Goal: Information Seeking & Learning: Learn about a topic

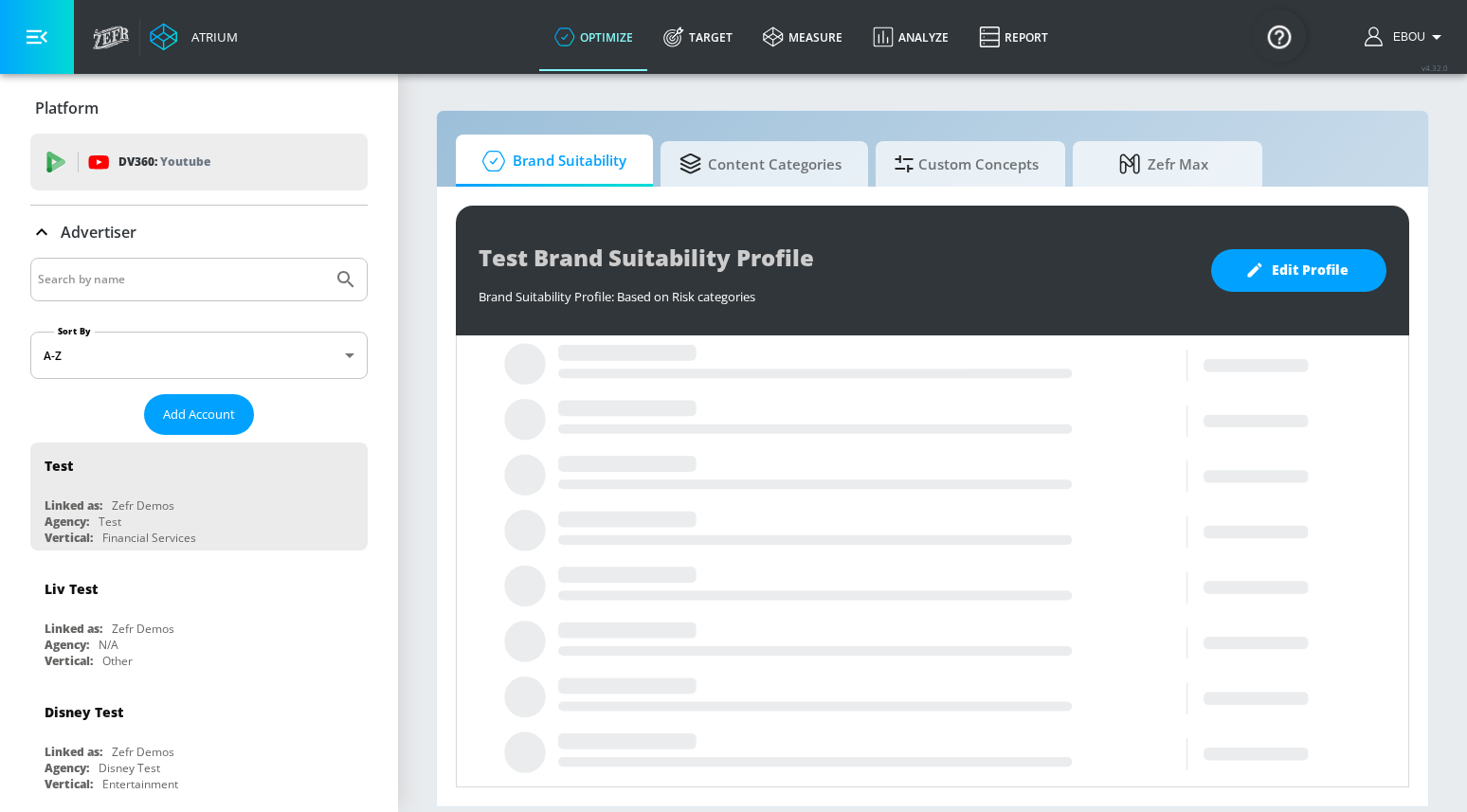
click at [194, 281] on input "Search by name" at bounding box center [181, 279] width 288 height 24
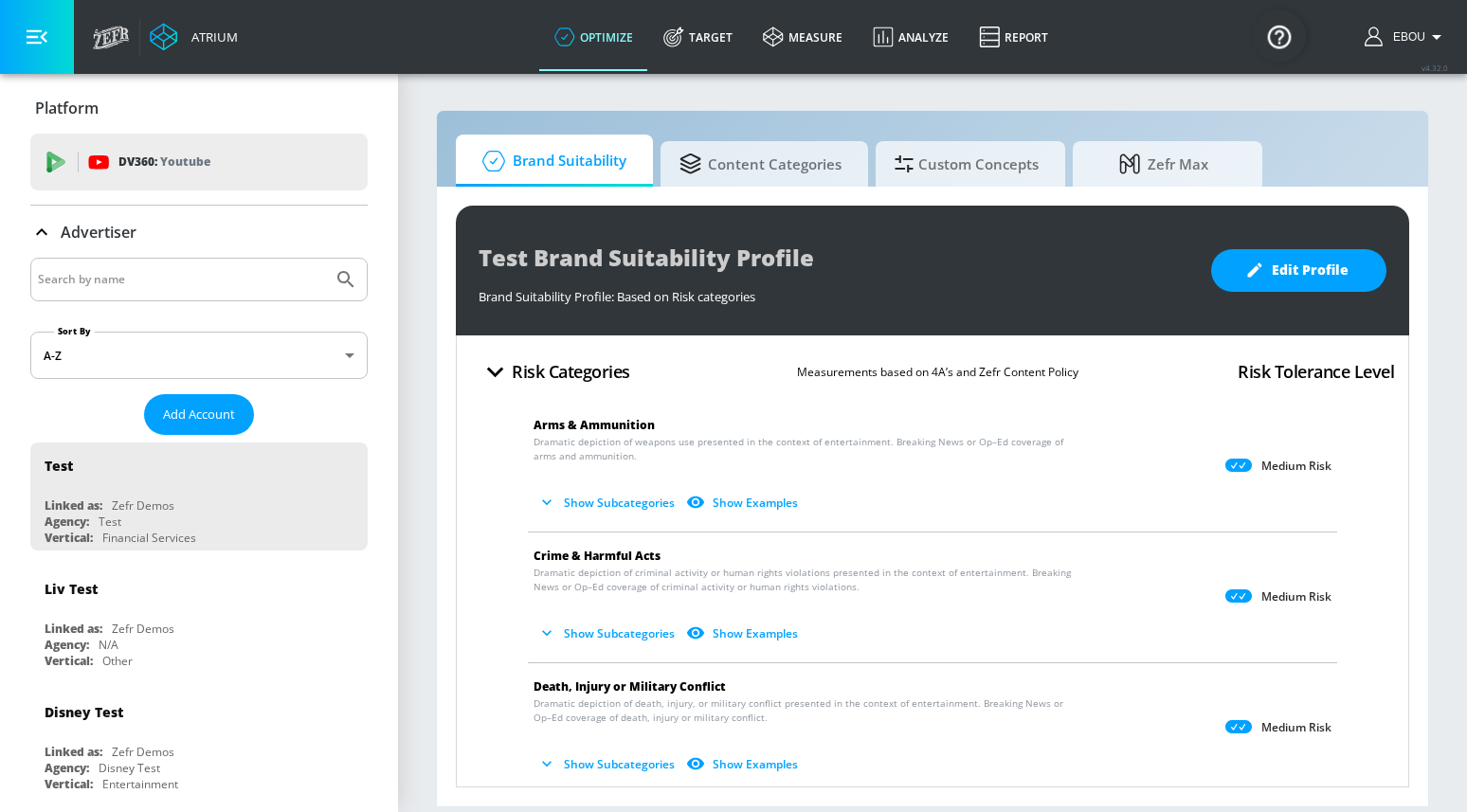
paste input "655332042502284"
click at [325, 258] on button "Submit Search" at bounding box center [345, 279] width 42 height 42
click at [247, 282] on input "655332042502284" at bounding box center [181, 279] width 288 height 24
type input "655332042502284\"
click at [722, 48] on link "Target" at bounding box center [698, 37] width 99 height 68
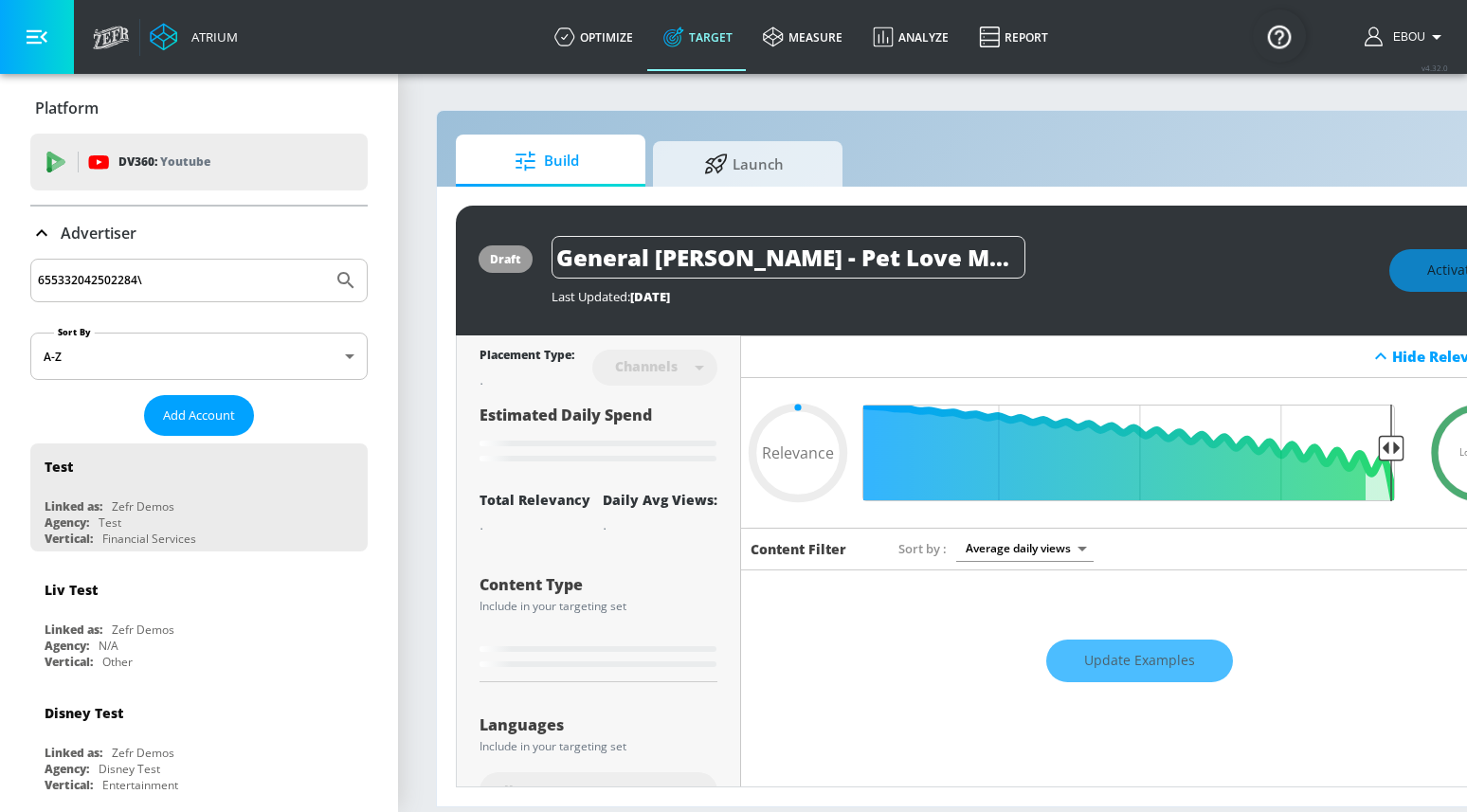
type input "0.05"
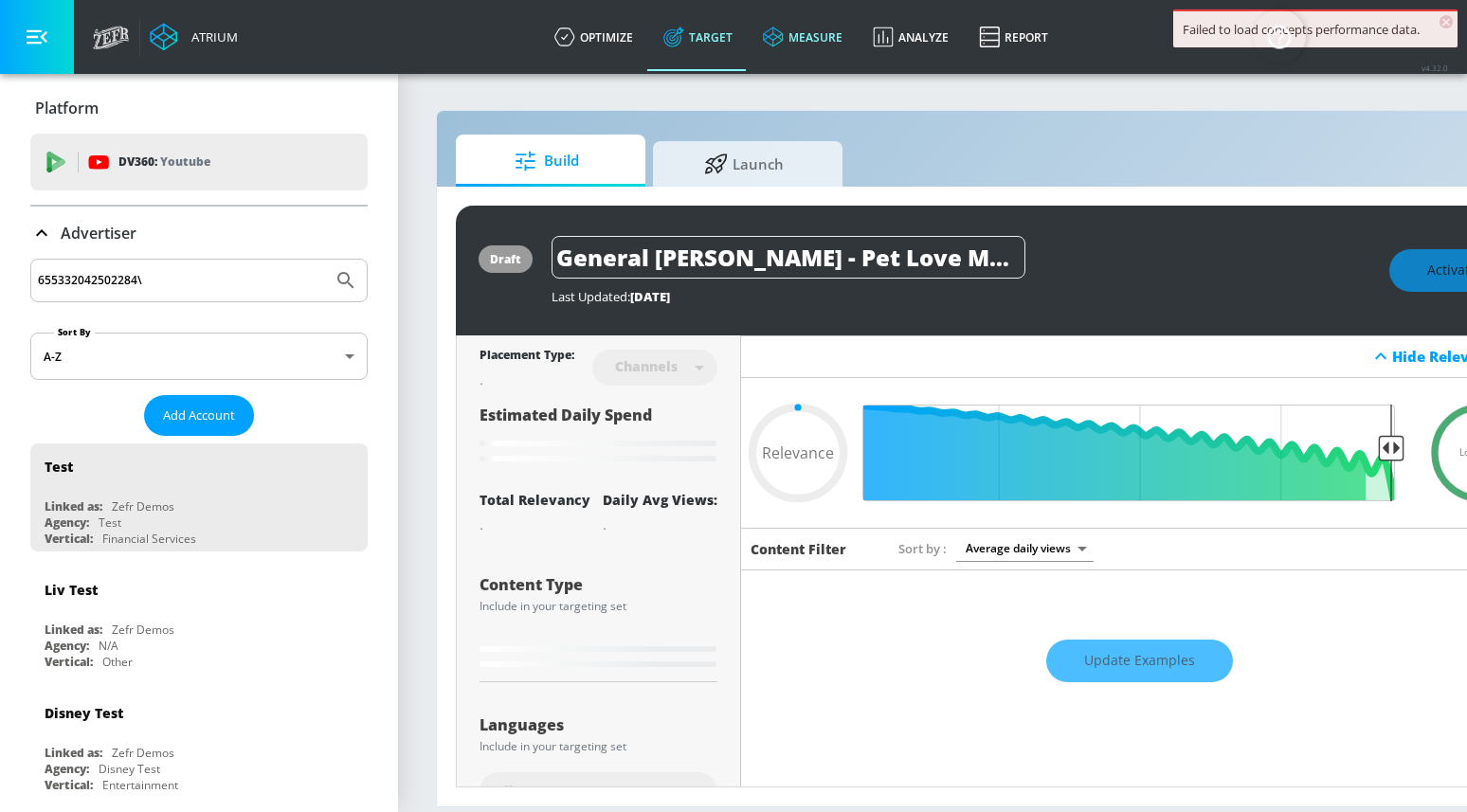
click at [821, 47] on link "measure" at bounding box center [802, 37] width 110 height 68
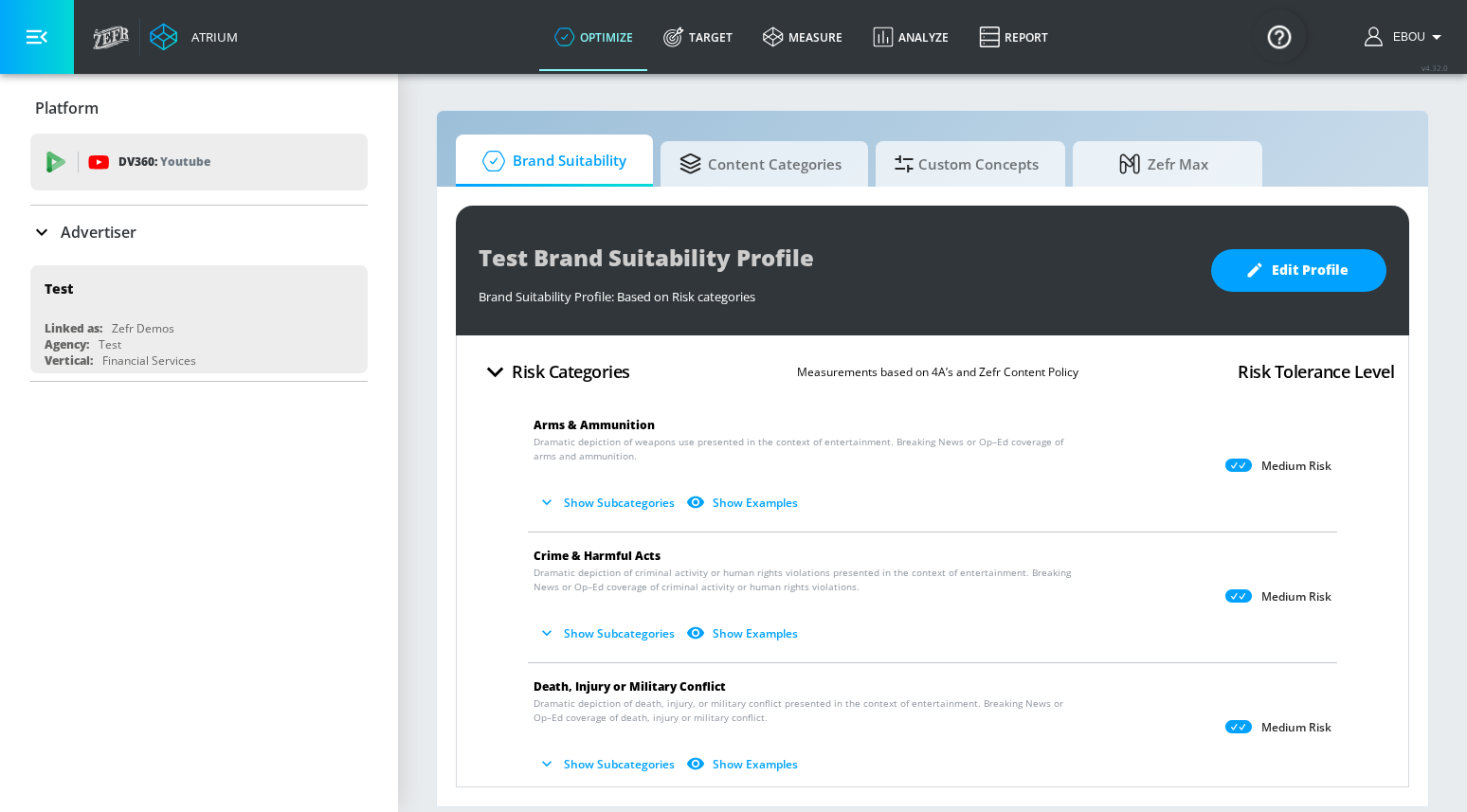
click at [502, 371] on icon "button" at bounding box center [495, 372] width 33 height 33
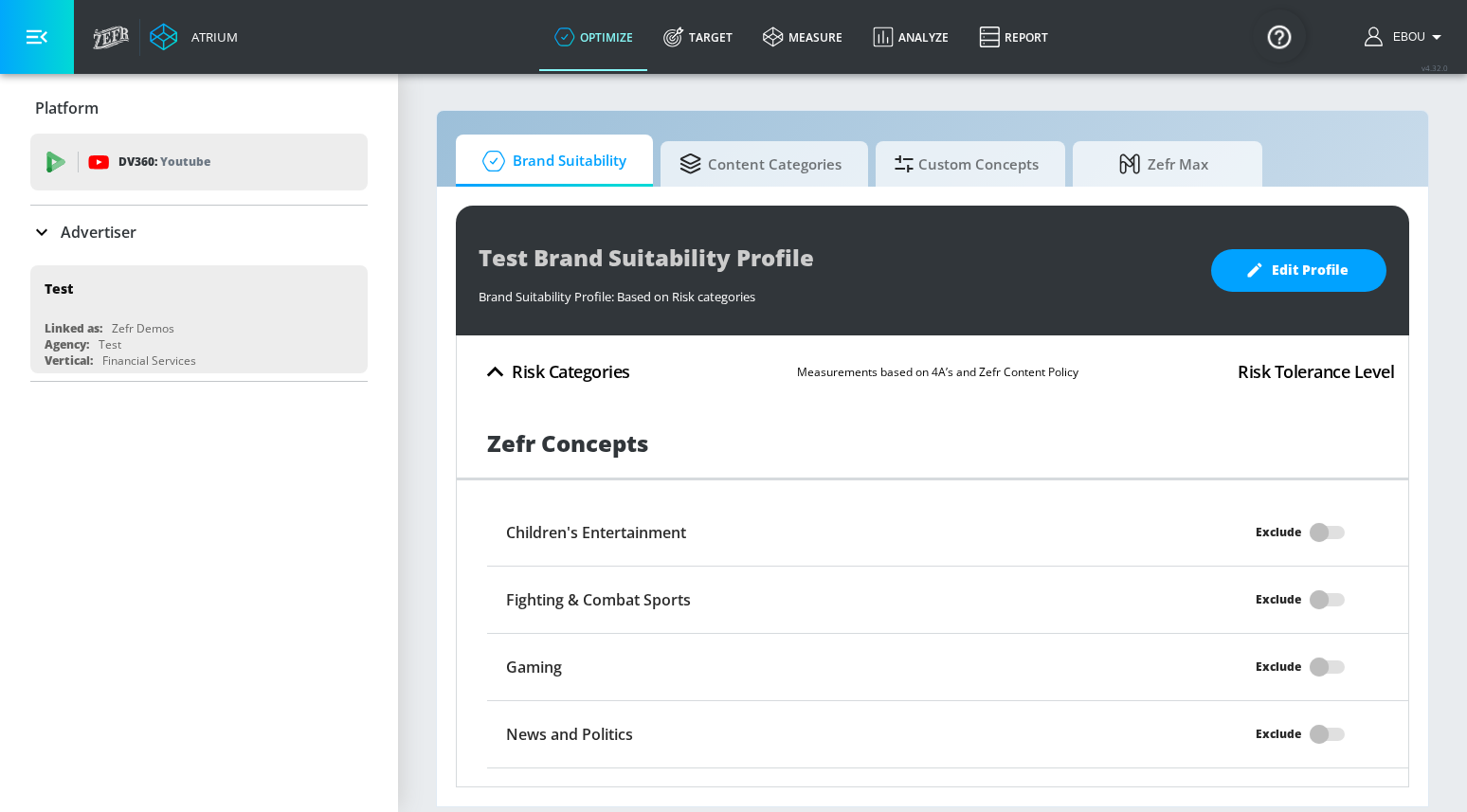
click at [507, 371] on icon "button" at bounding box center [495, 372] width 33 height 33
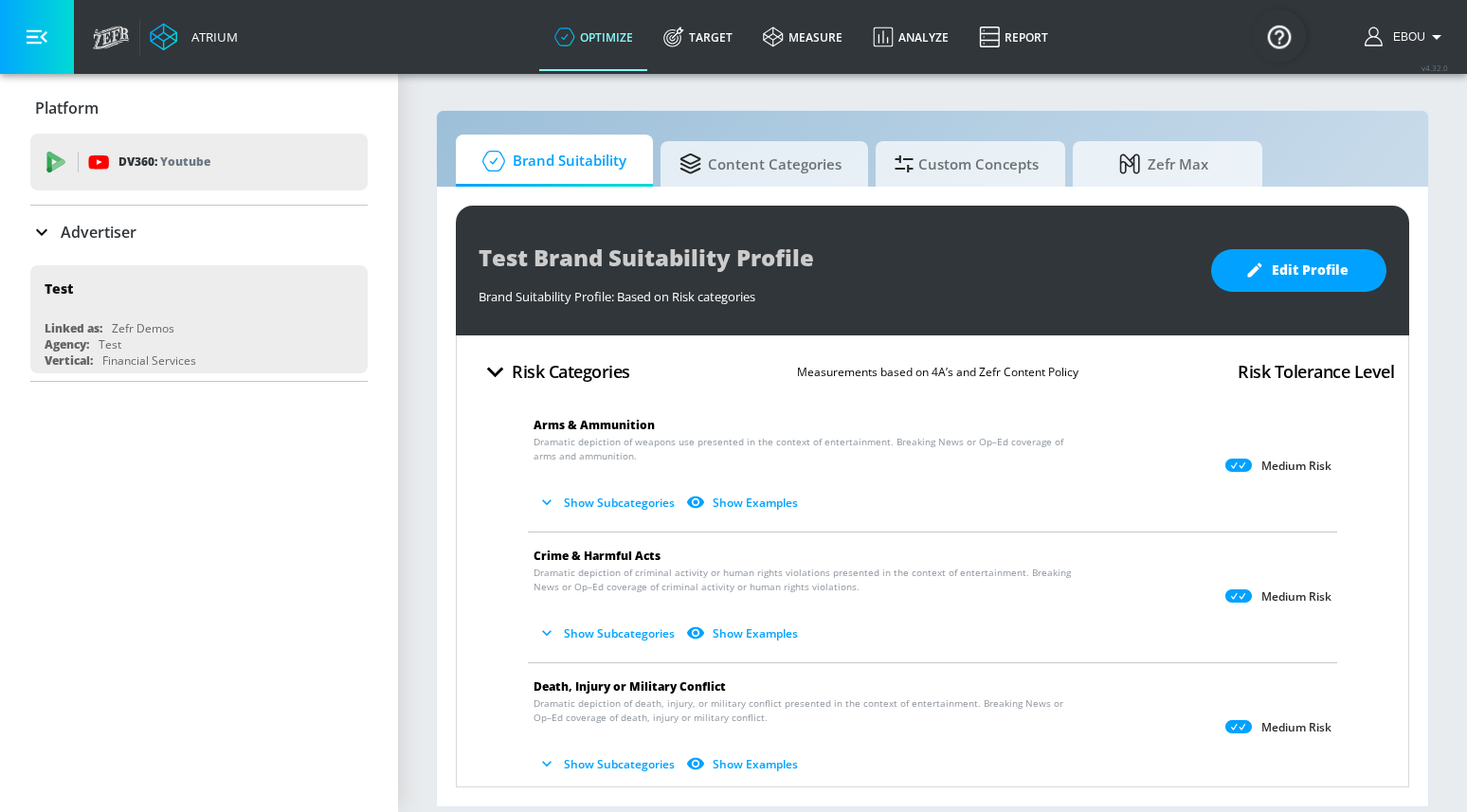
click at [562, 501] on button "Show Subcategories" at bounding box center [607, 503] width 149 height 31
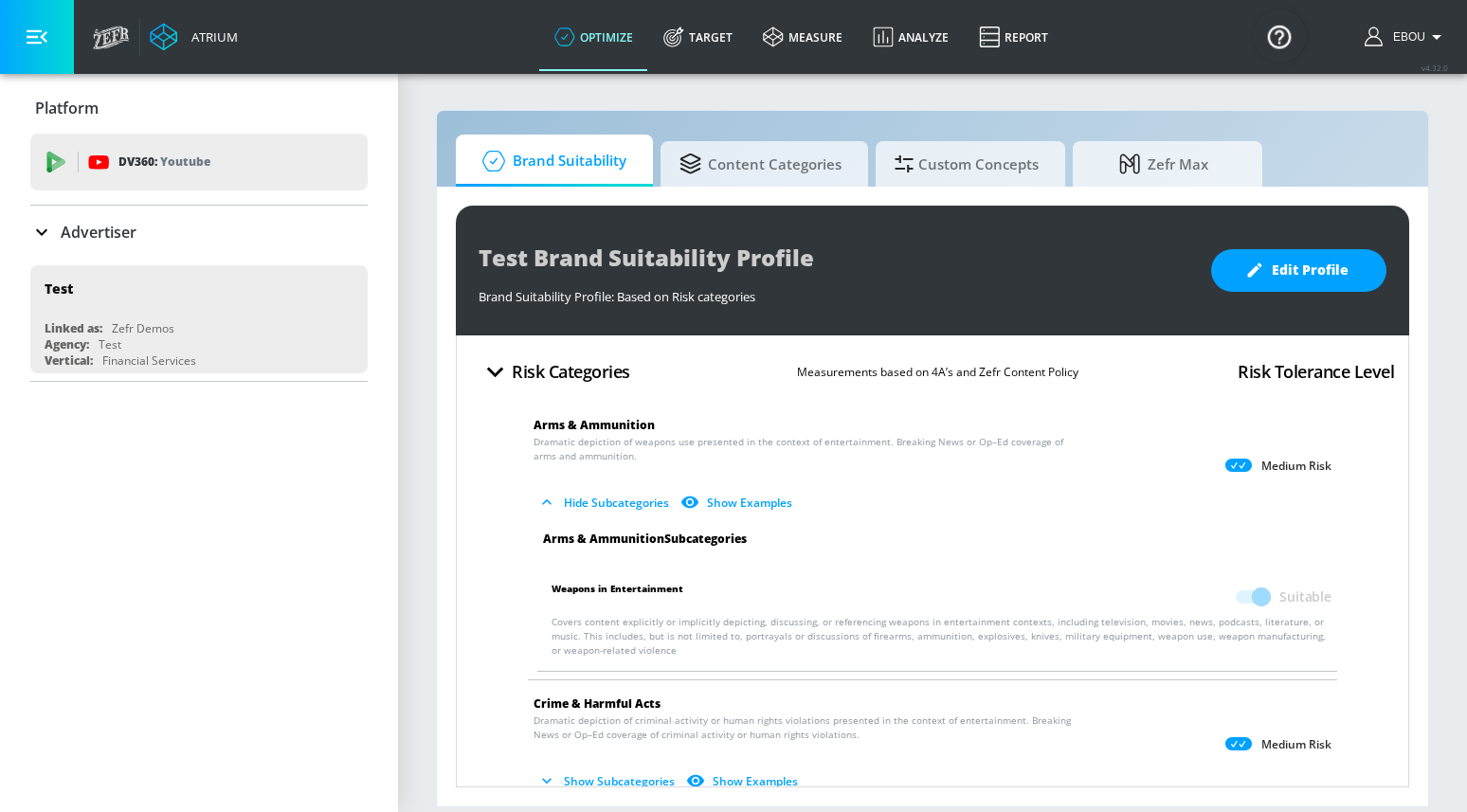
click at [563, 501] on button "Hide Subcategories" at bounding box center [604, 503] width 143 height 31
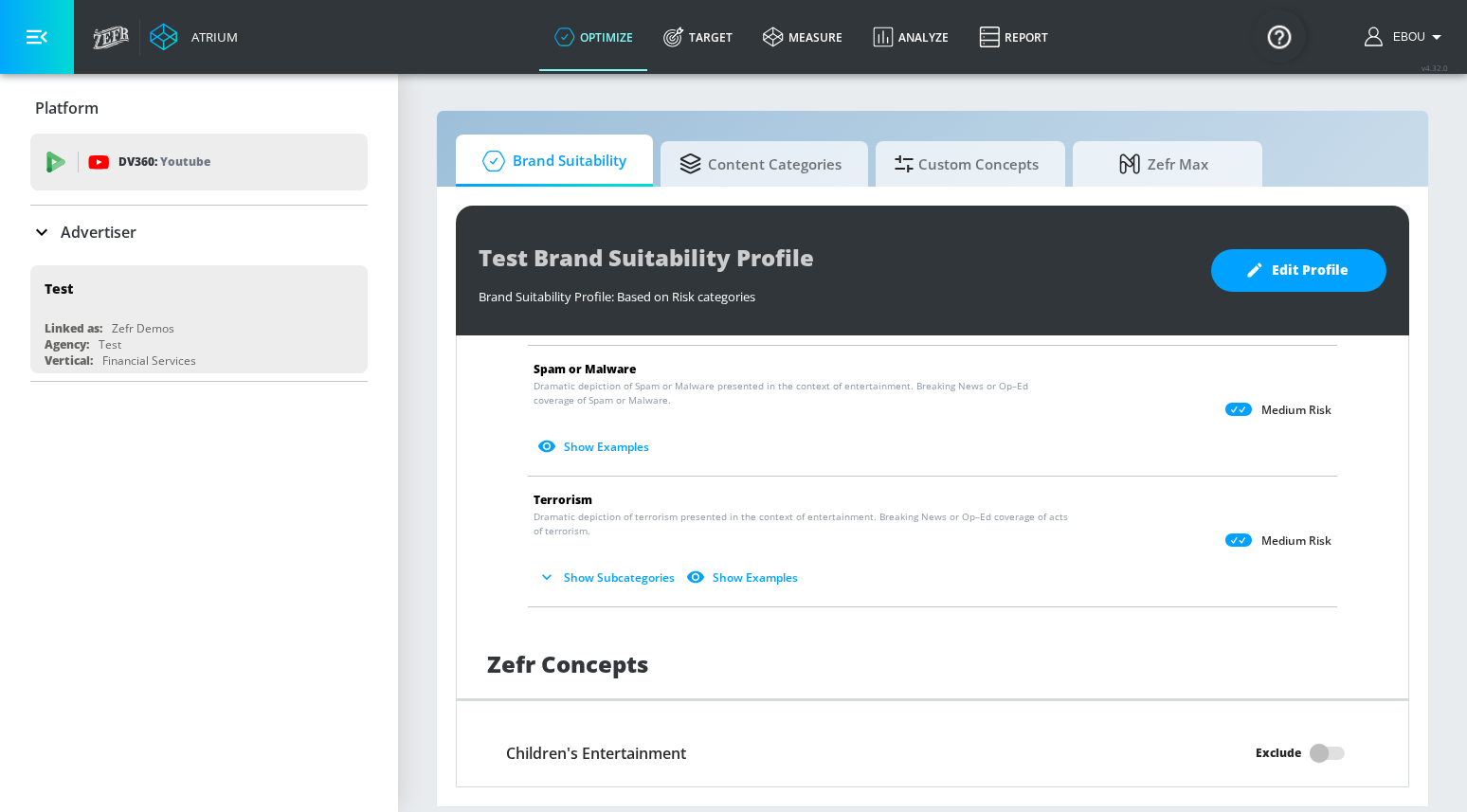
scroll to position [1380, 0]
click at [619, 560] on button "Show Subcategories" at bounding box center [607, 575] width 149 height 31
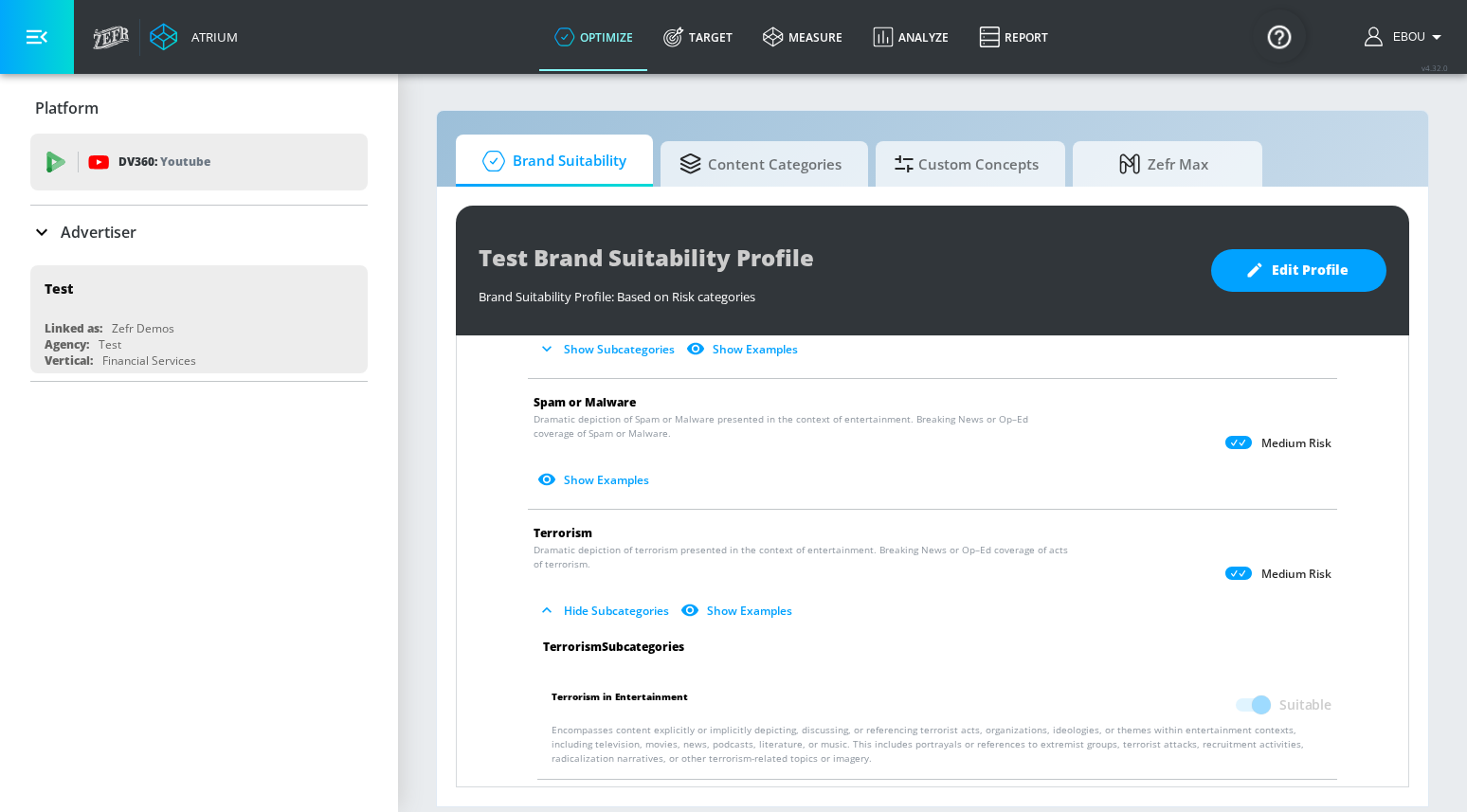
scroll to position [1316, 0]
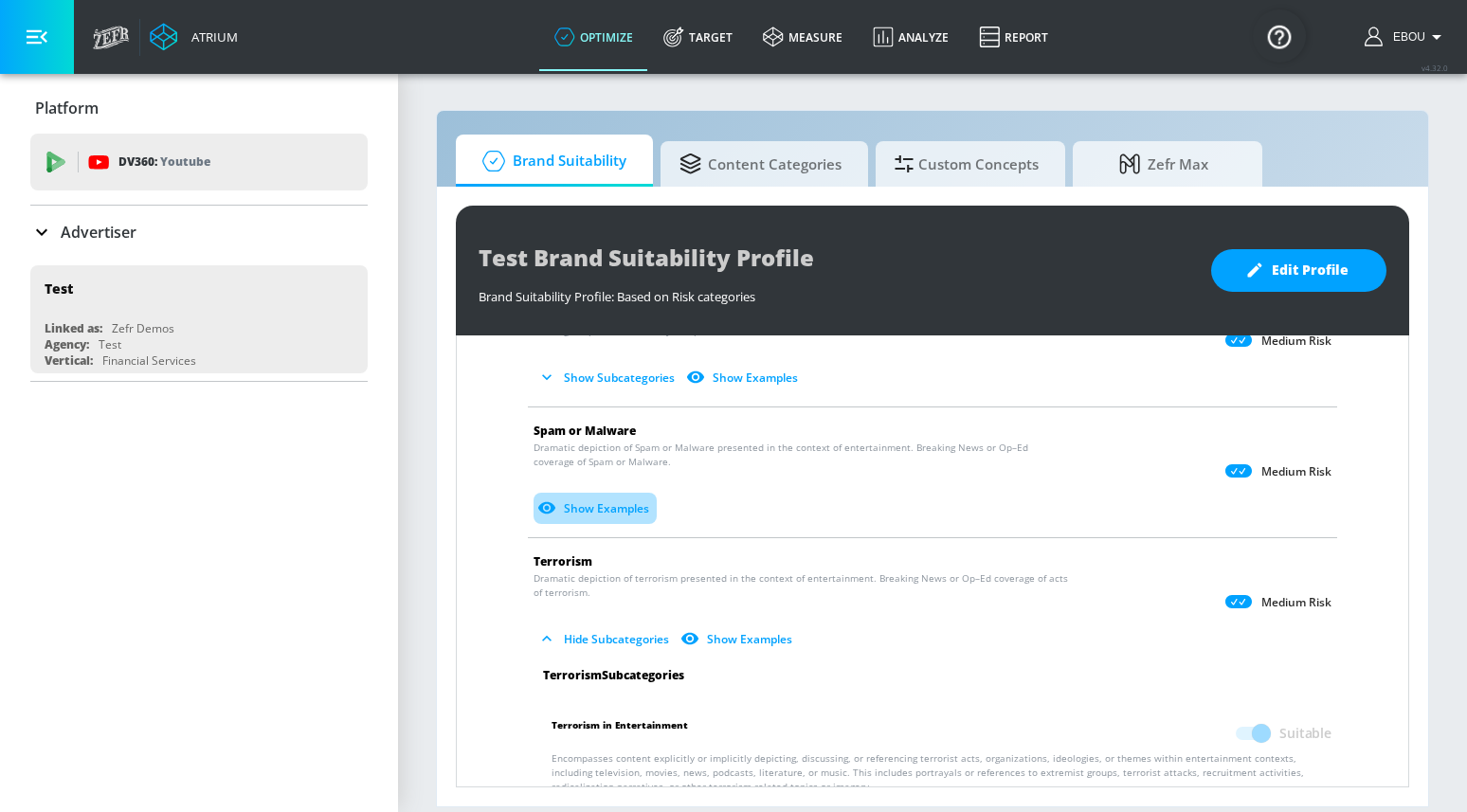
click at [601, 498] on button "Show Examples" at bounding box center [595, 509] width 123 height 31
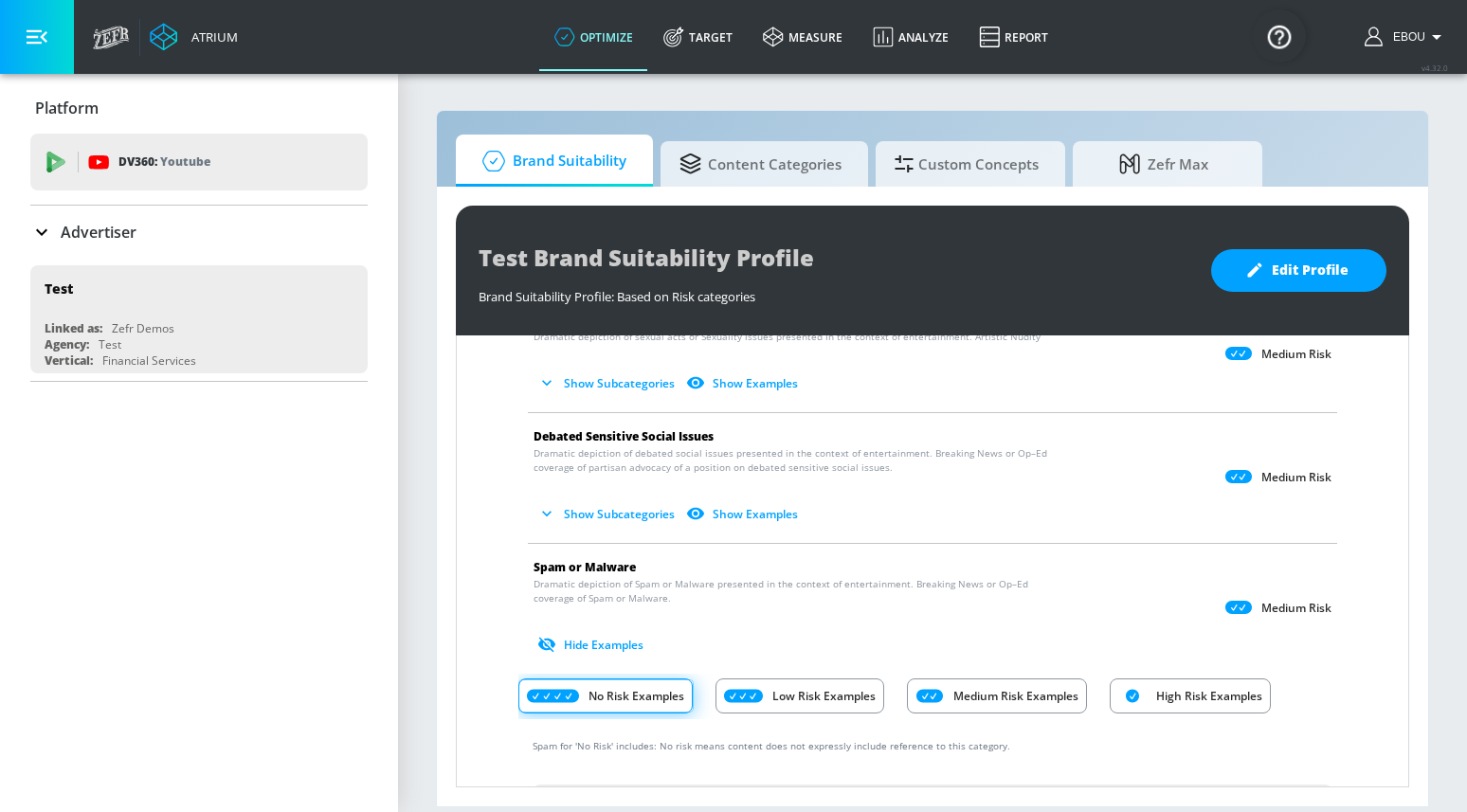
scroll to position [1139, 0]
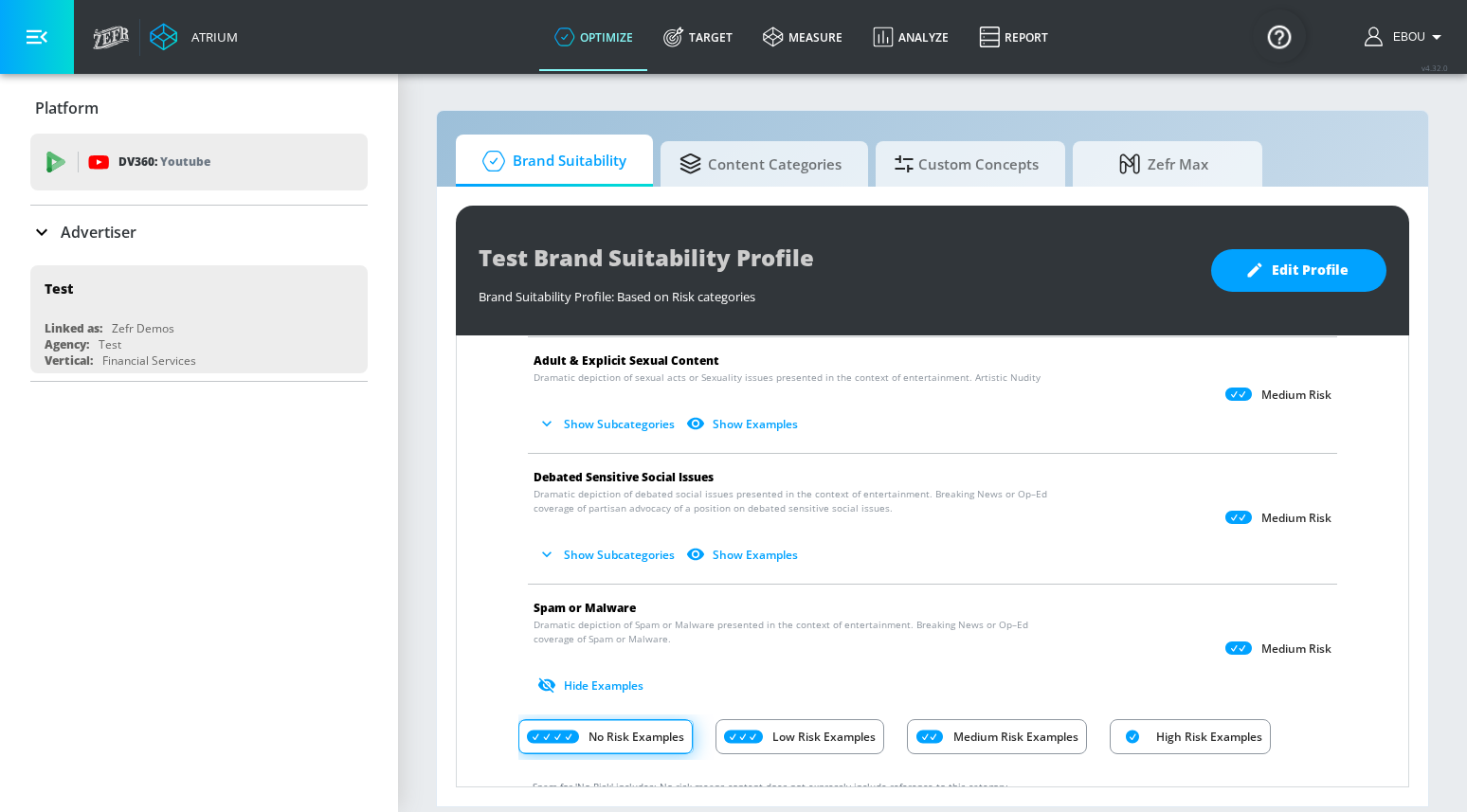
click at [607, 544] on button "Show Subcategories" at bounding box center [607, 555] width 149 height 31
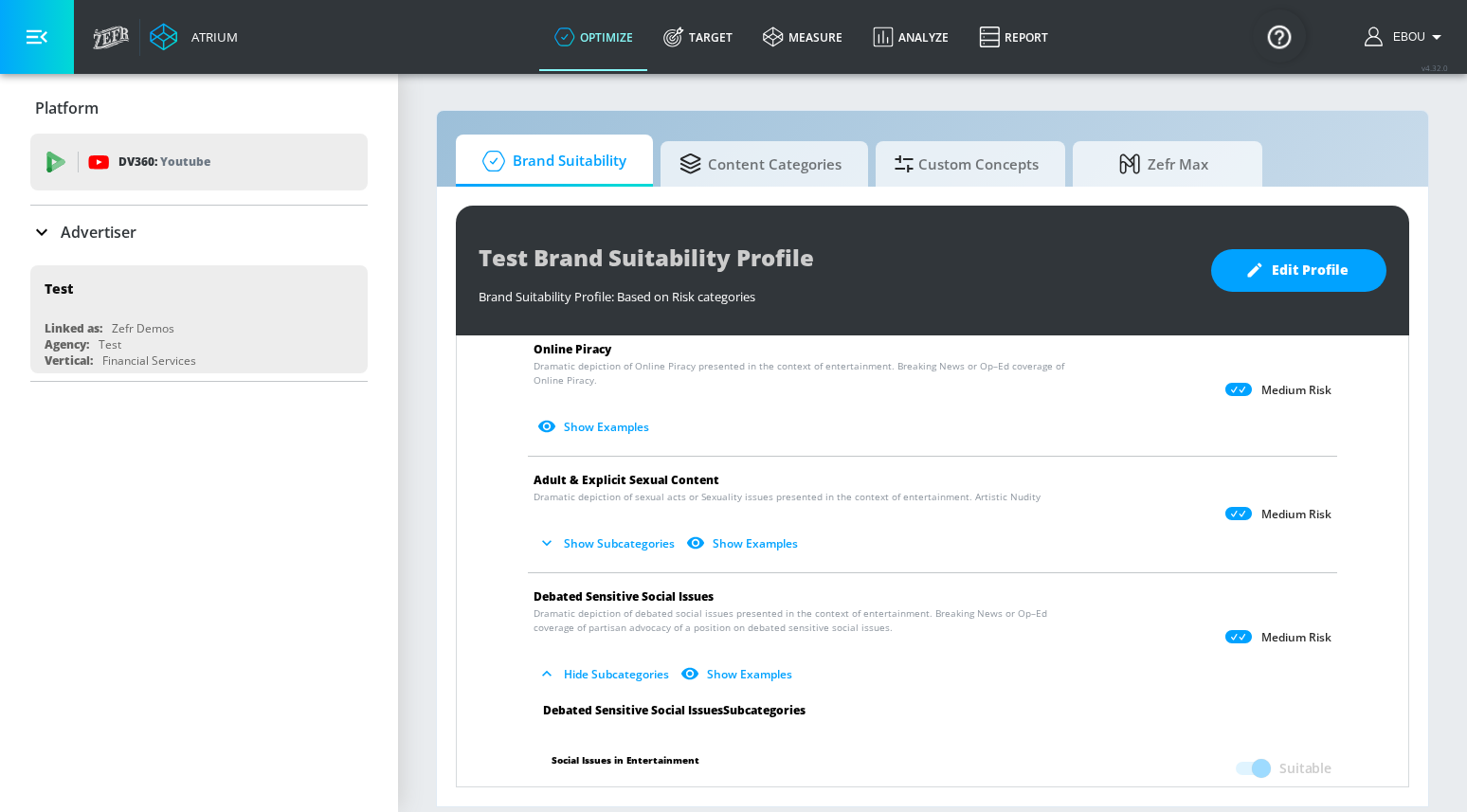
scroll to position [1010, 0]
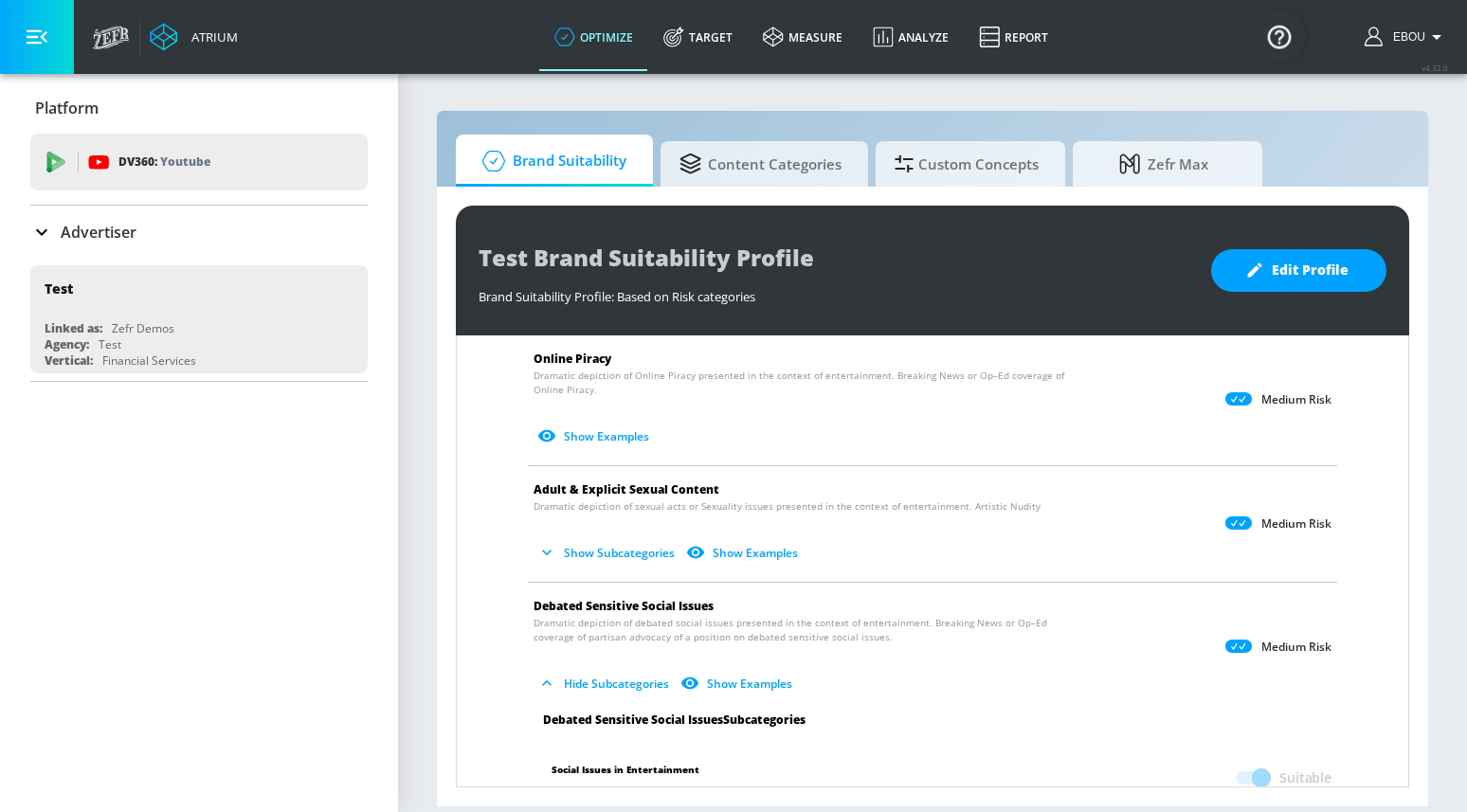
click at [622, 537] on button "Show Subcategories" at bounding box center [607, 553] width 149 height 31
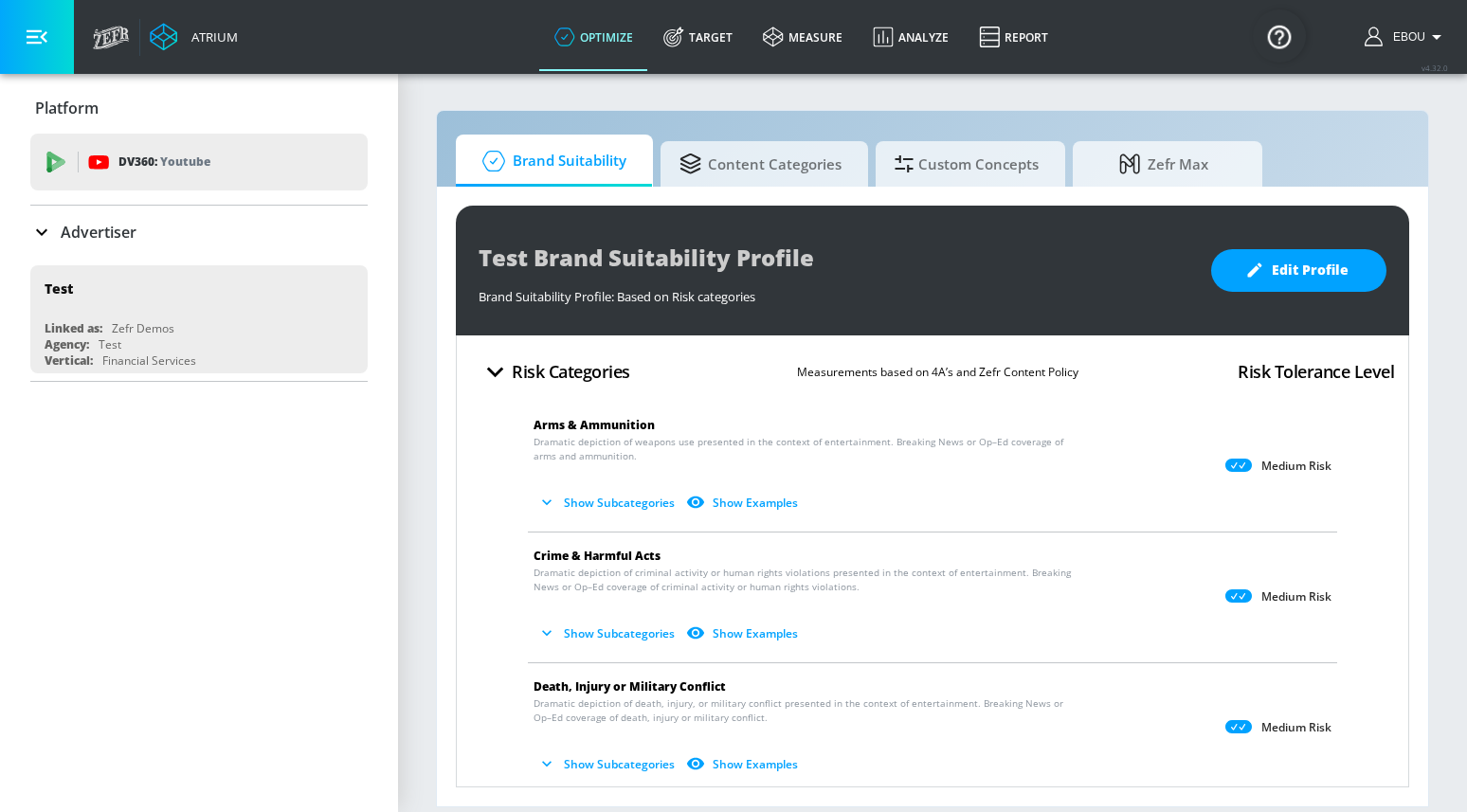
click at [509, 374] on icon "button" at bounding box center [495, 372] width 33 height 33
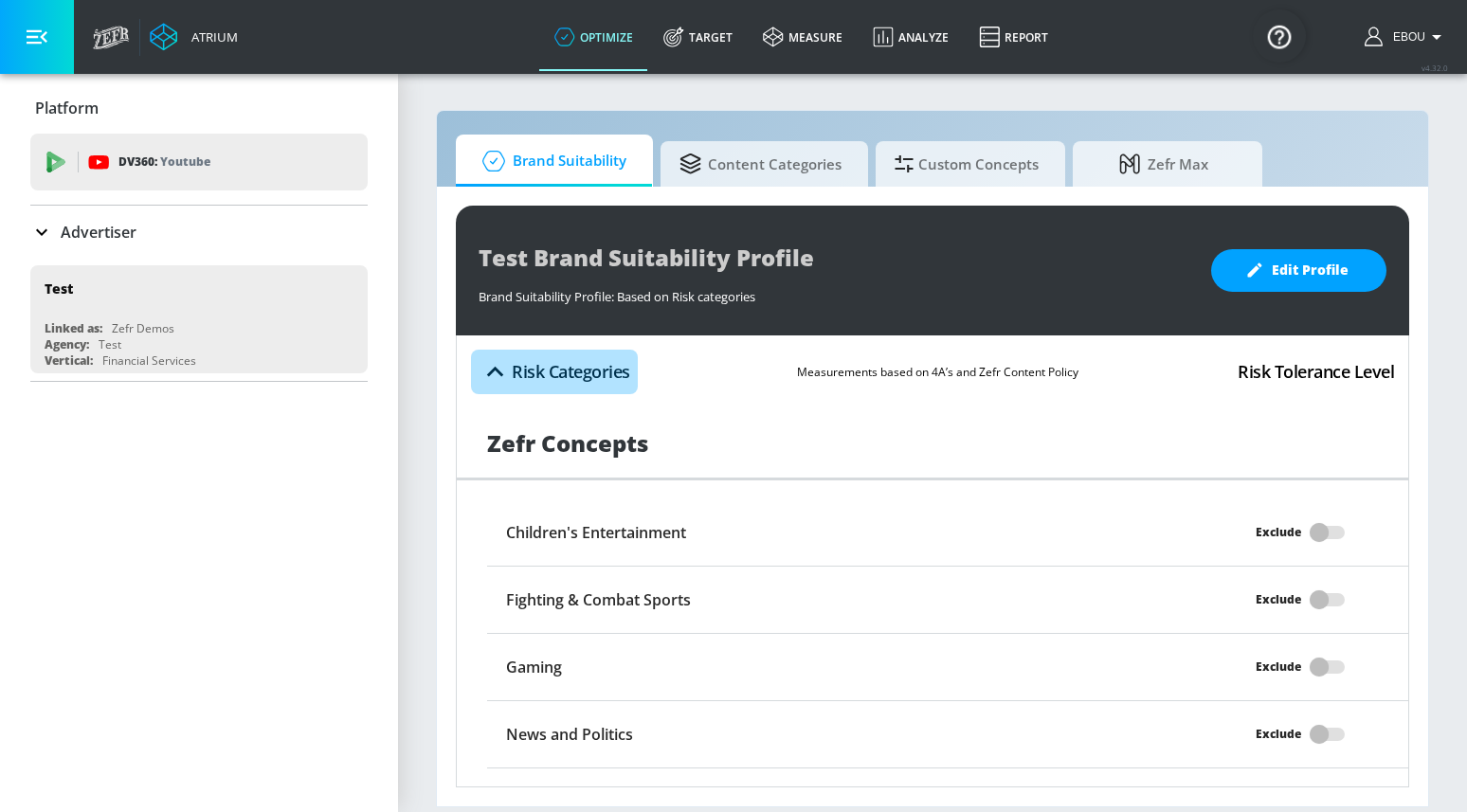
click at [494, 371] on icon "button" at bounding box center [495, 372] width 33 height 33
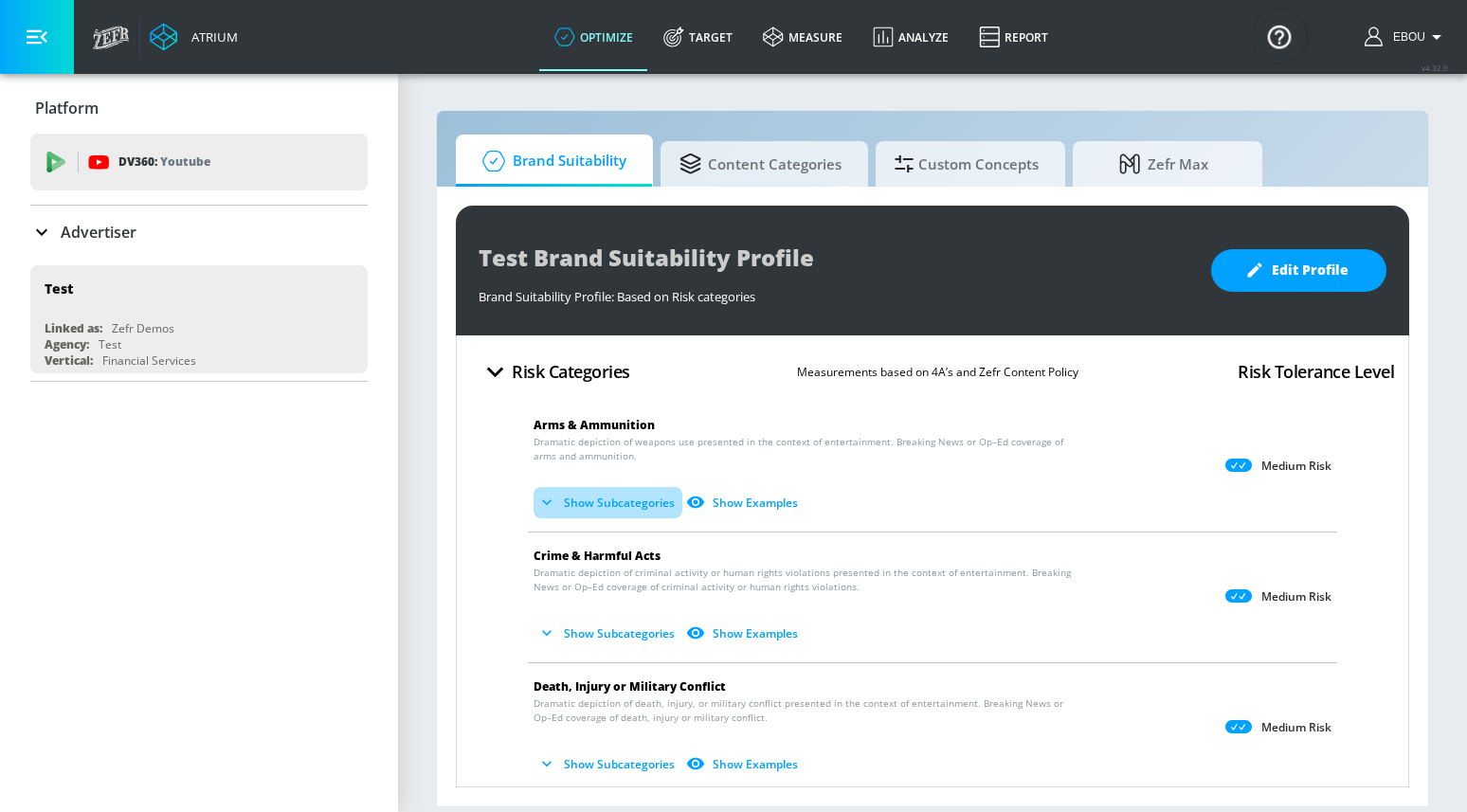
click at [658, 503] on button "Show Subcategories" at bounding box center [607, 503] width 149 height 31
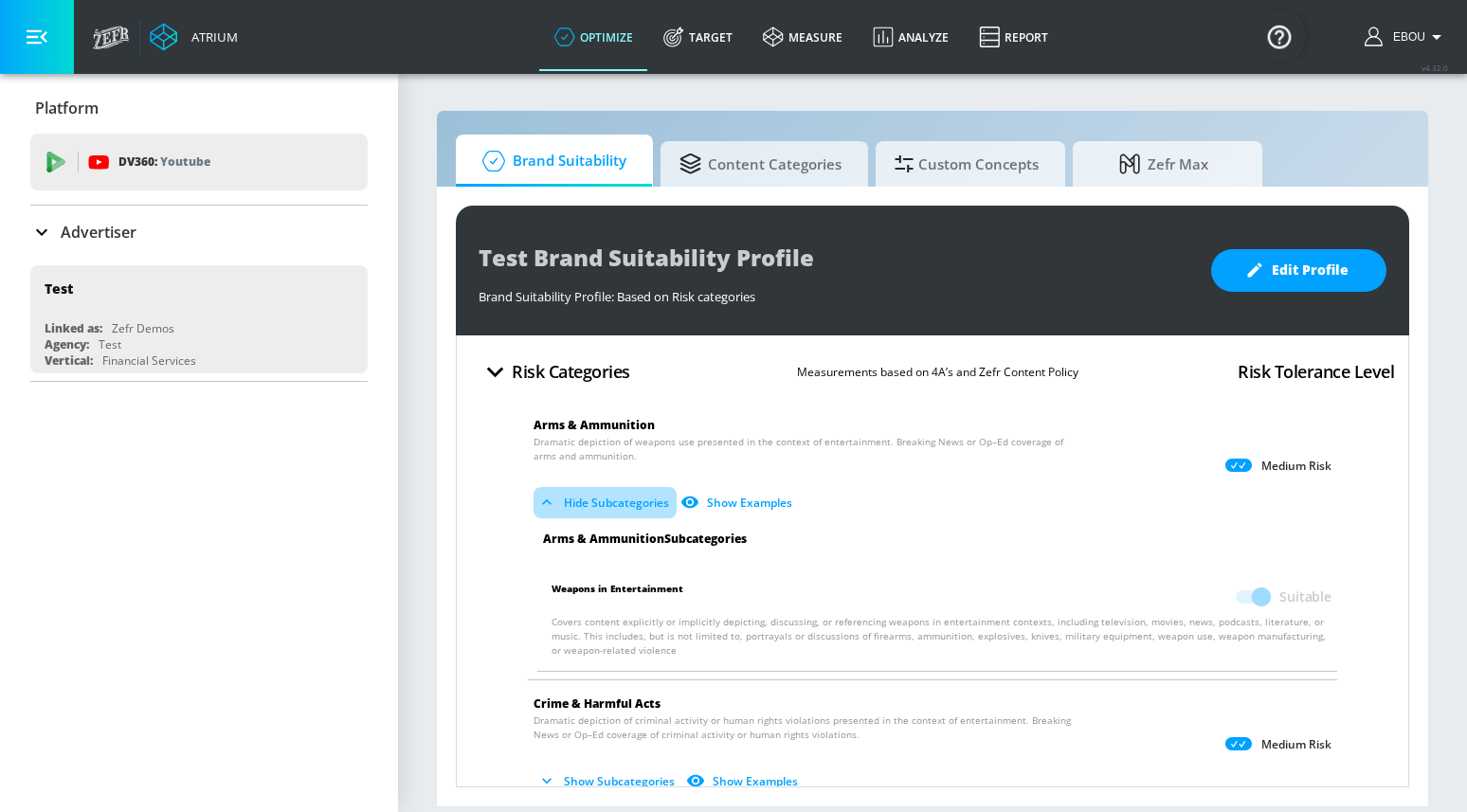
click at [659, 502] on button "Hide Subcategories" at bounding box center [604, 503] width 143 height 31
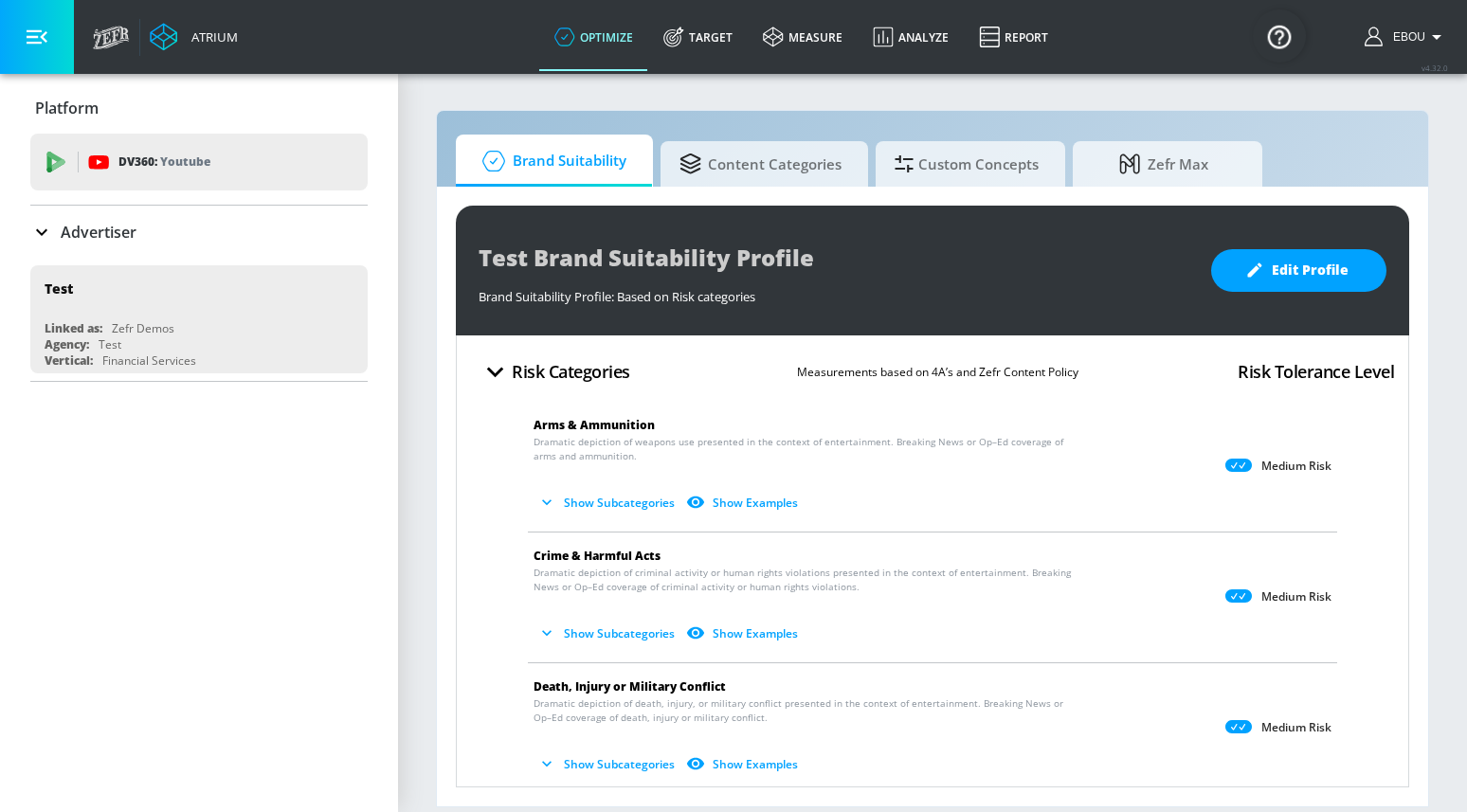
scroll to position [123, 0]
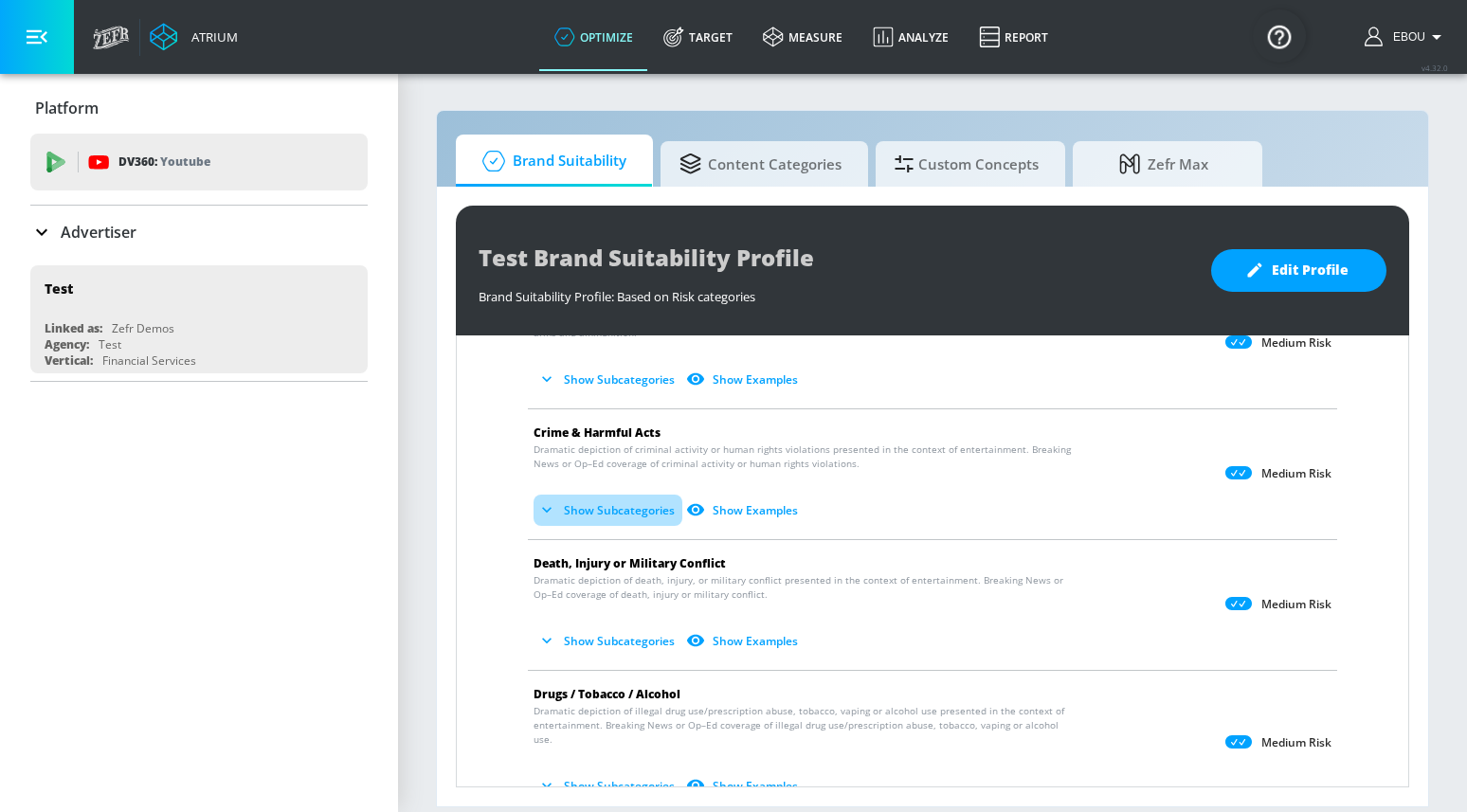
click at [637, 514] on button "Show Subcategories" at bounding box center [607, 510] width 149 height 31
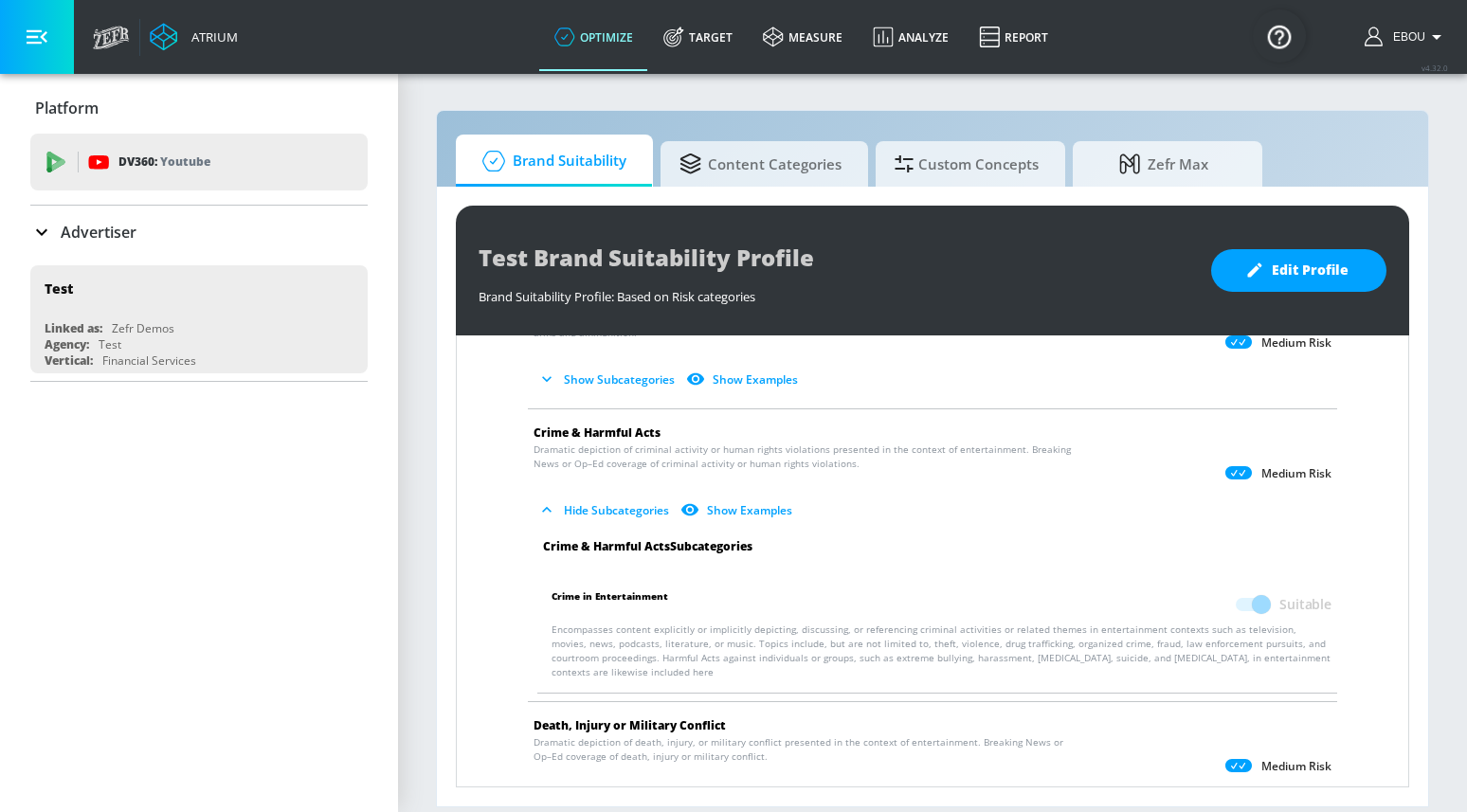
click at [637, 514] on button "Hide Subcategories" at bounding box center [604, 510] width 143 height 31
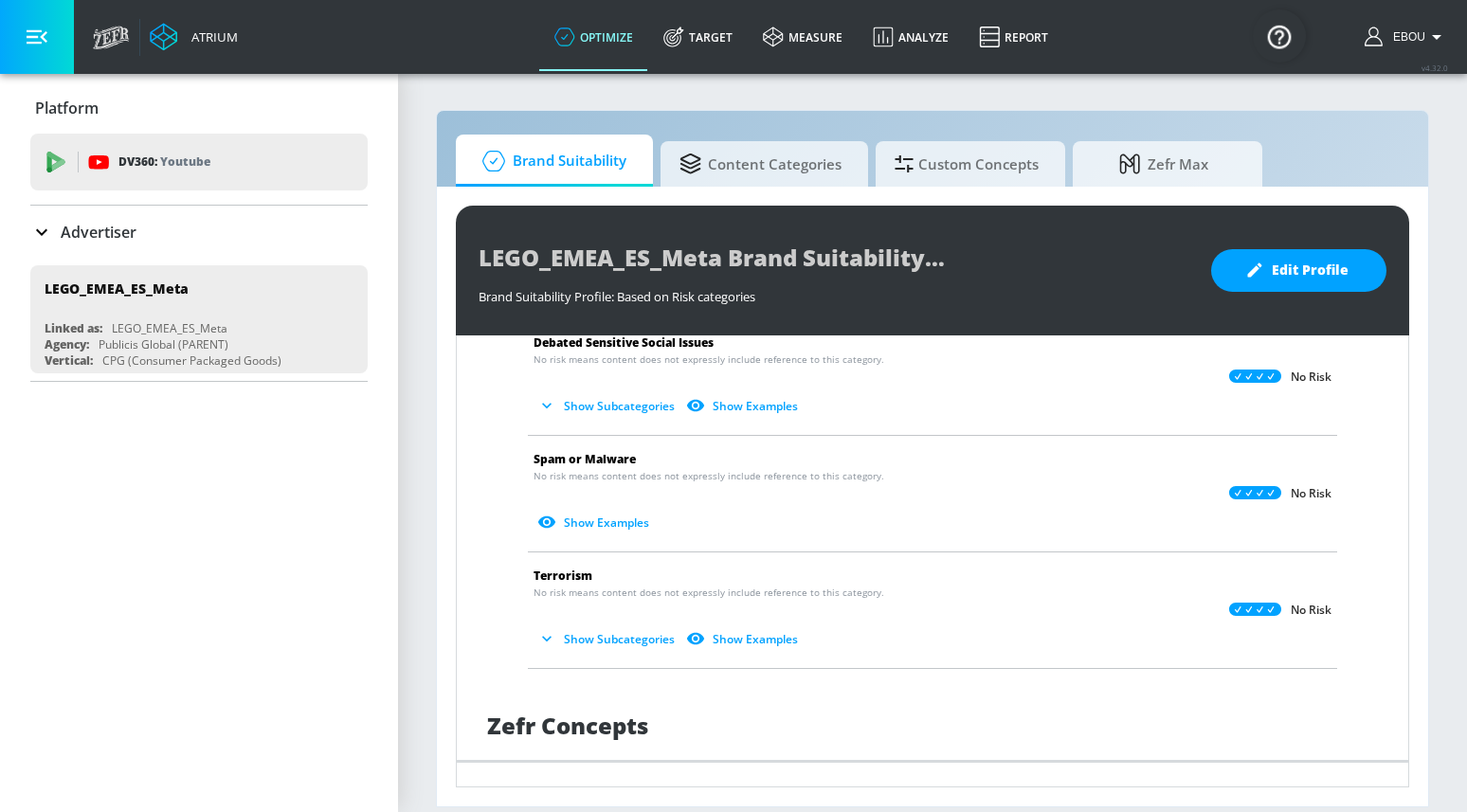
scroll to position [1195, 0]
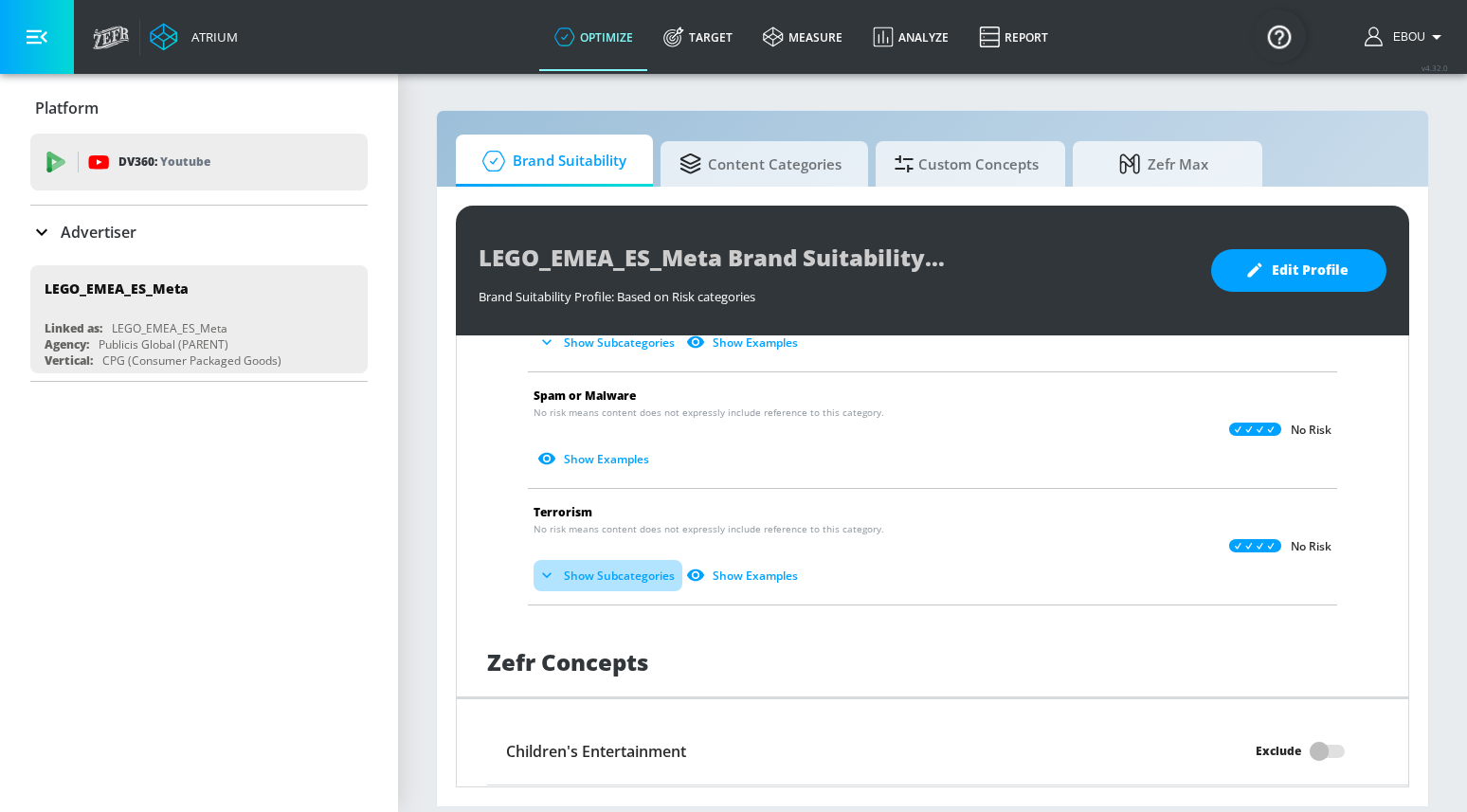
click at [626, 577] on button "Show Subcategories" at bounding box center [607, 576] width 149 height 31
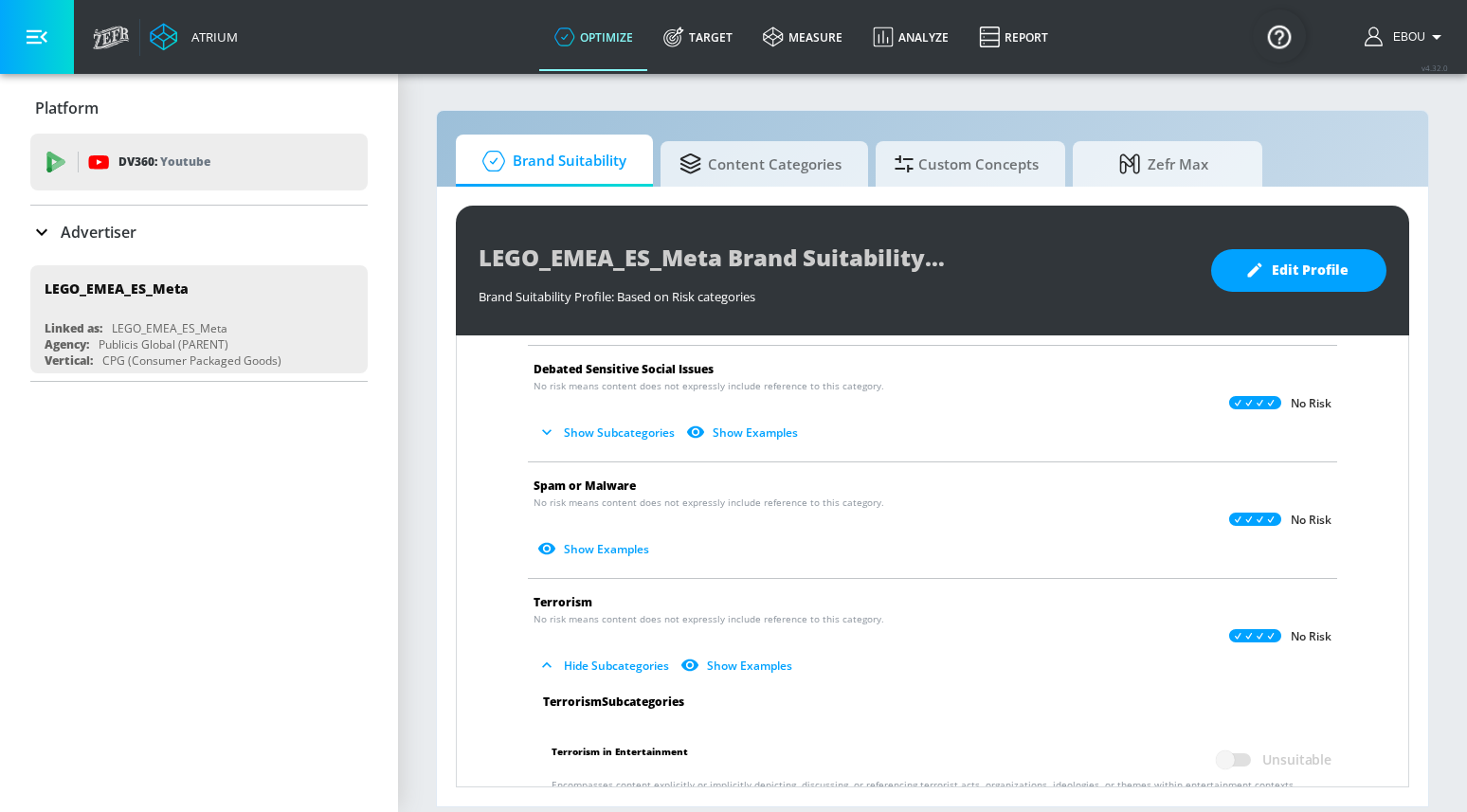
scroll to position [1098, 0]
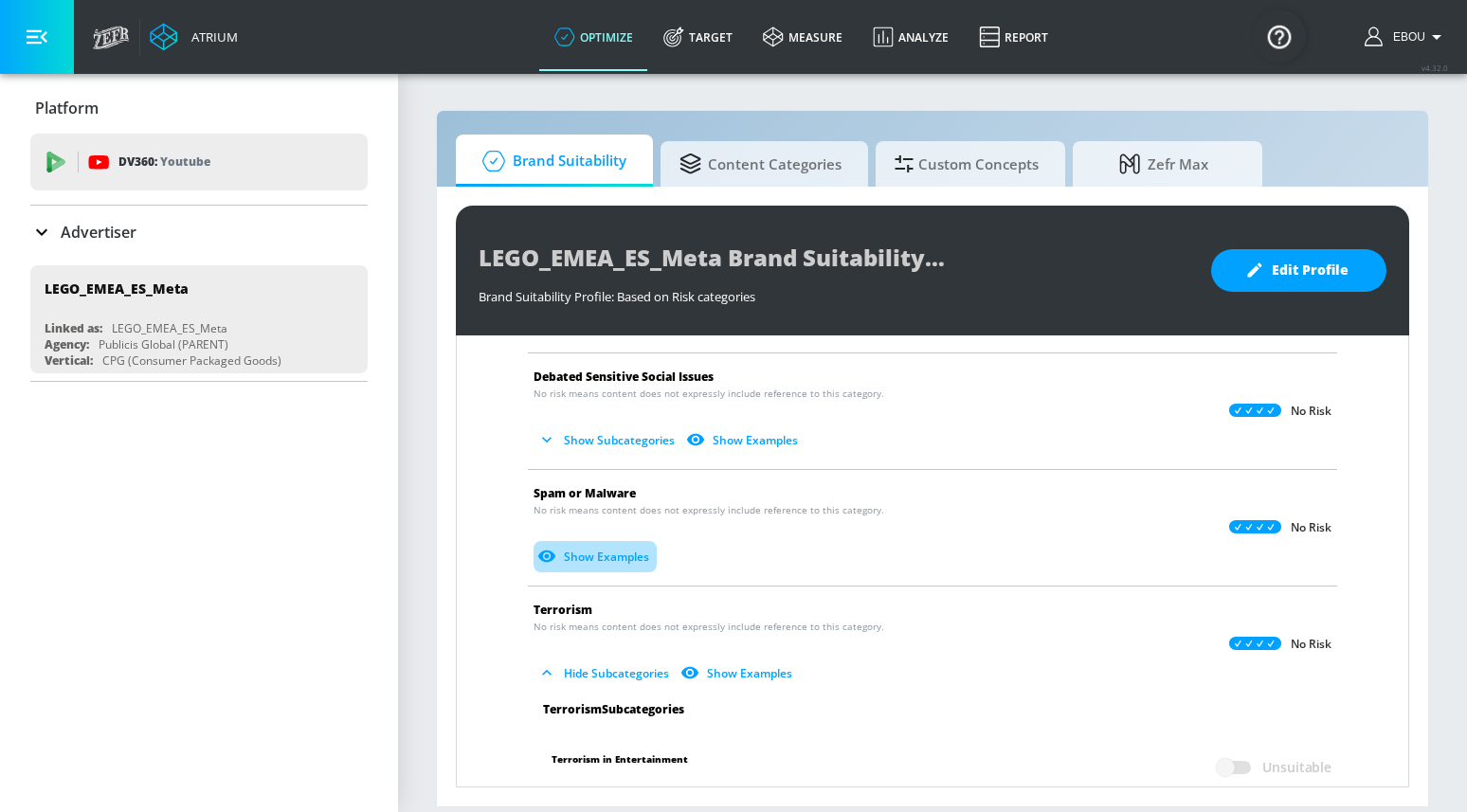
click at [613, 555] on button "Show Examples" at bounding box center [595, 557] width 123 height 31
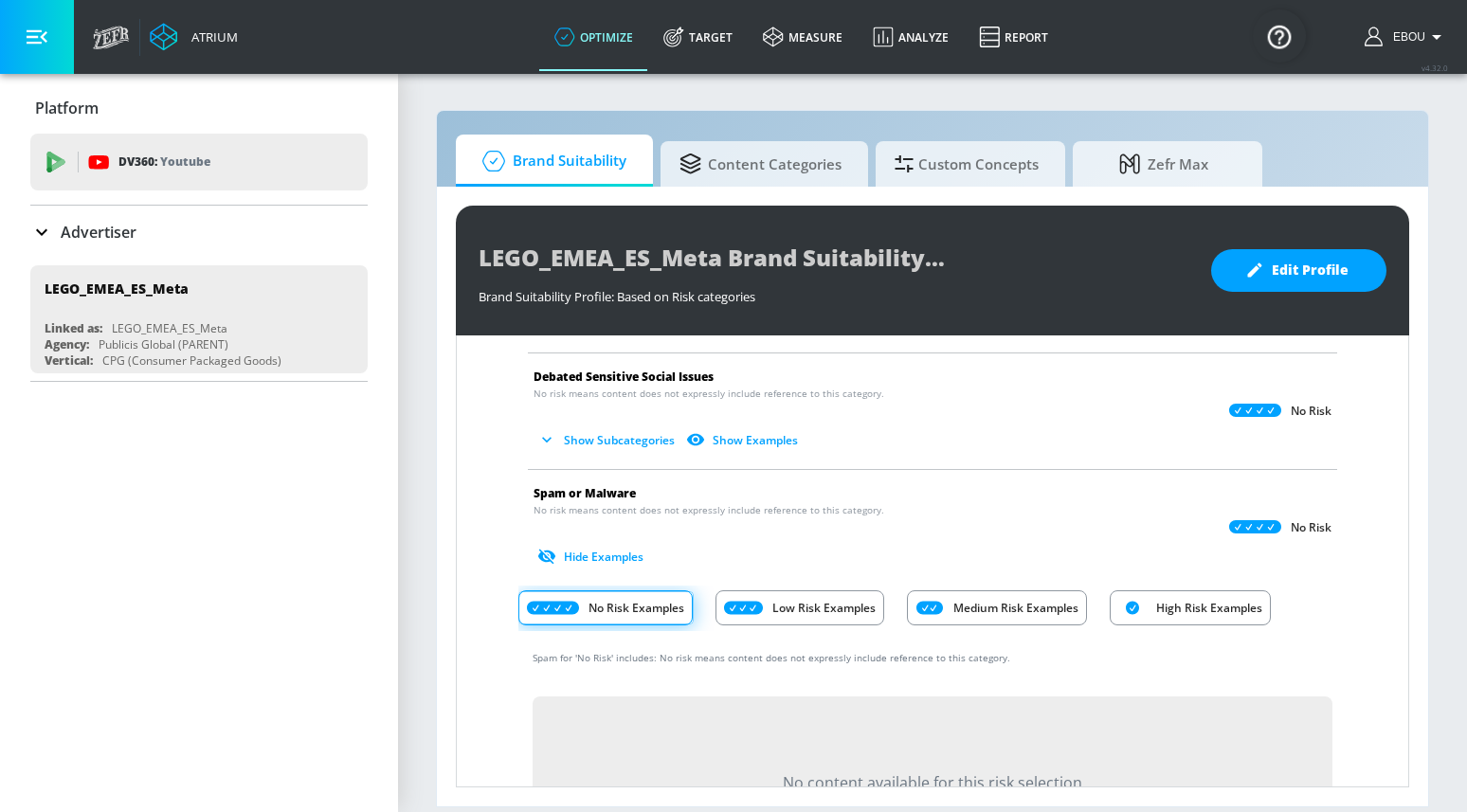
click at [607, 554] on button "Hide Examples" at bounding box center [592, 557] width 118 height 31
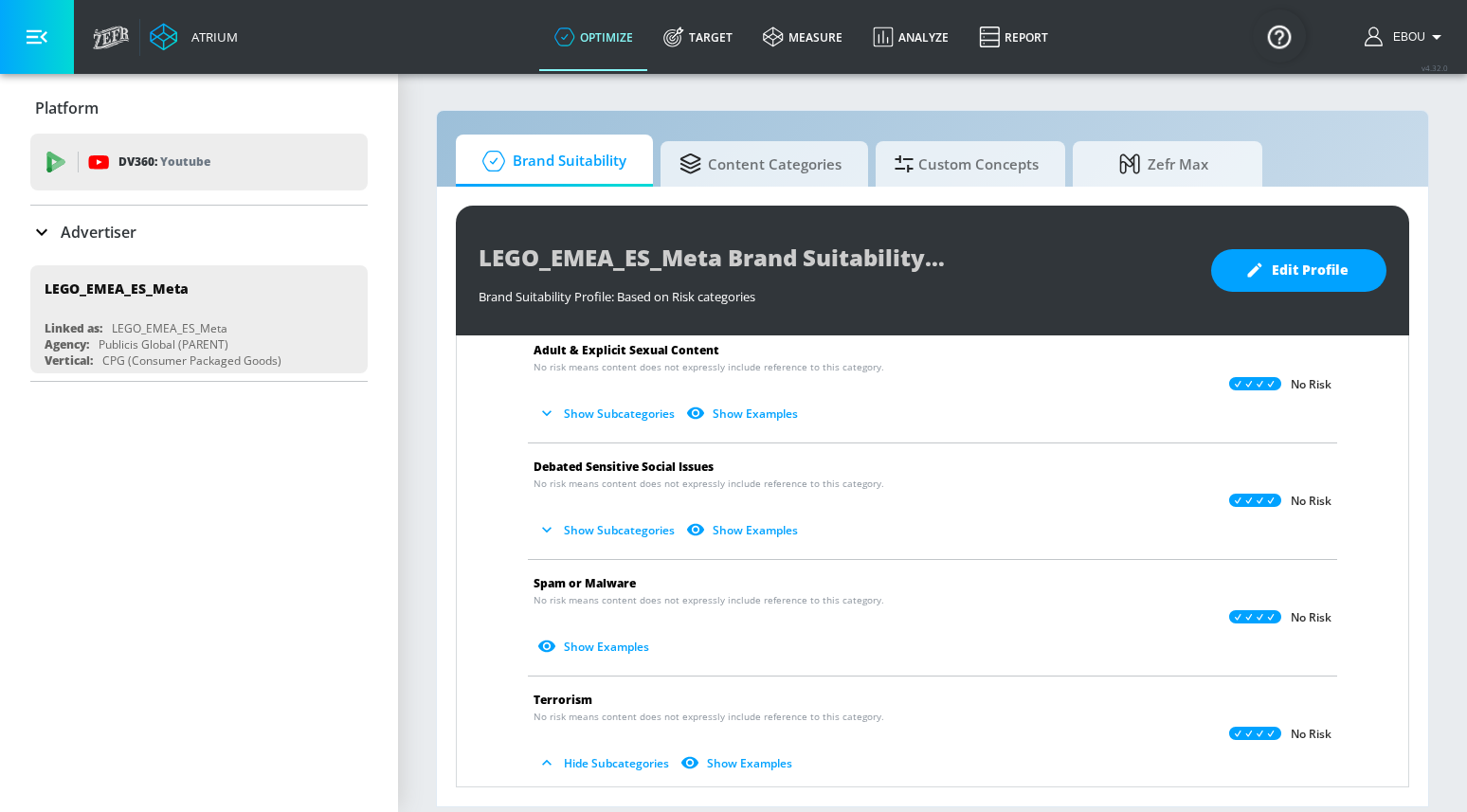
scroll to position [999, 0]
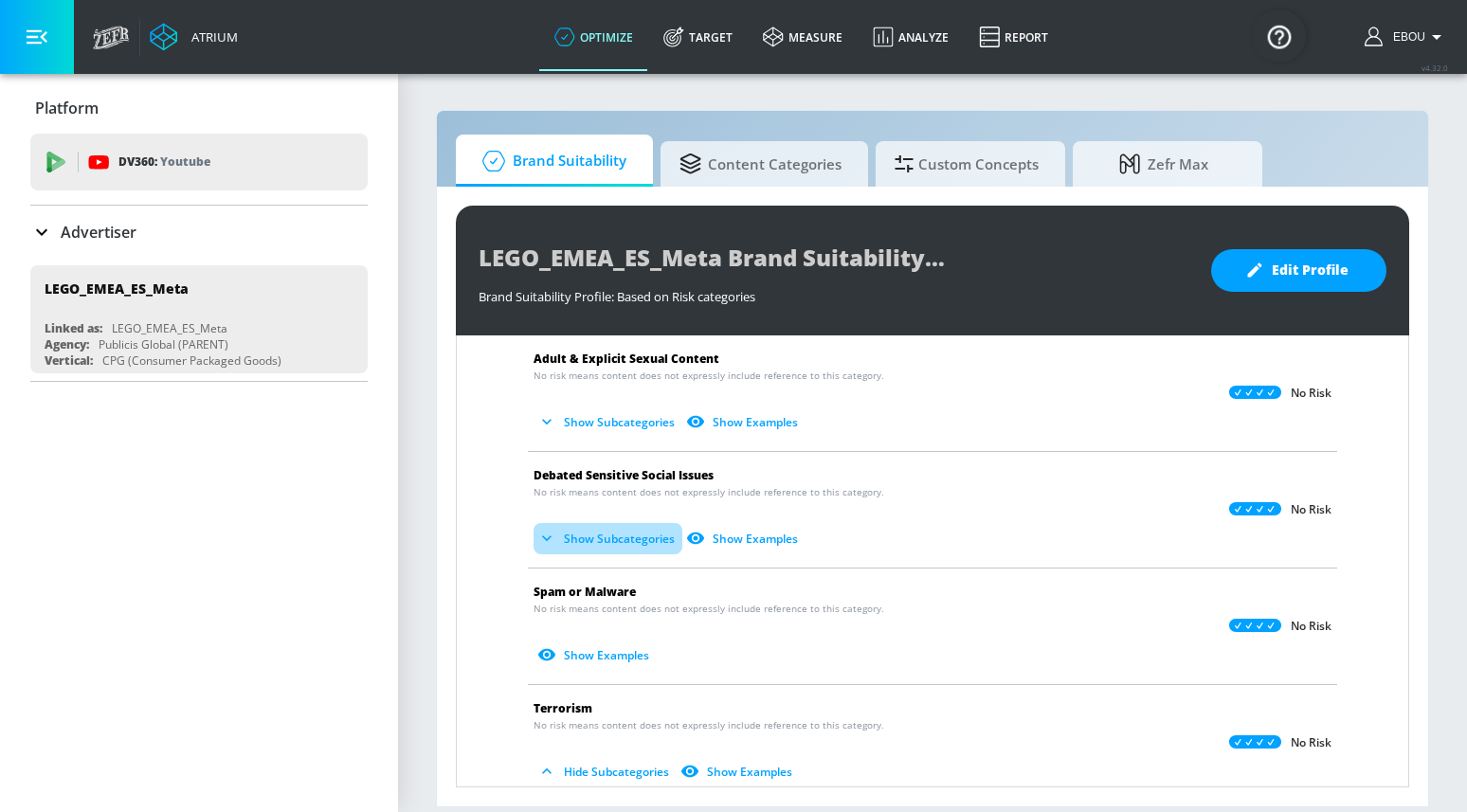
click at [619, 540] on button "Show Subcategories" at bounding box center [607, 539] width 149 height 31
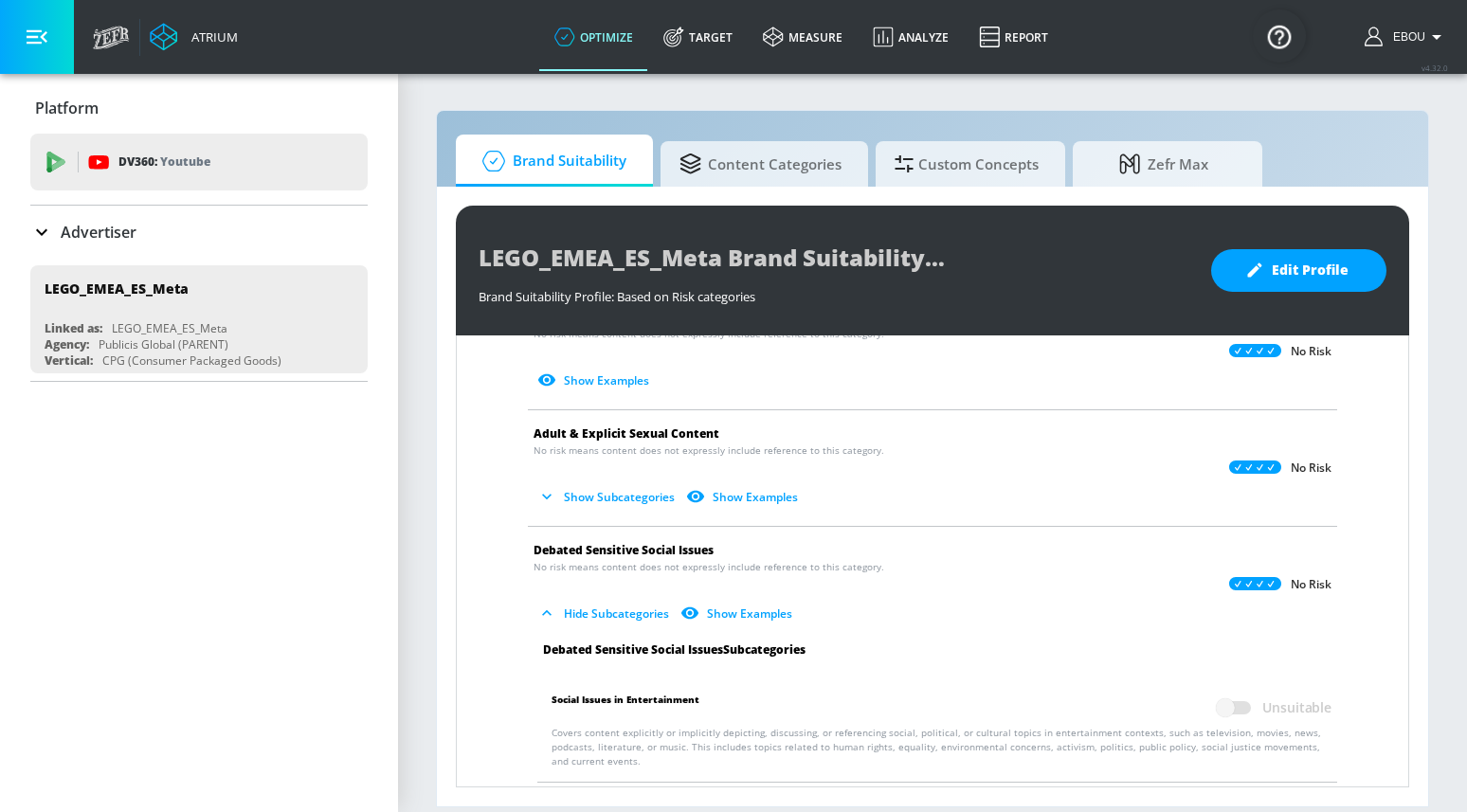
scroll to position [904, 0]
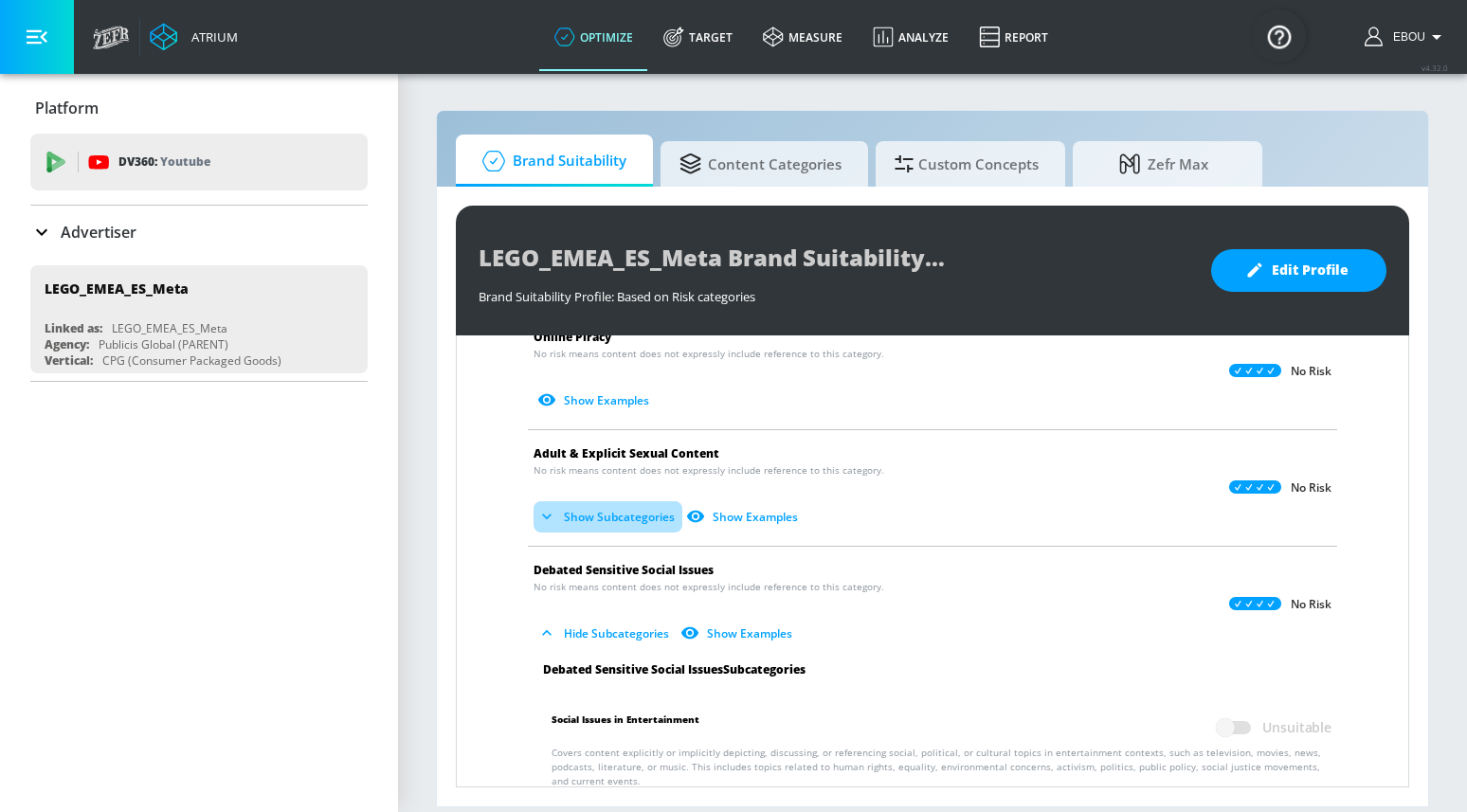
click at [615, 518] on button "Show Subcategories" at bounding box center [607, 517] width 149 height 31
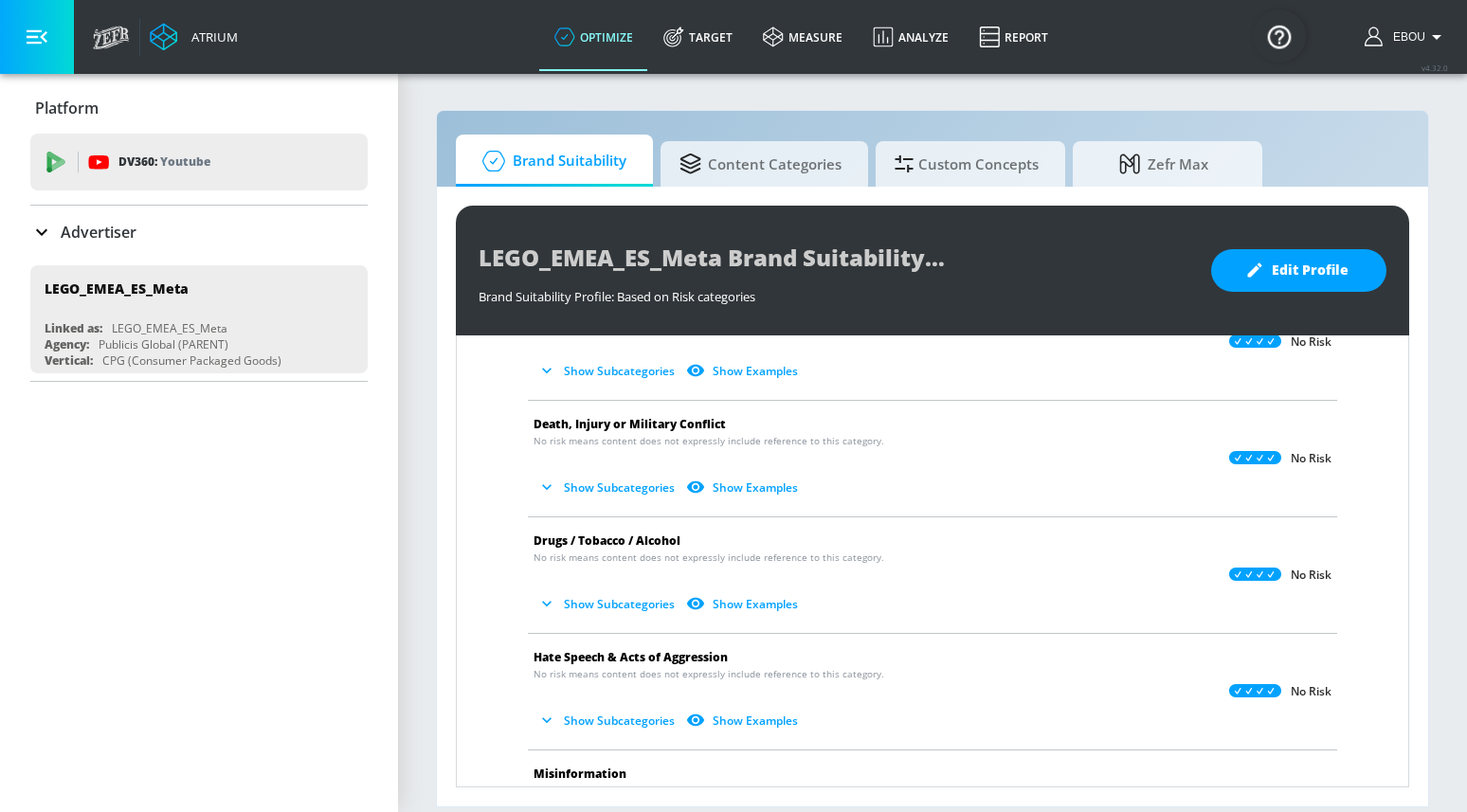
scroll to position [0, 0]
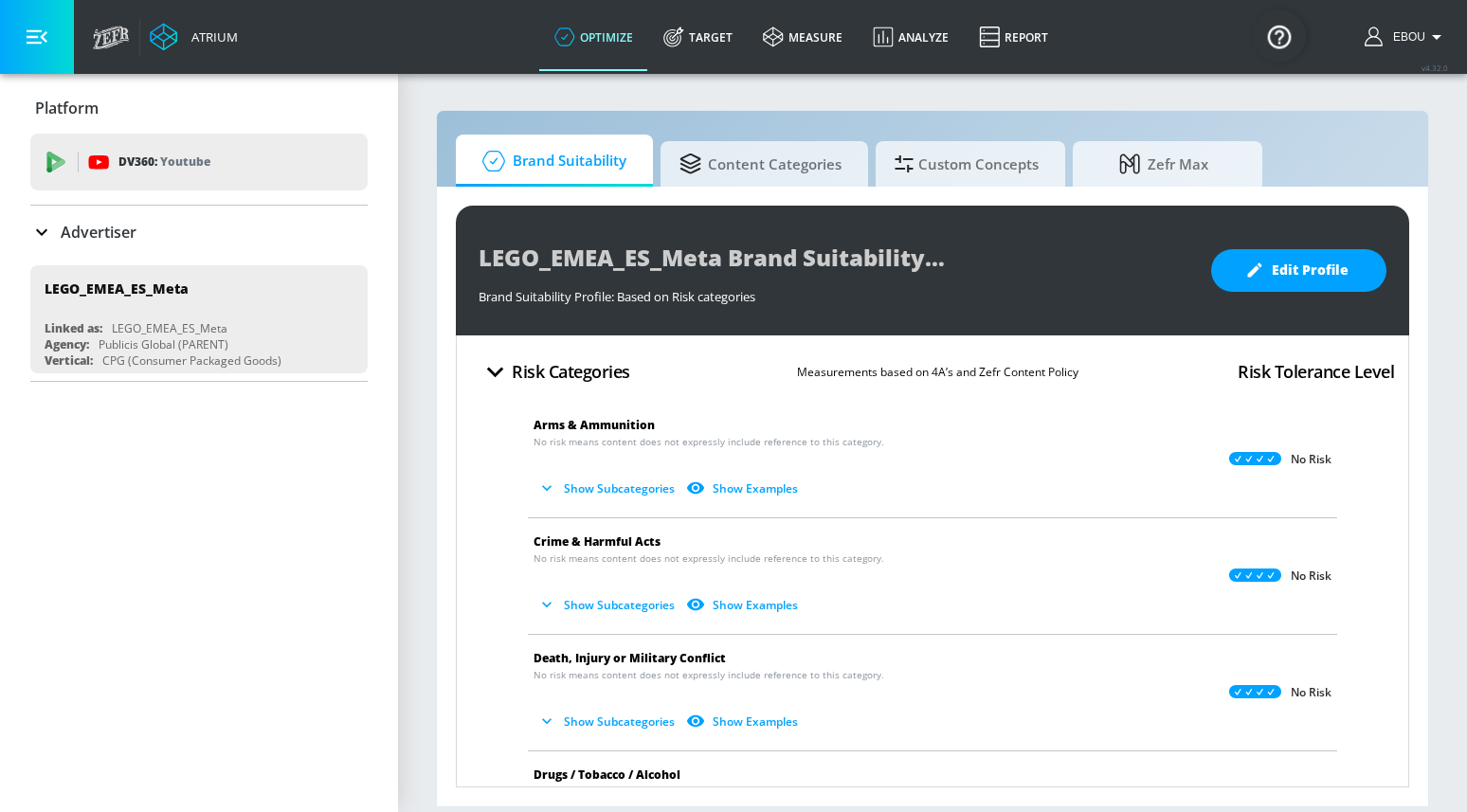
click at [615, 484] on button "Show Subcategories" at bounding box center [607, 488] width 149 height 31
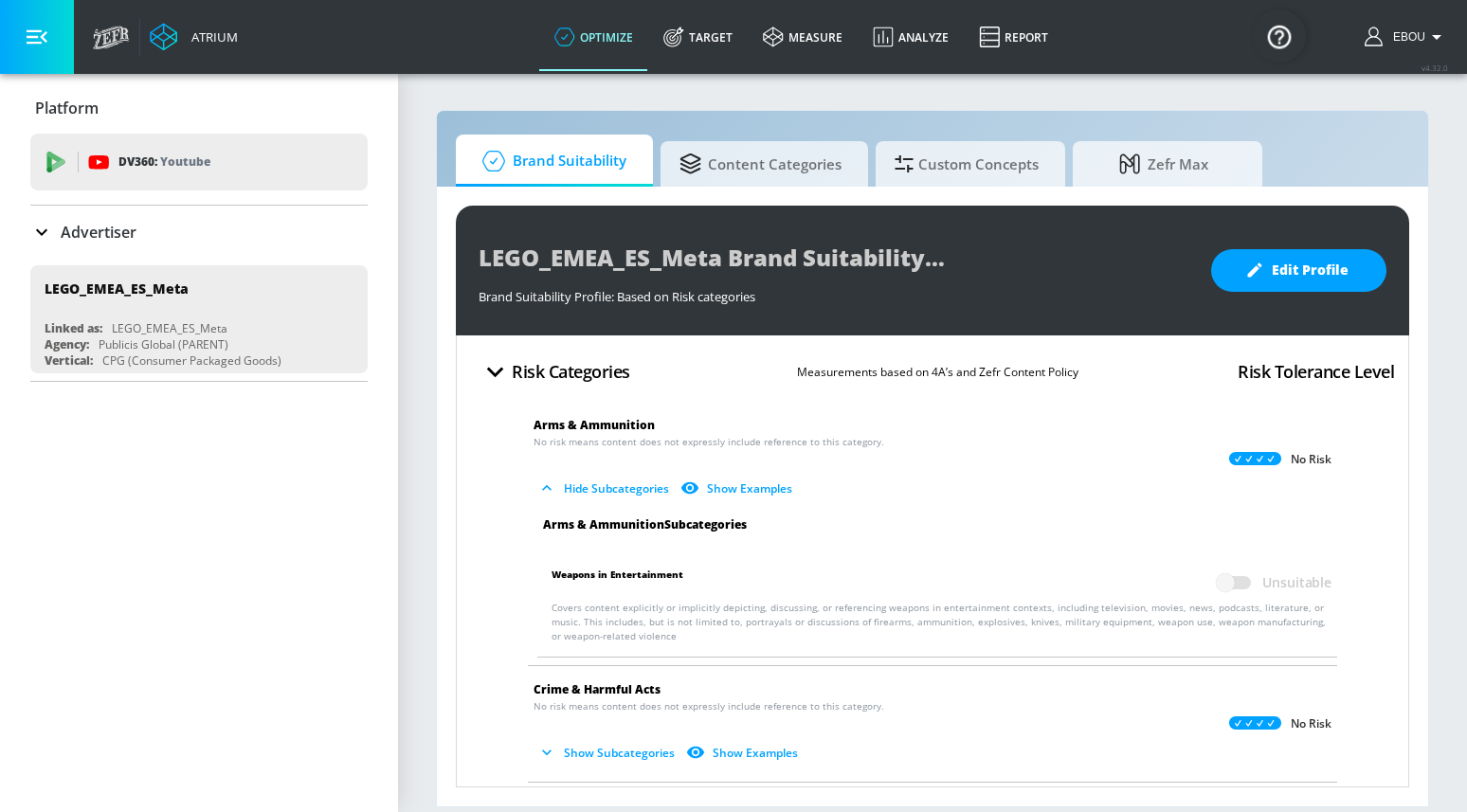
click at [619, 491] on button "Hide Subcategories" at bounding box center [604, 488] width 143 height 31
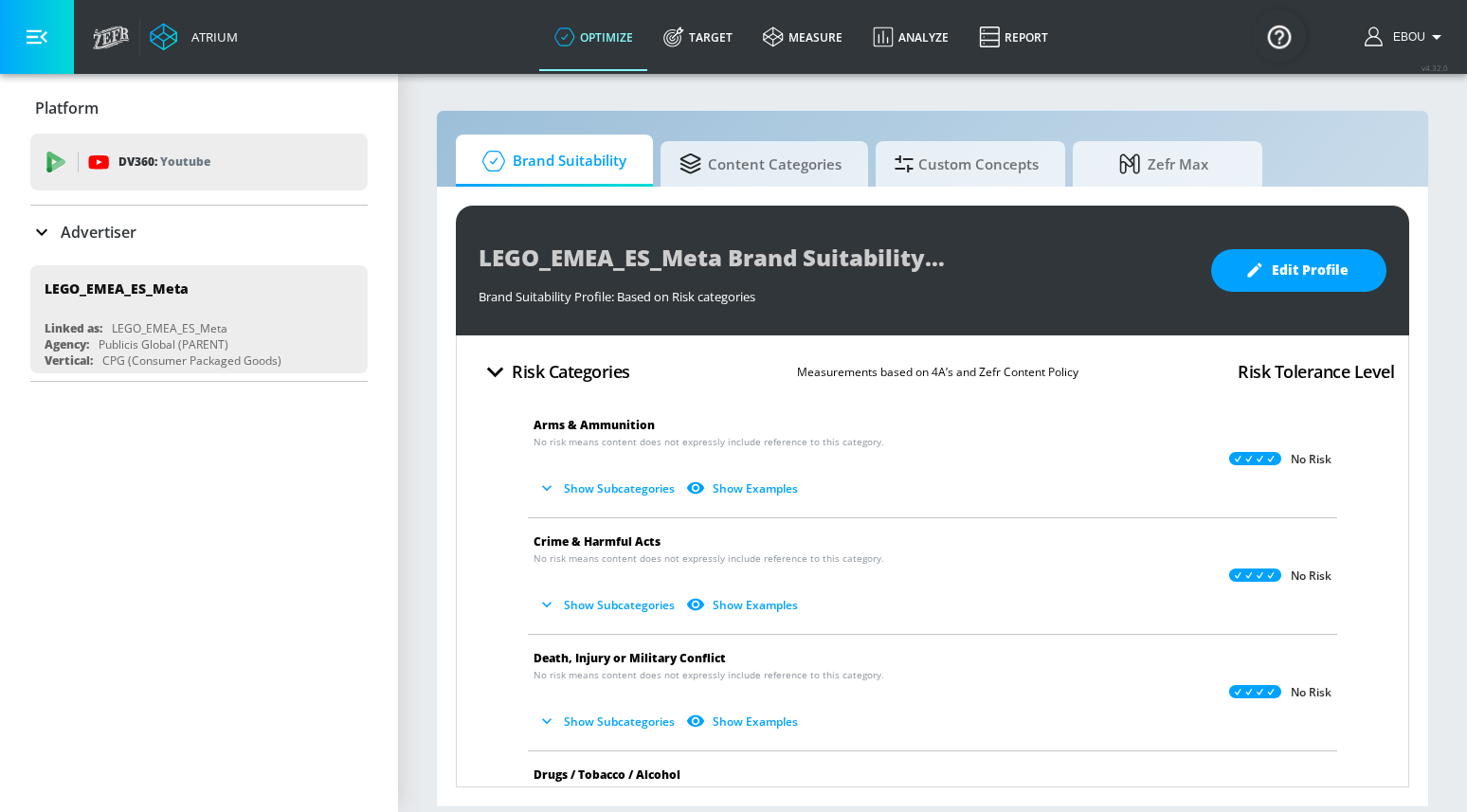
scroll to position [4, 0]
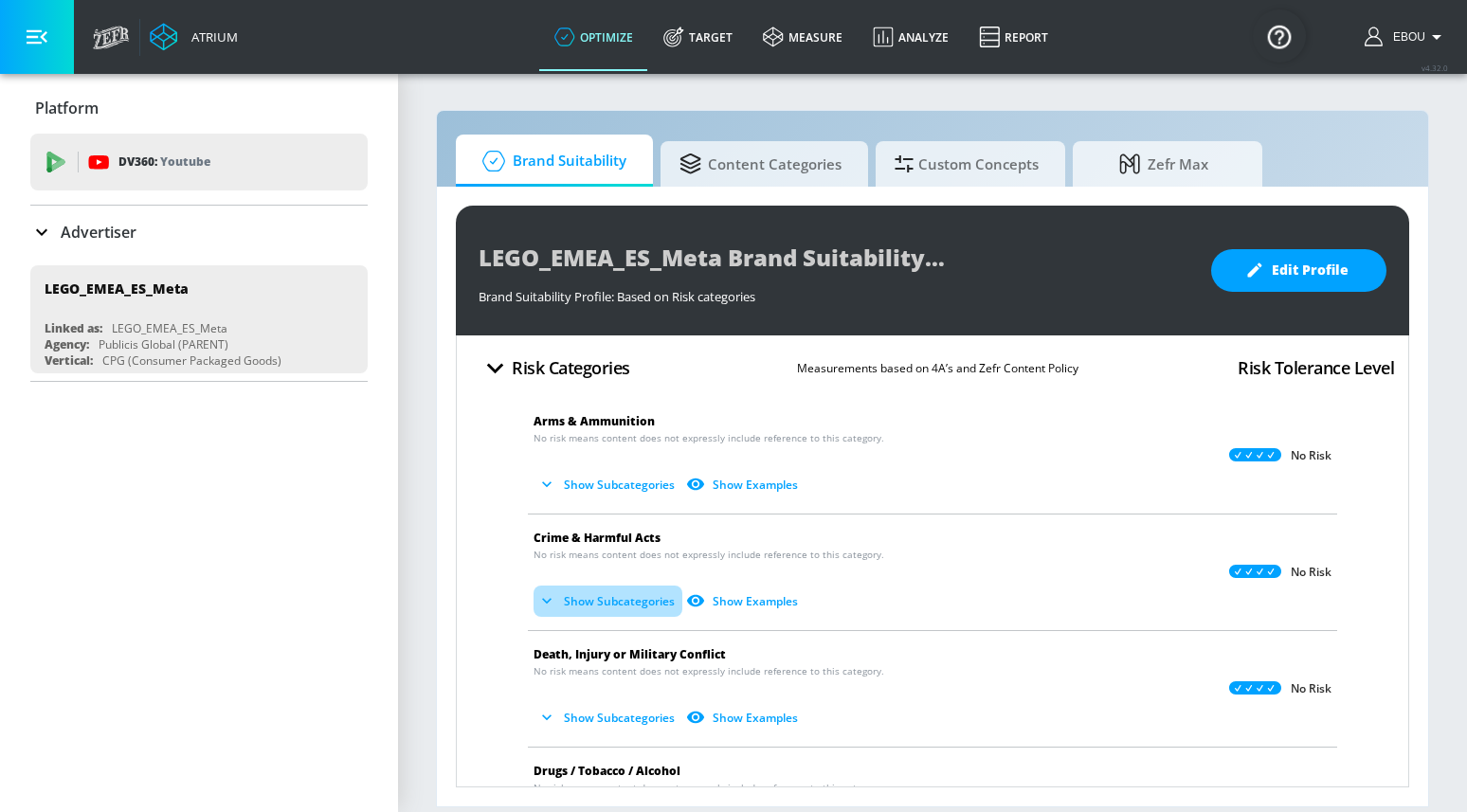
click at [622, 596] on button "Show Subcategories" at bounding box center [607, 601] width 149 height 31
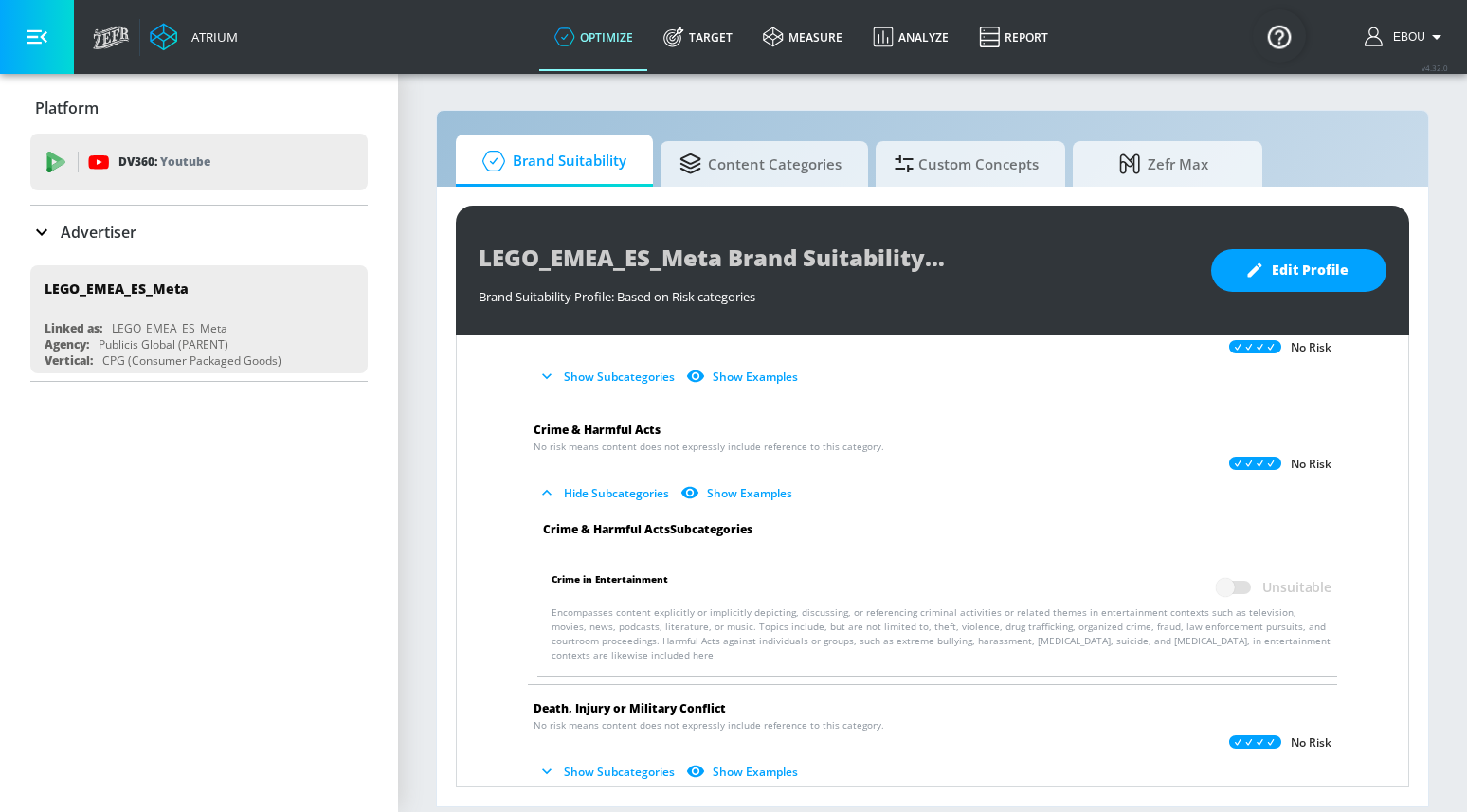
scroll to position [126, 0]
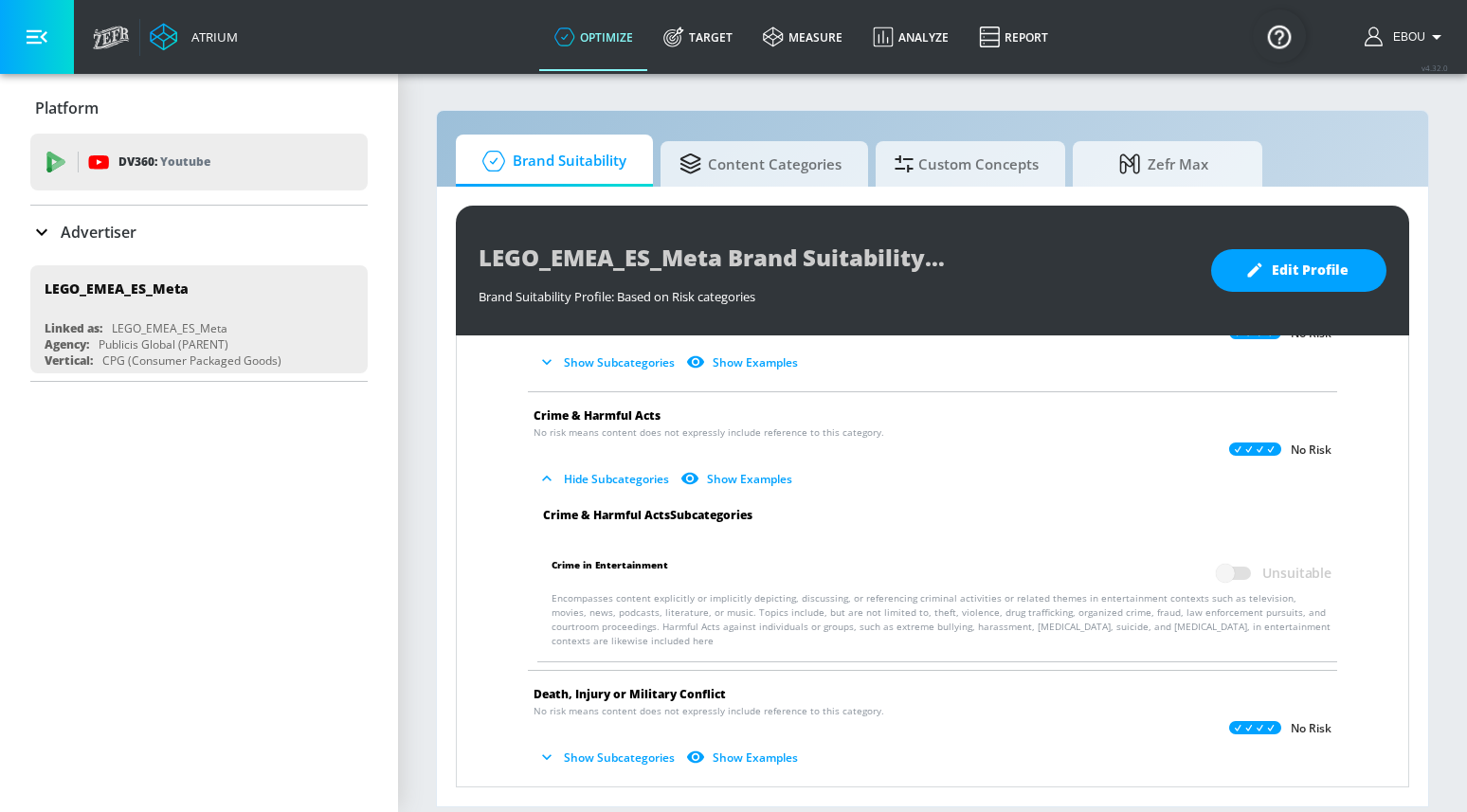
click at [610, 473] on button "Hide Subcategories" at bounding box center [604, 479] width 143 height 31
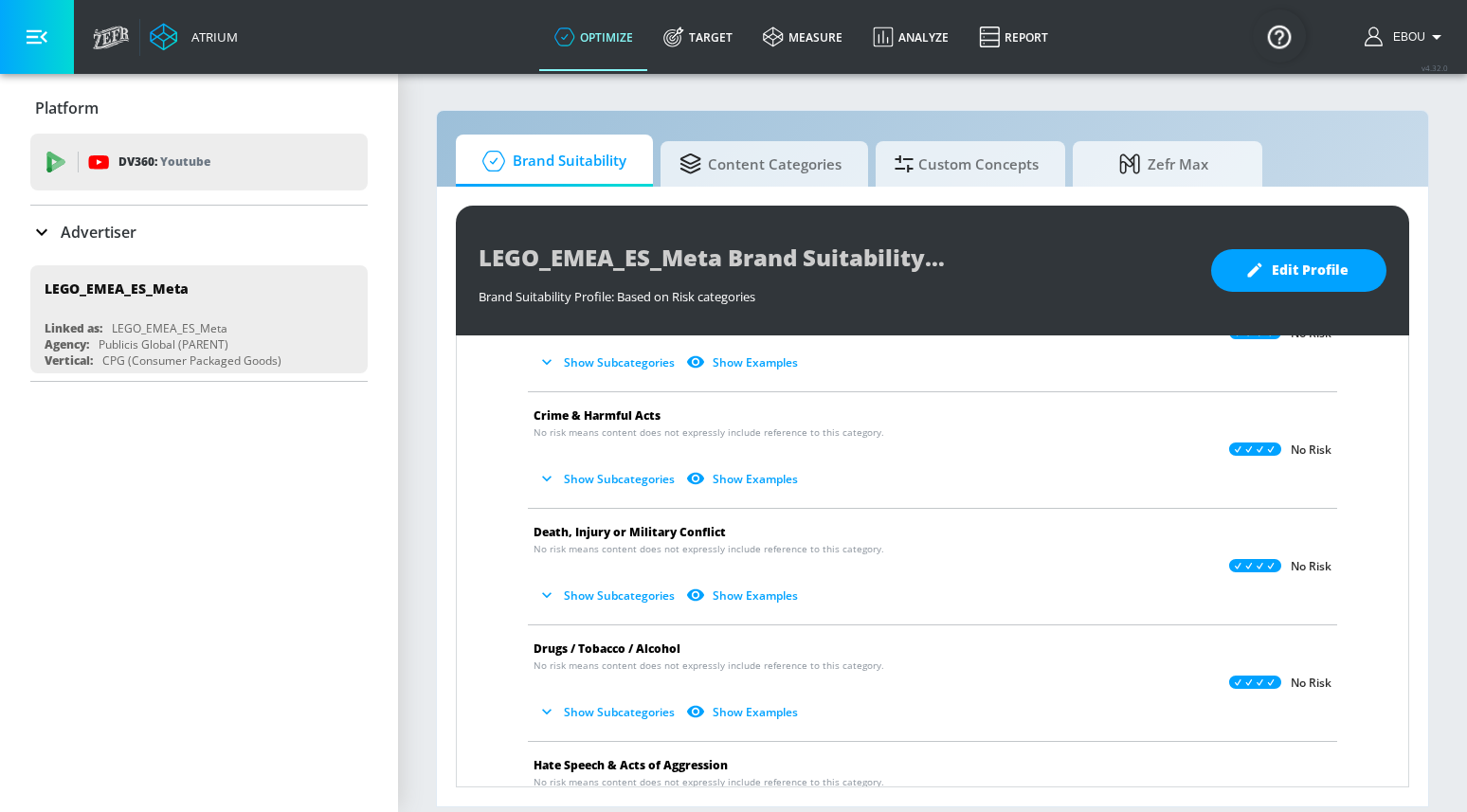
click at [619, 592] on button "Show Subcategories" at bounding box center [607, 596] width 149 height 31
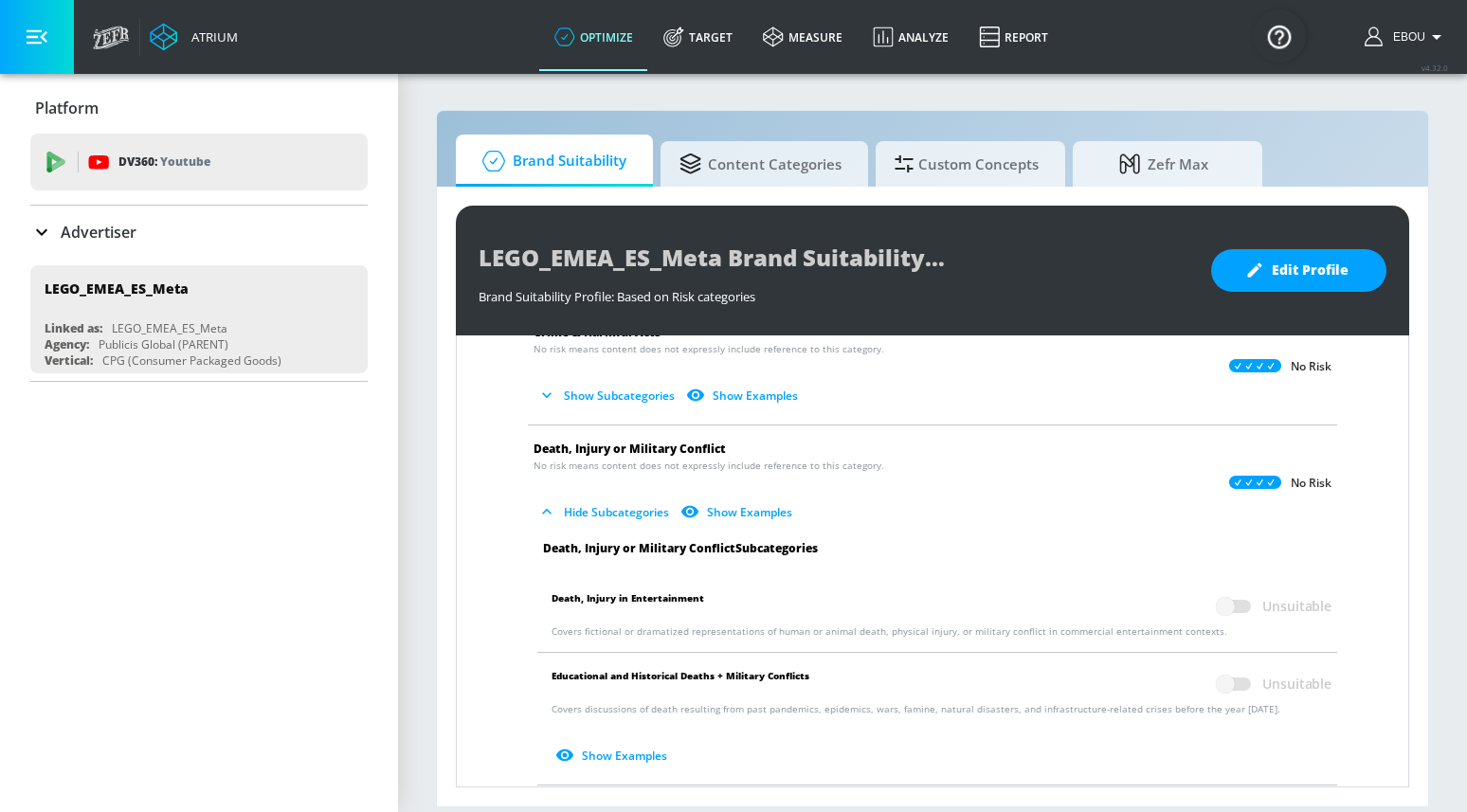
scroll to position [196, 0]
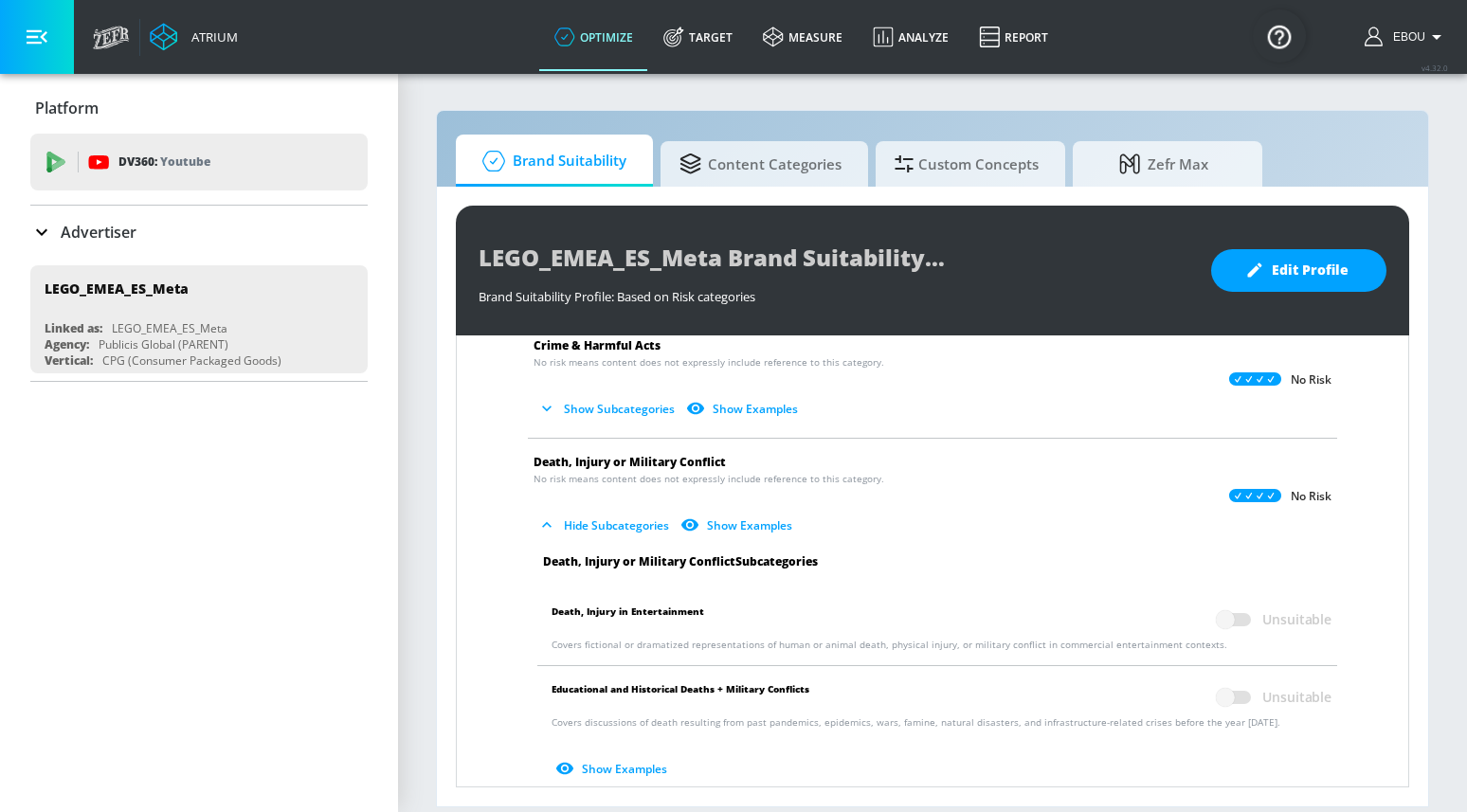
click at [630, 528] on button "Hide Subcategories" at bounding box center [604, 525] width 143 height 31
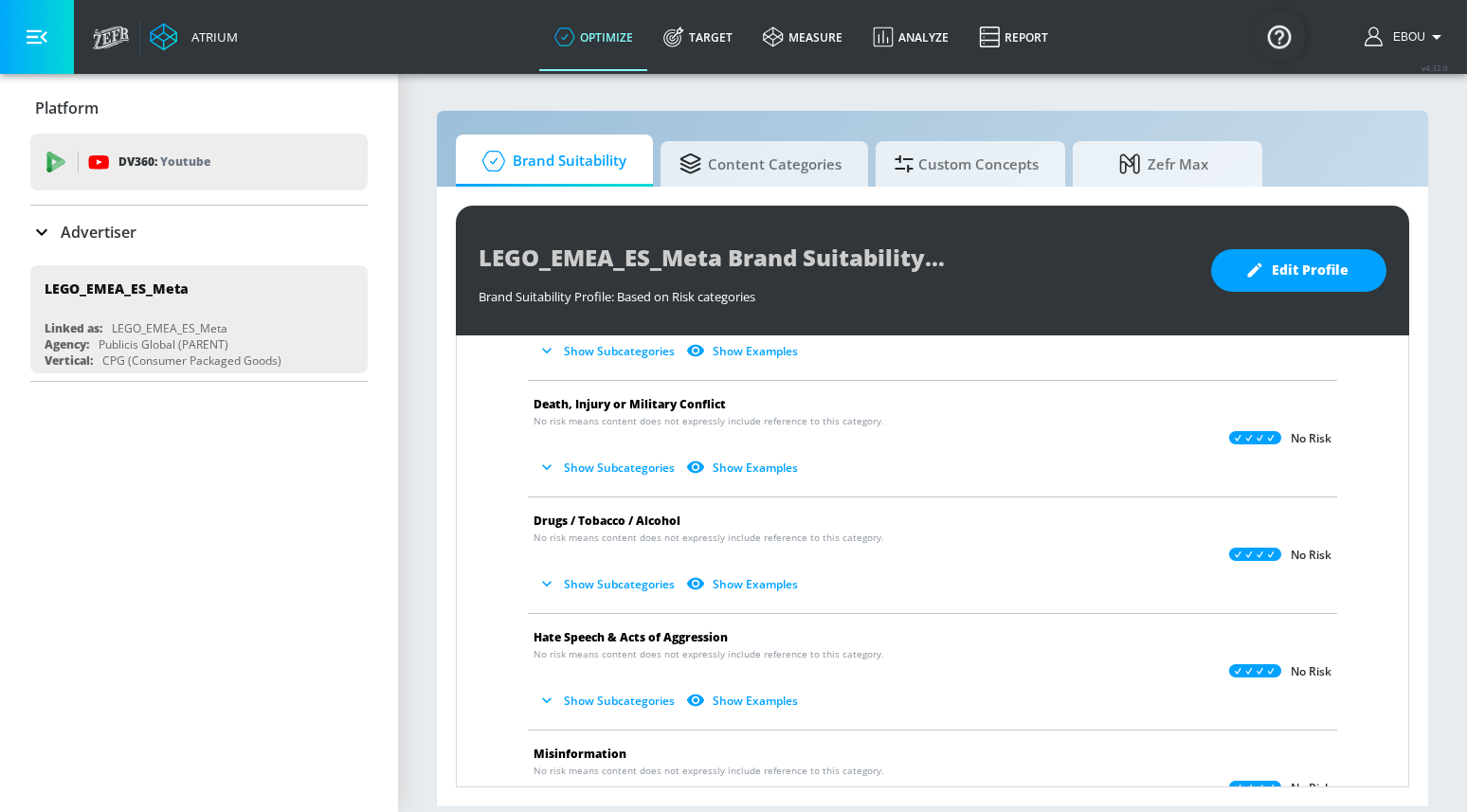
scroll to position [266, 0]
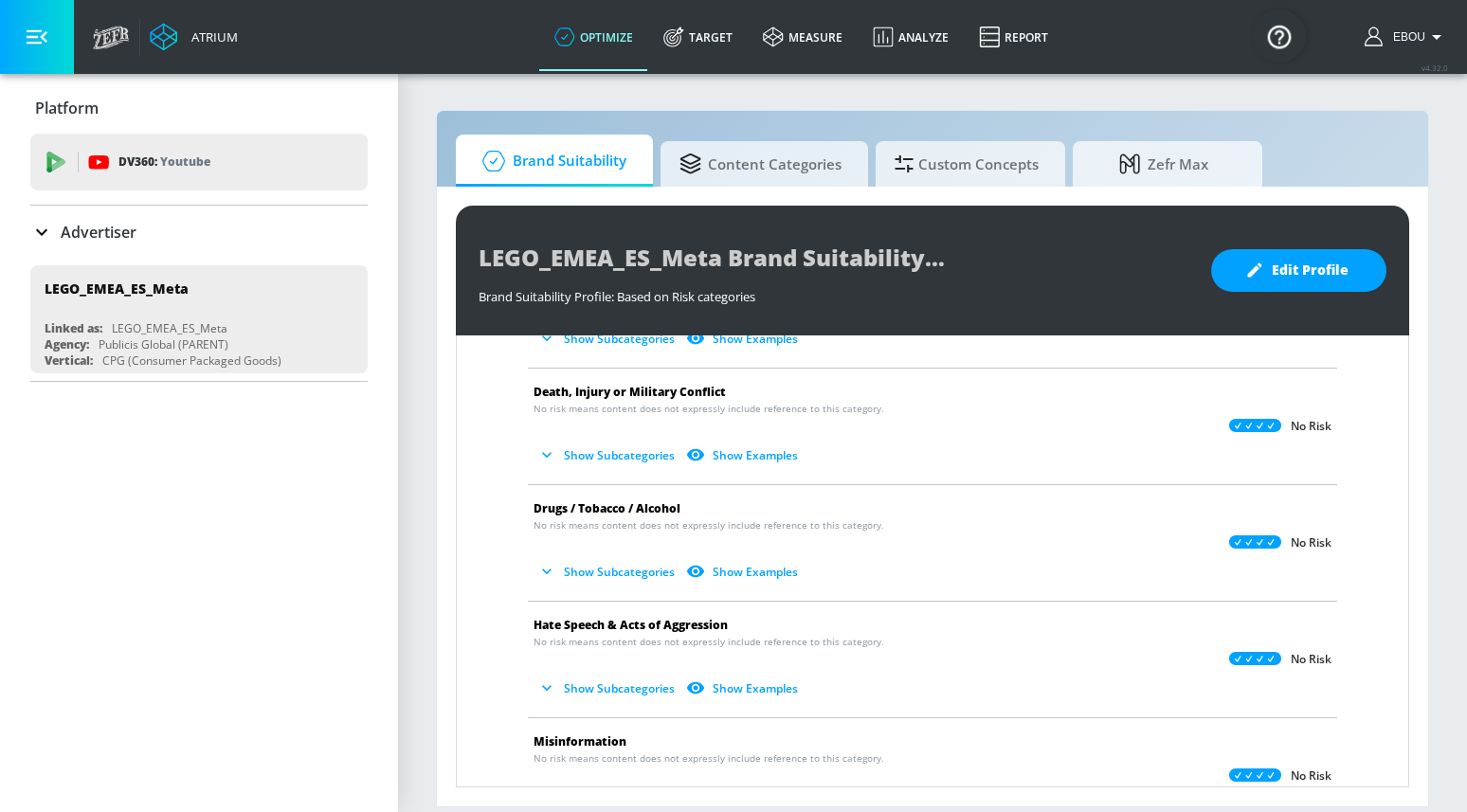
click at [632, 567] on button "Show Subcategories" at bounding box center [607, 572] width 149 height 31
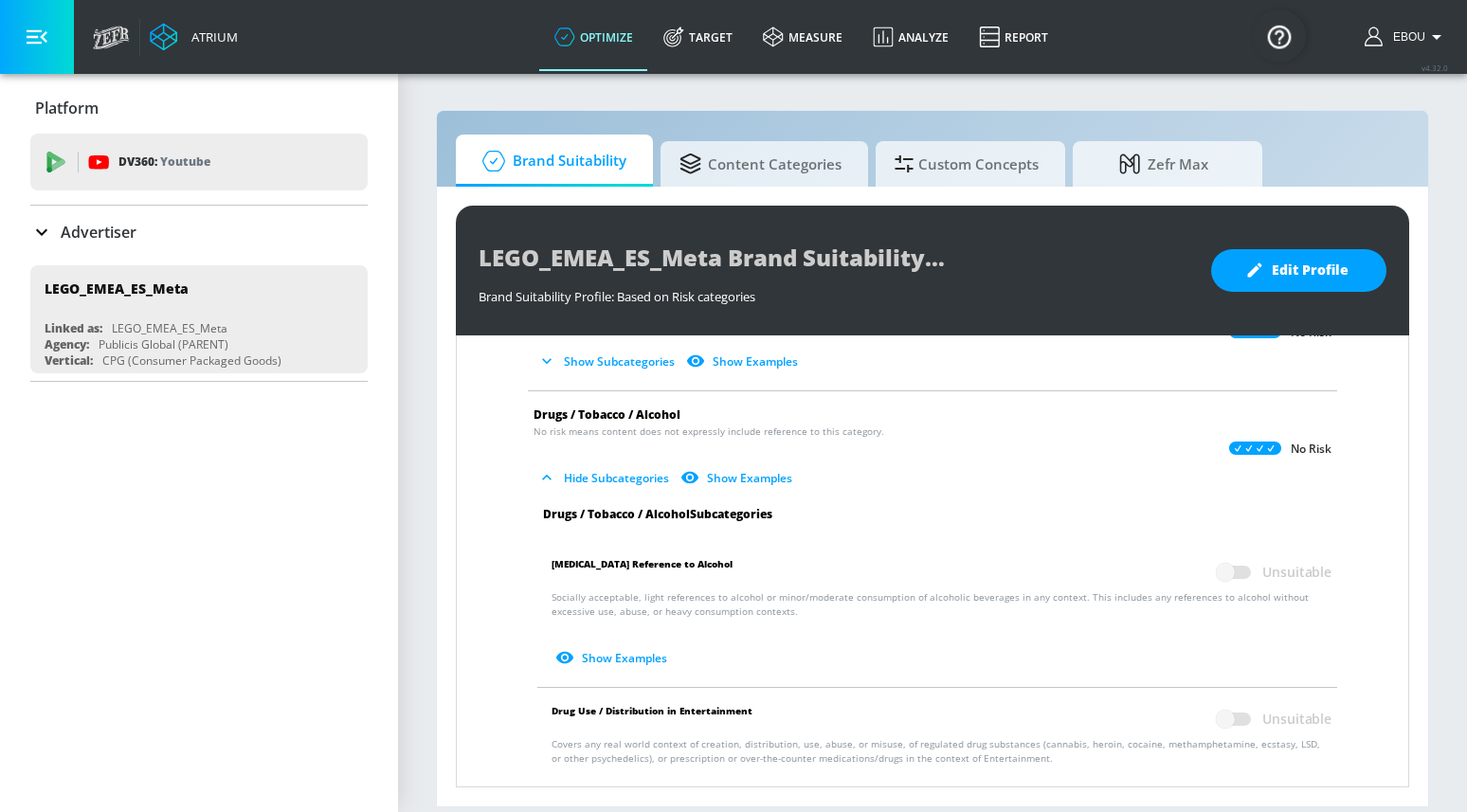
scroll to position [378, 0]
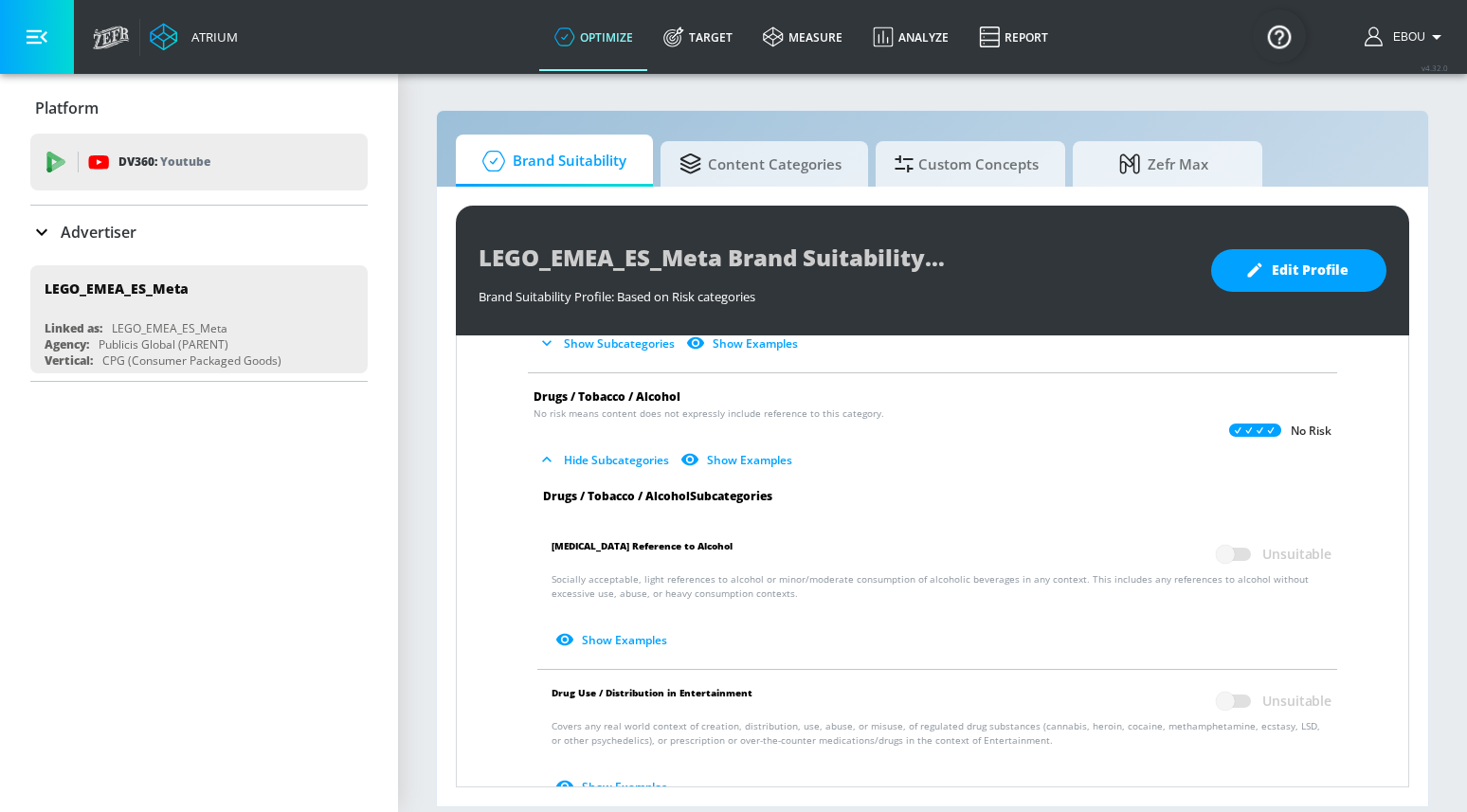
click at [615, 465] on button "Hide Subcategories" at bounding box center [604, 460] width 143 height 31
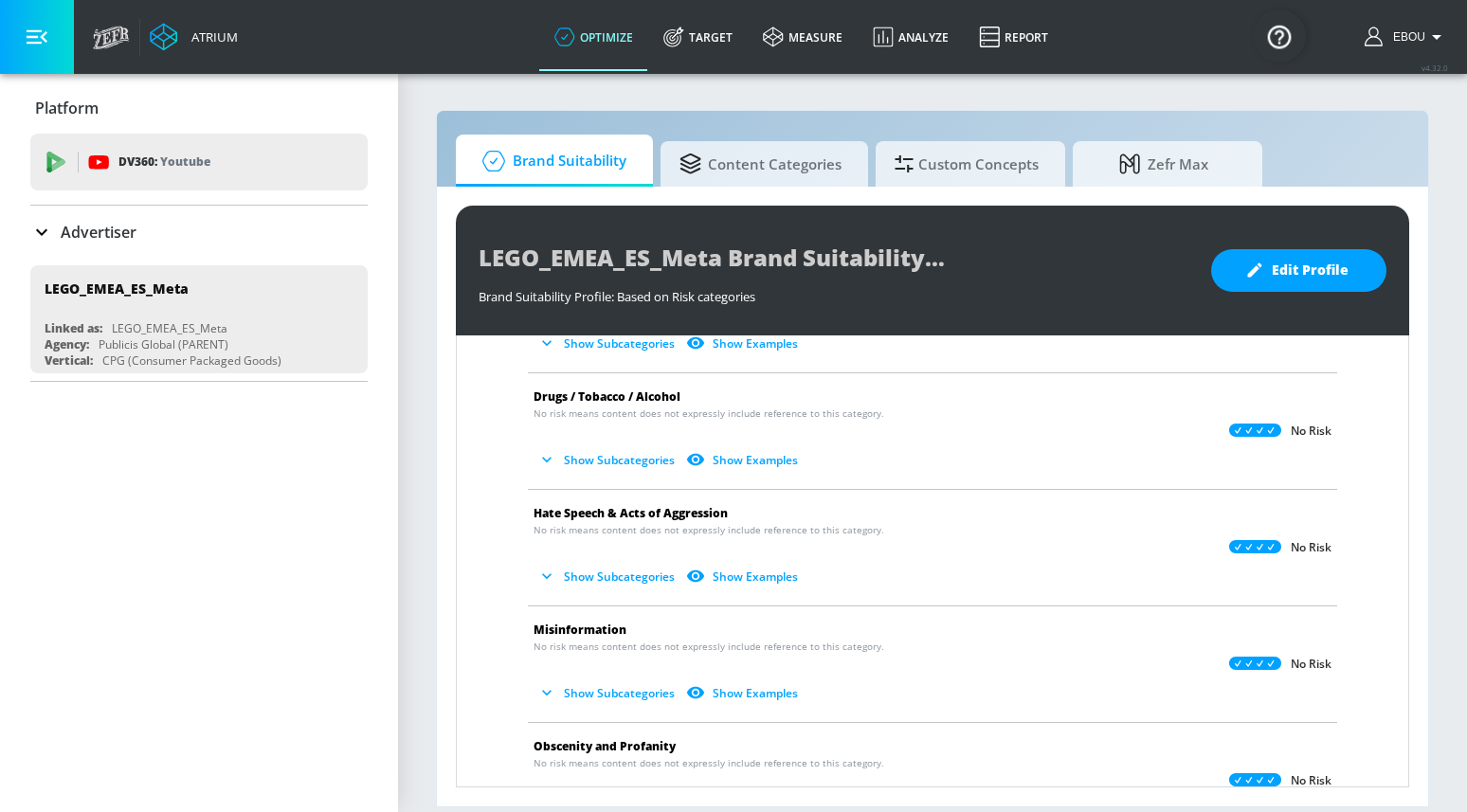
click at [629, 572] on button "Show Subcategories" at bounding box center [607, 576] width 149 height 31
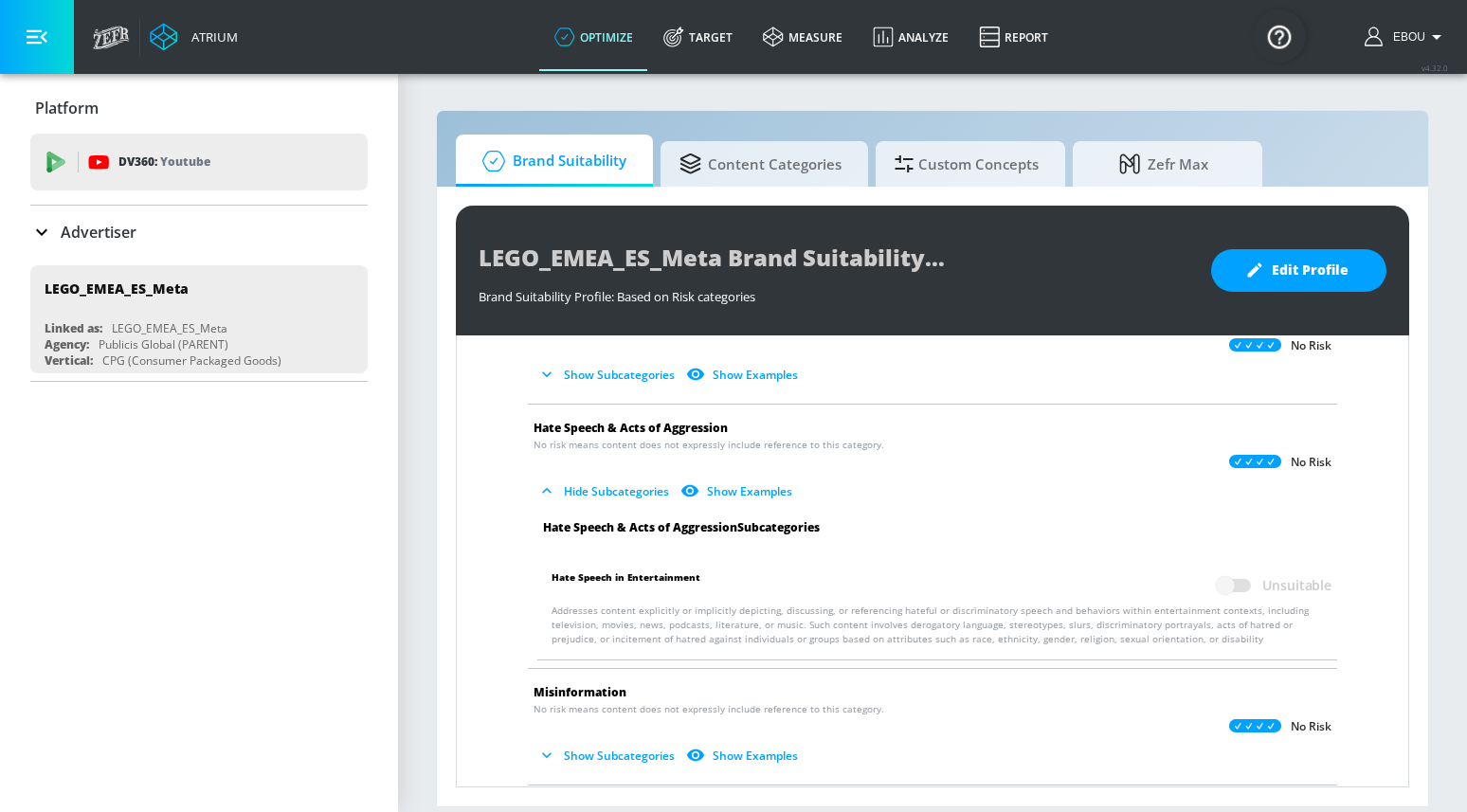
scroll to position [480, 0]
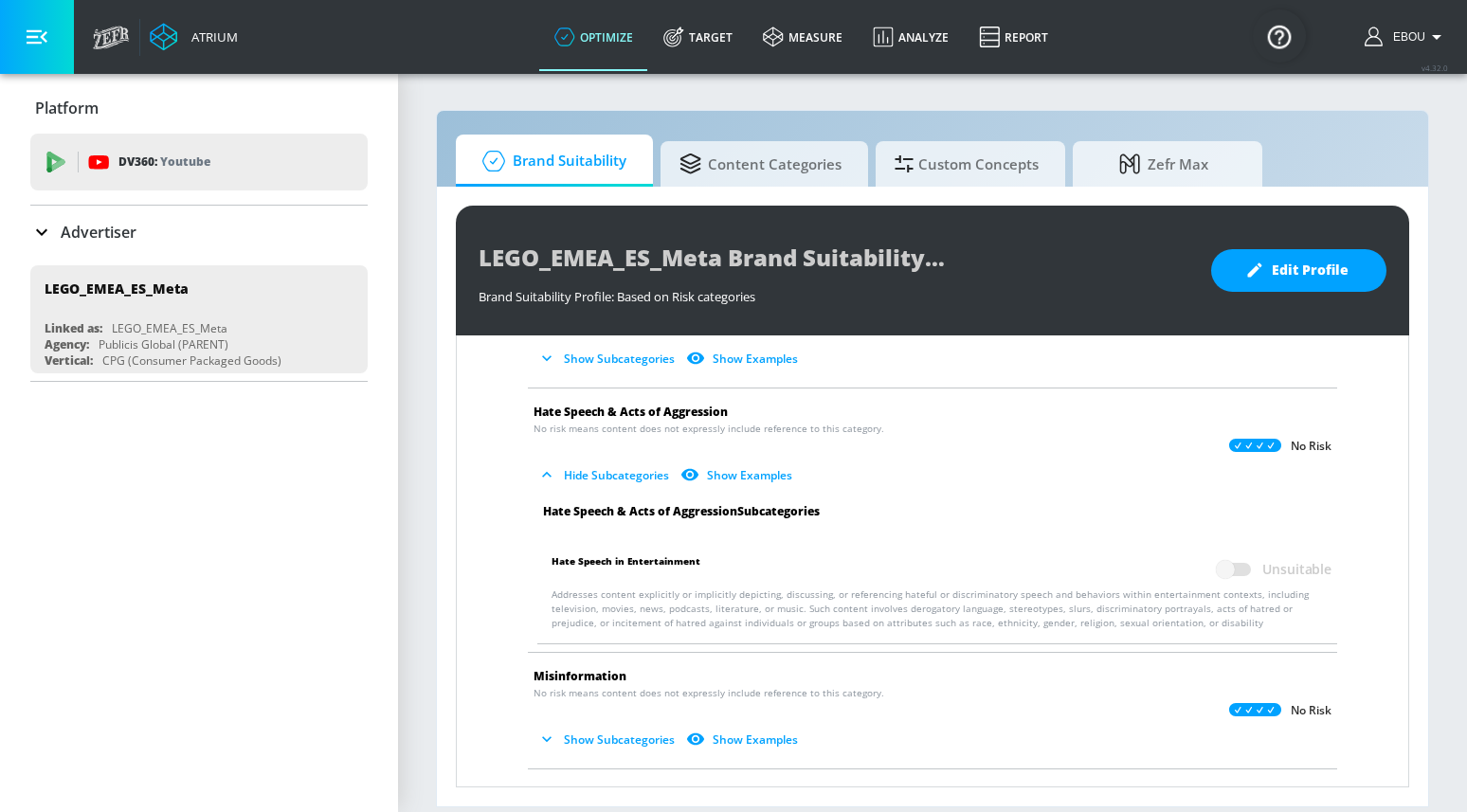
click at [629, 487] on button "Hide Subcategories" at bounding box center [604, 475] width 143 height 31
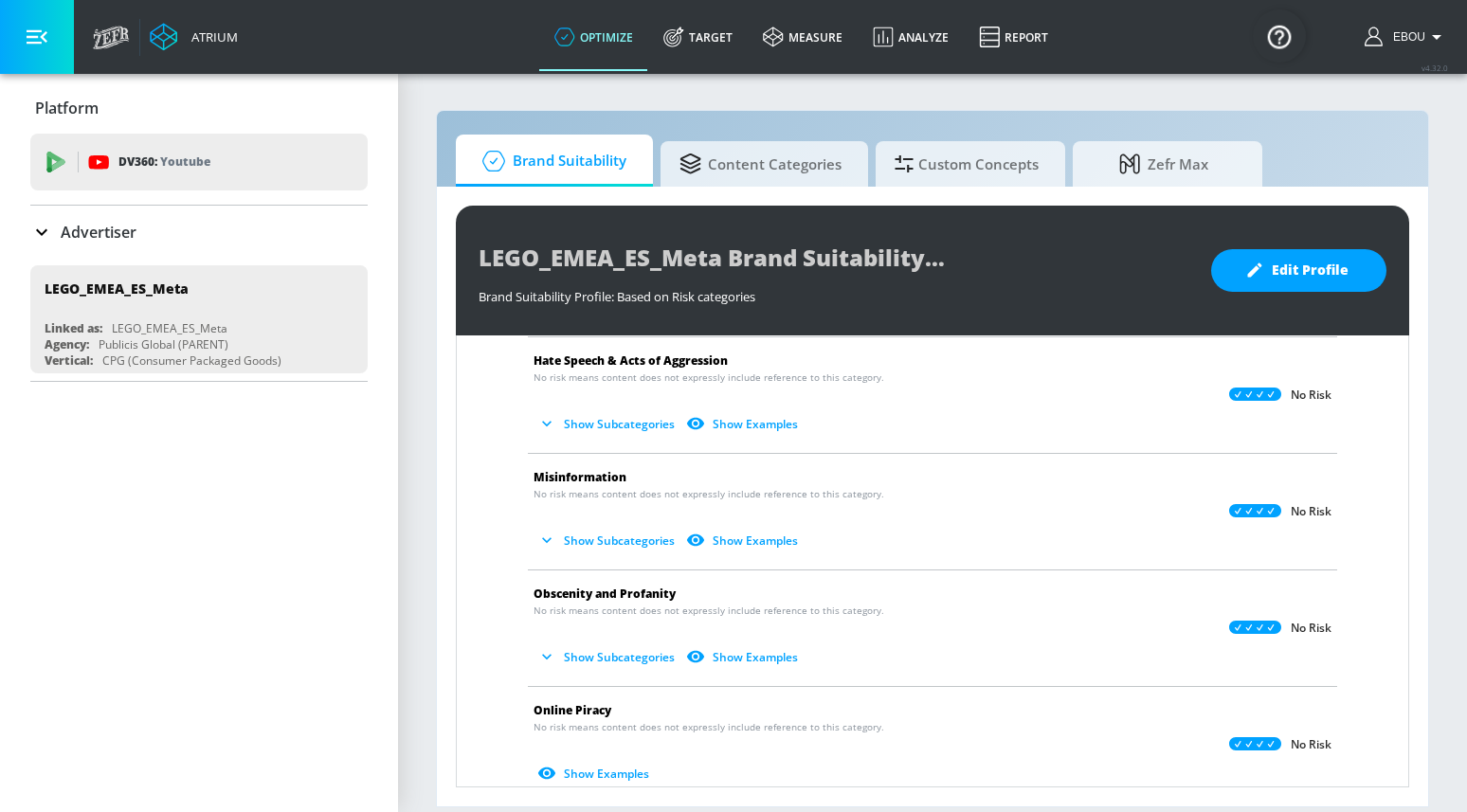
scroll to position [544, 0]
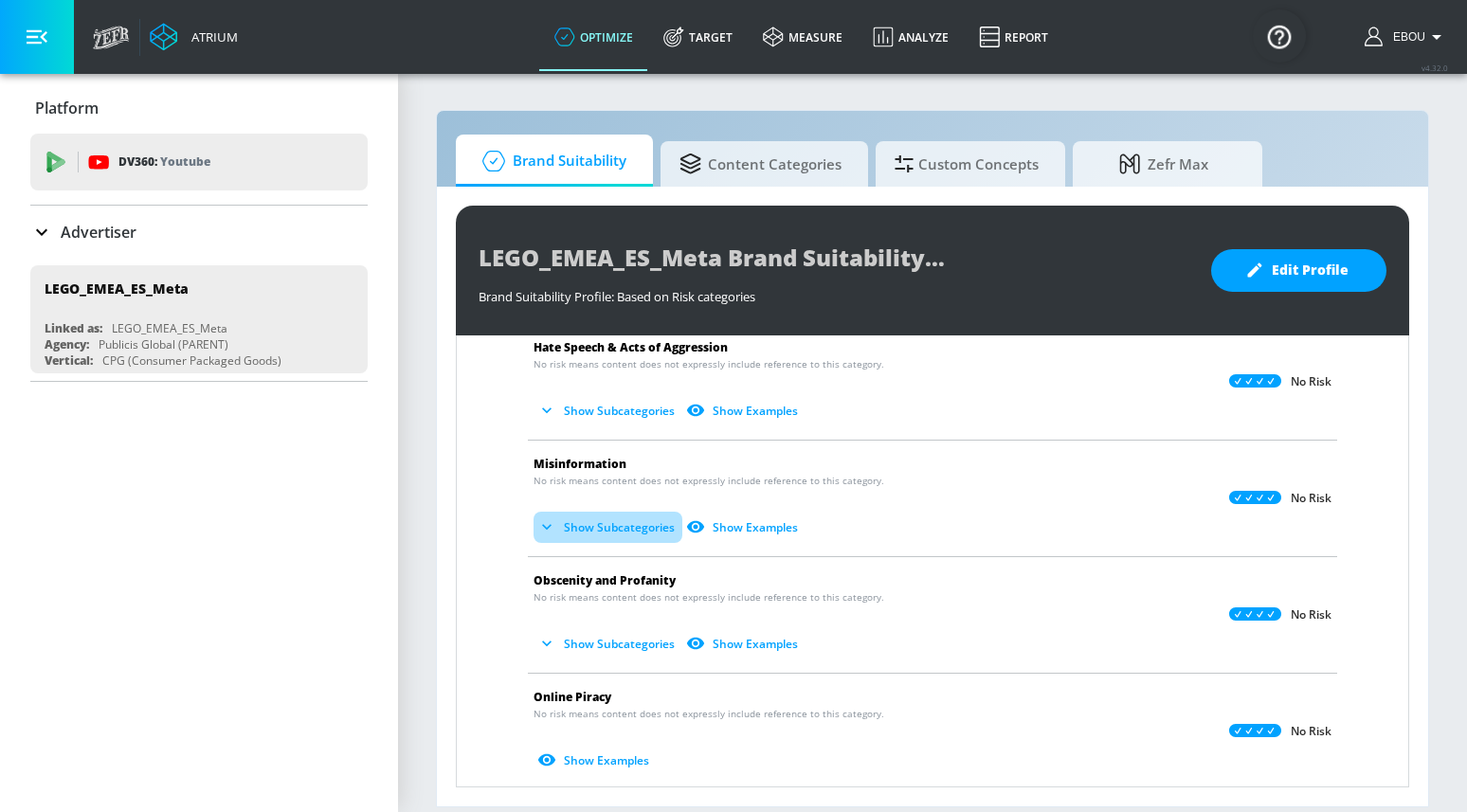
click at [623, 523] on button "Show Subcategories" at bounding box center [607, 527] width 149 height 31
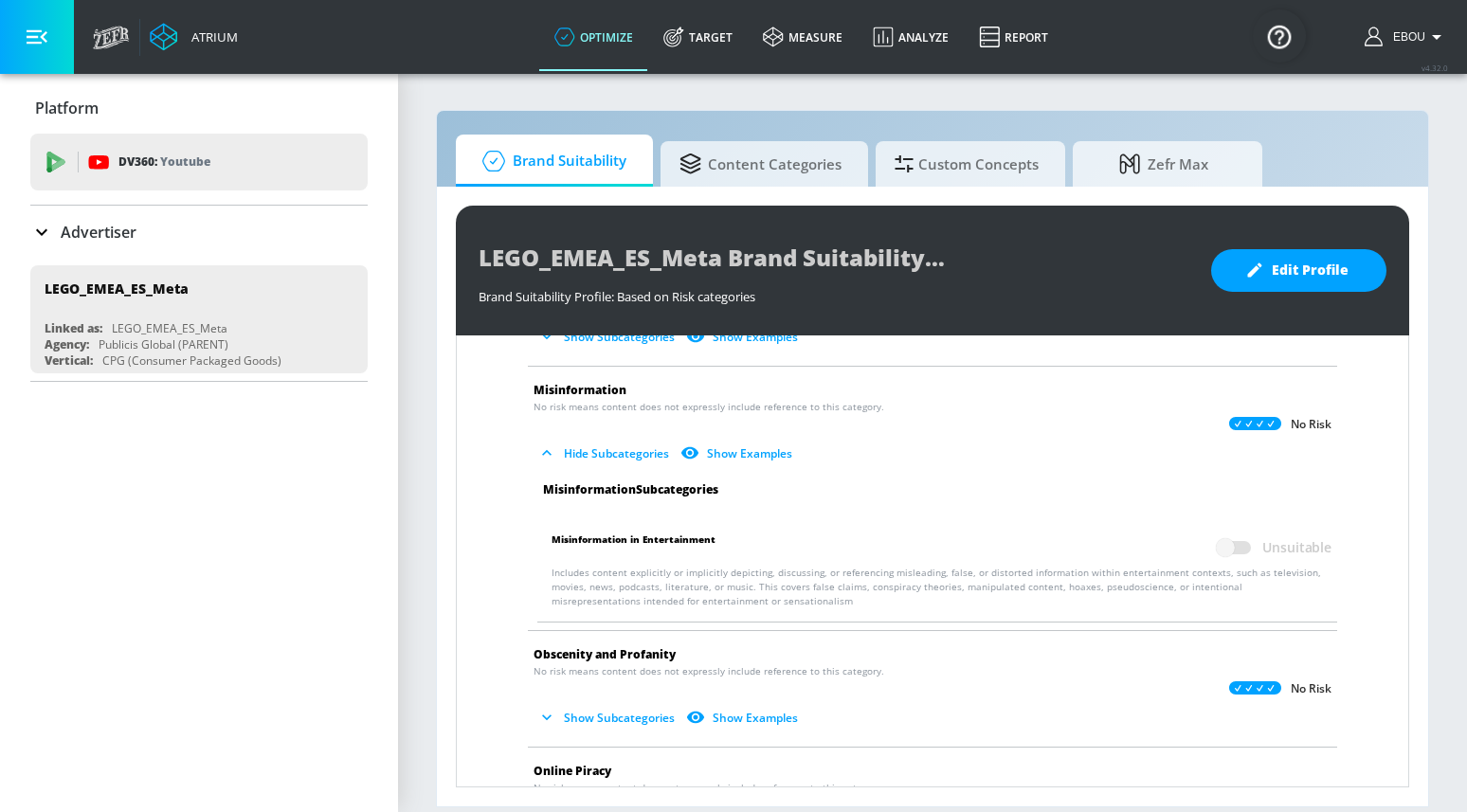
scroll to position [633, 0]
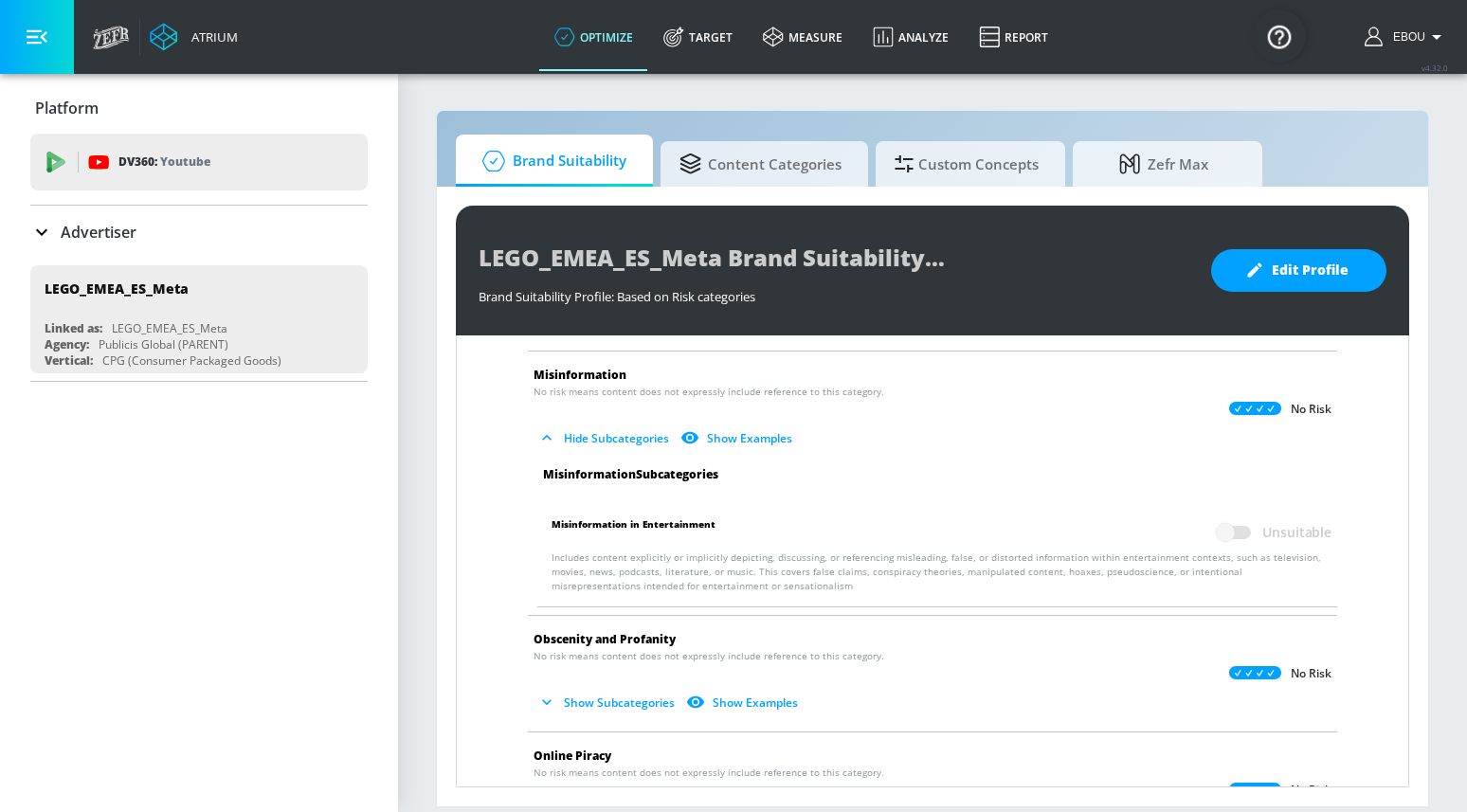
click at [629, 446] on button "Hide Subcategories" at bounding box center [604, 439] width 143 height 31
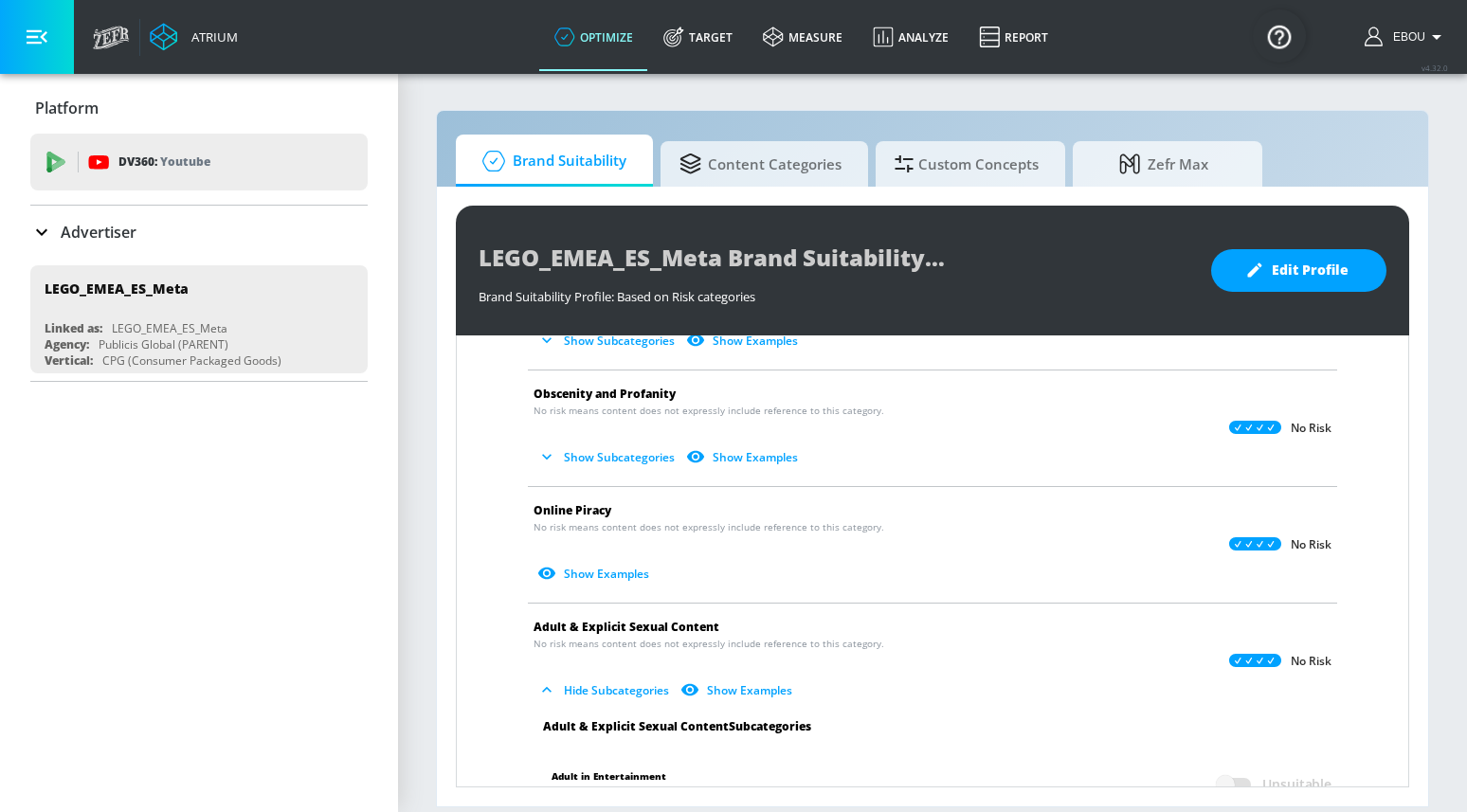
scroll to position [732, 0]
click at [625, 470] on li "Obscenity and Profanity No risk means content does not expressly include refere…" at bounding box center [933, 426] width 829 height 116
click at [629, 462] on button "Show Subcategories" at bounding box center [607, 455] width 149 height 31
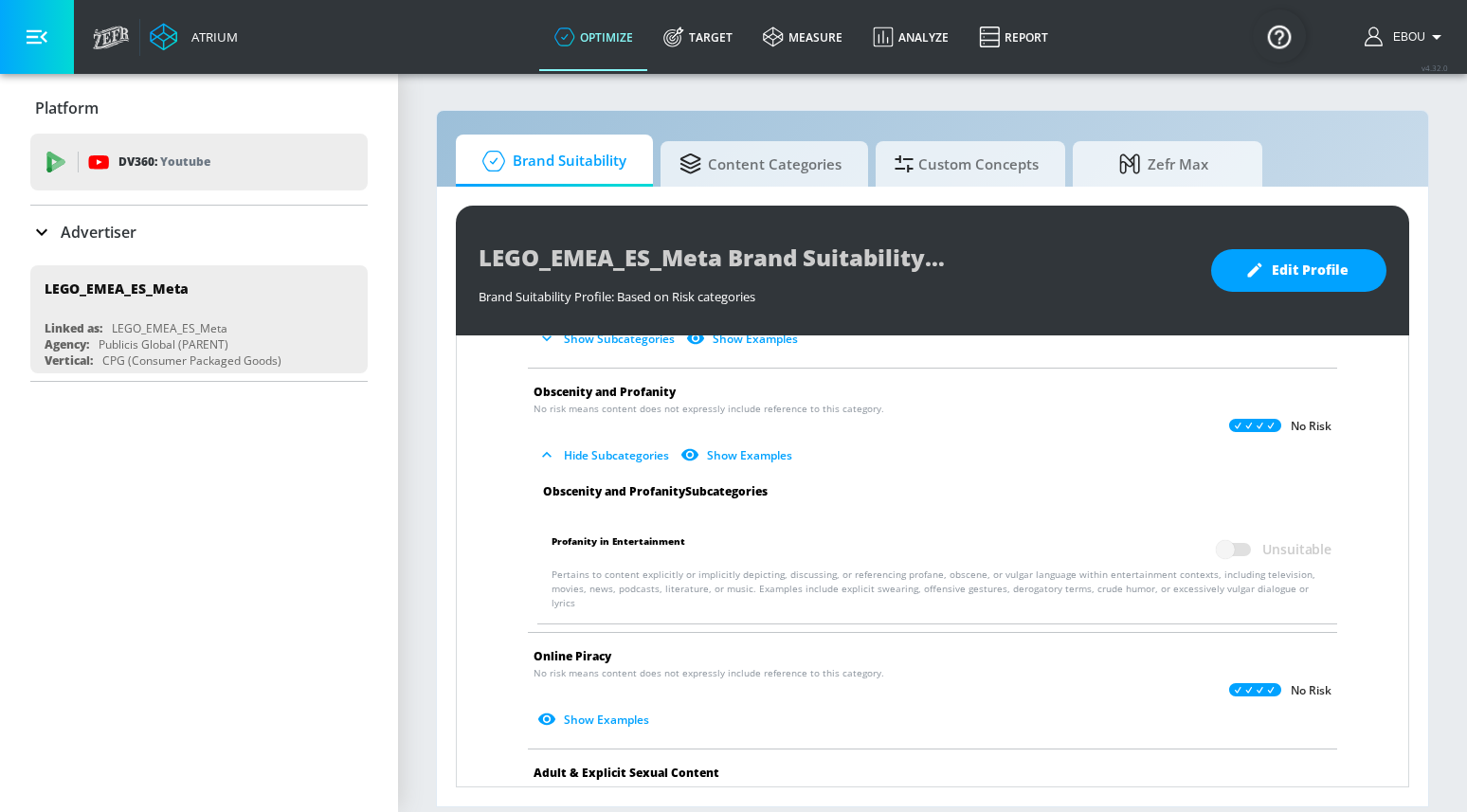
click at [629, 462] on button "Hide Subcategories" at bounding box center [604, 455] width 143 height 31
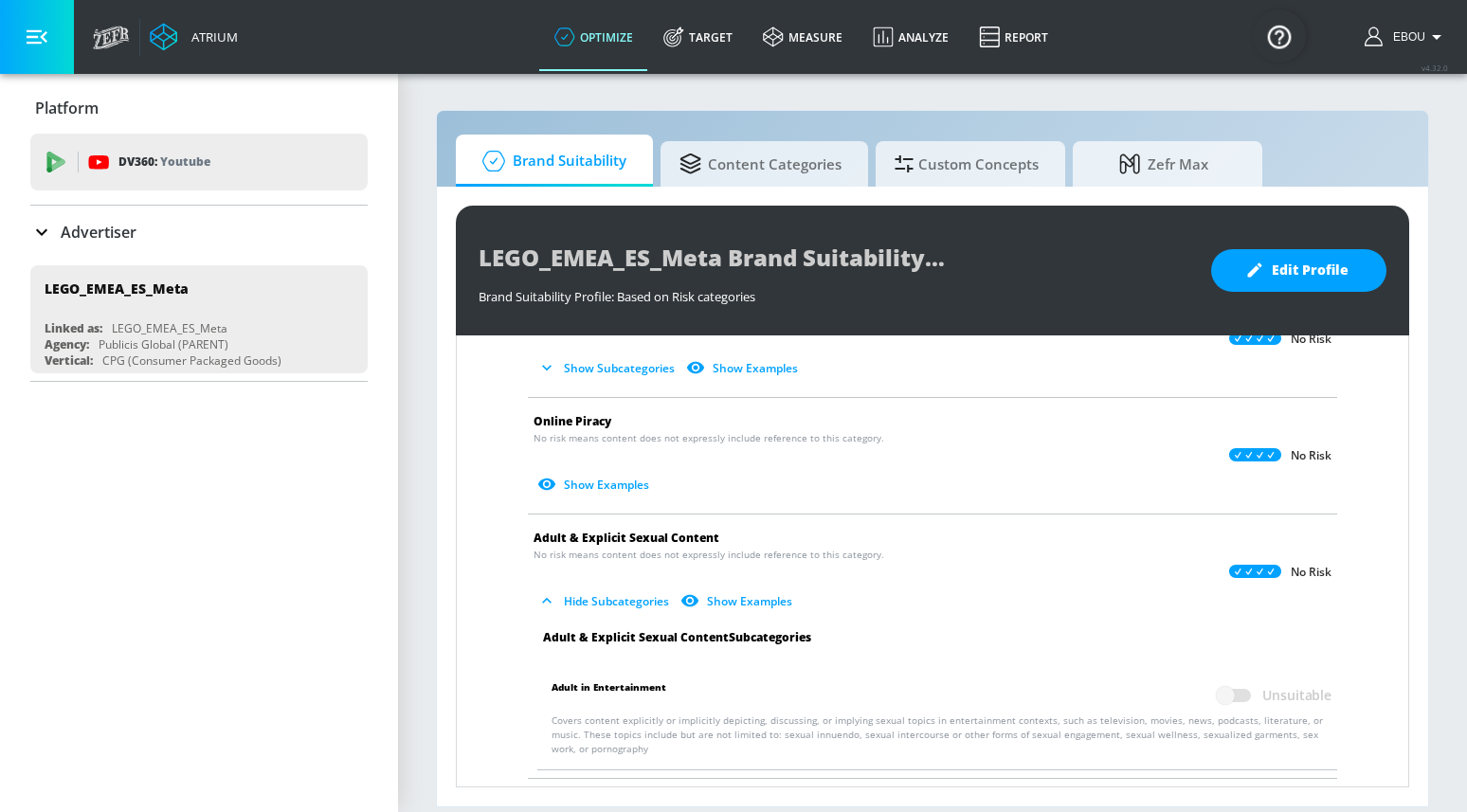
scroll to position [826, 0]
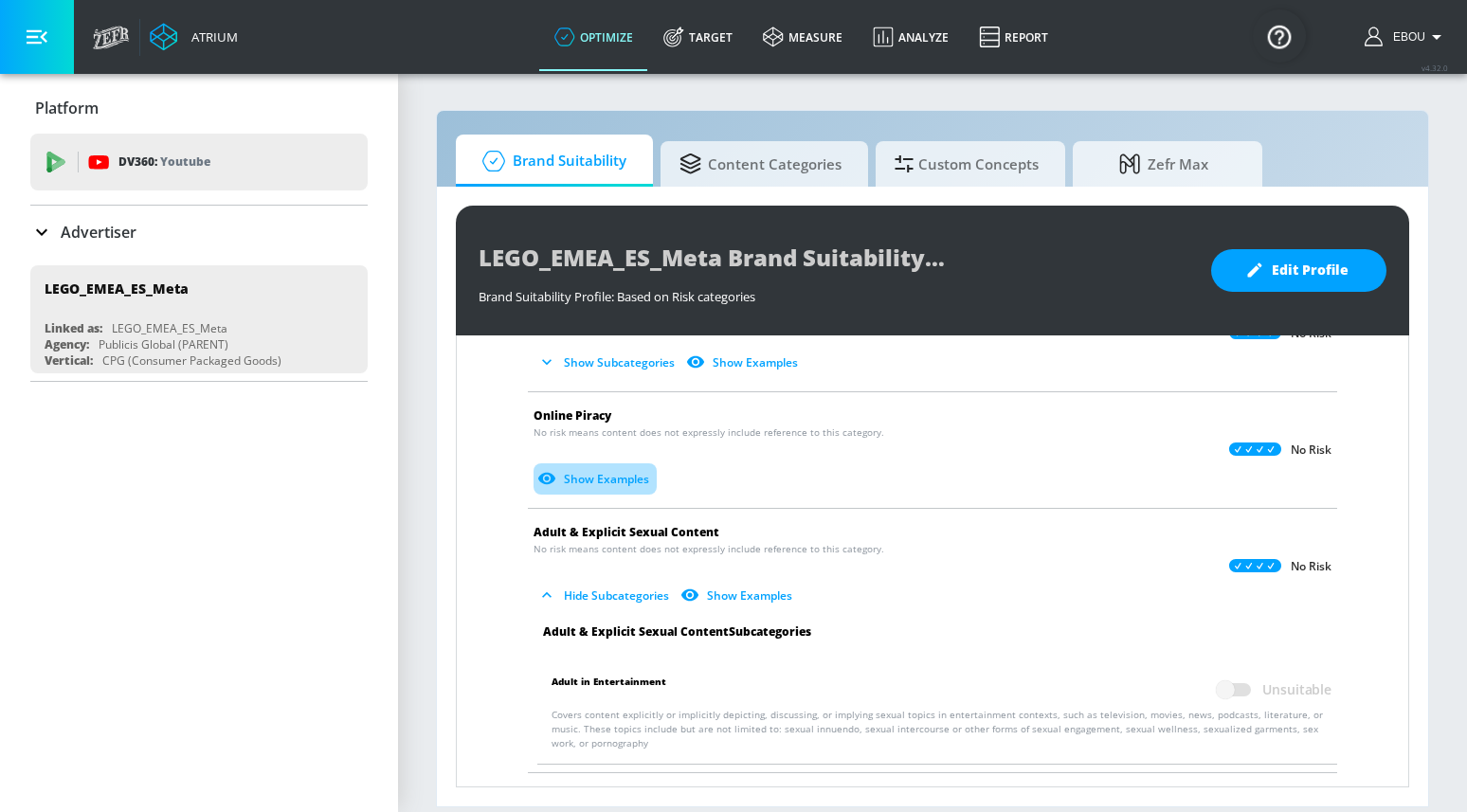
click at [615, 467] on button "Show Examples" at bounding box center [595, 479] width 123 height 31
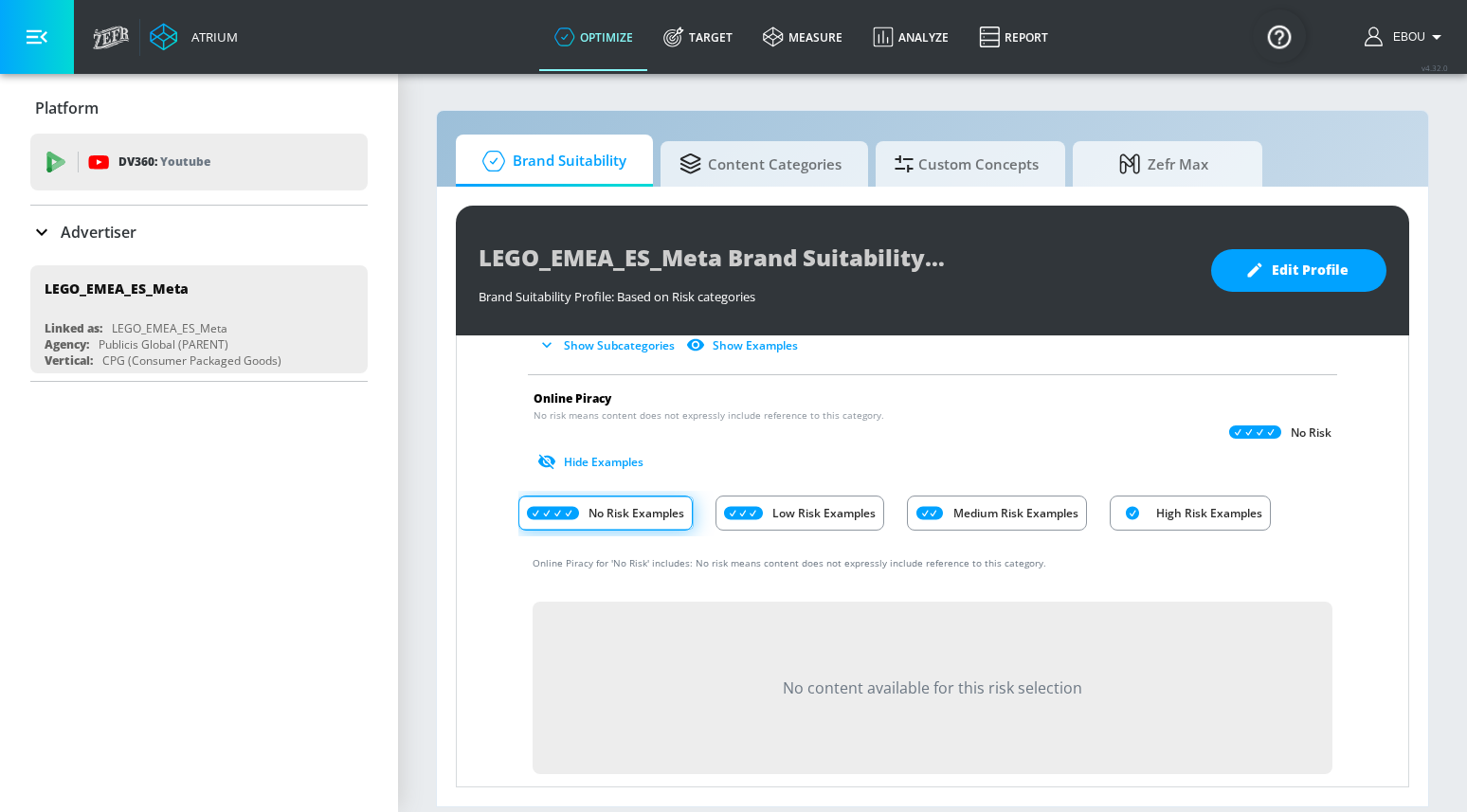
scroll to position [840, 0]
click at [618, 465] on button "Hide Examples" at bounding box center [592, 464] width 118 height 31
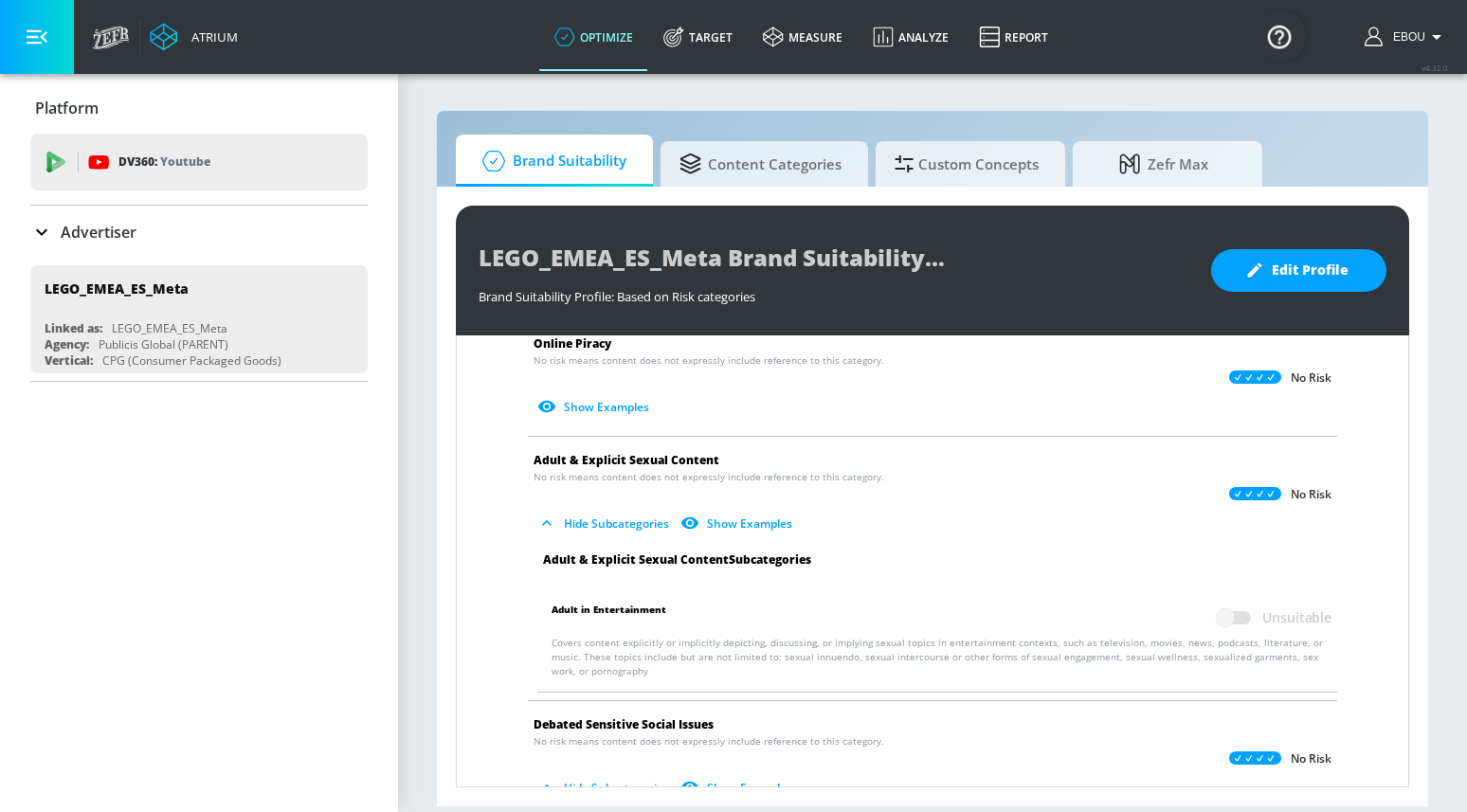
scroll to position [910, 0]
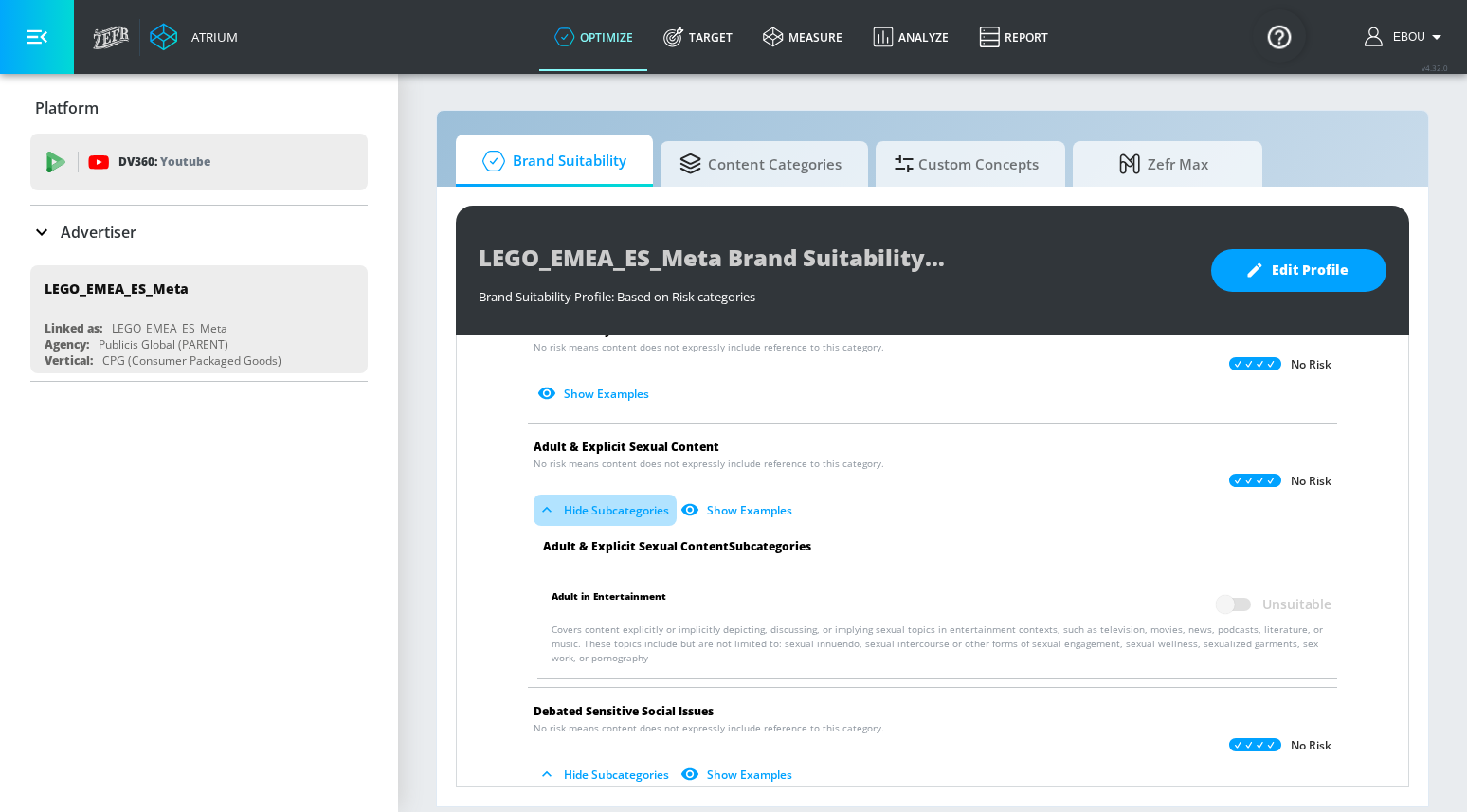
click at [618, 512] on button "Hide Subcategories" at bounding box center [604, 510] width 143 height 31
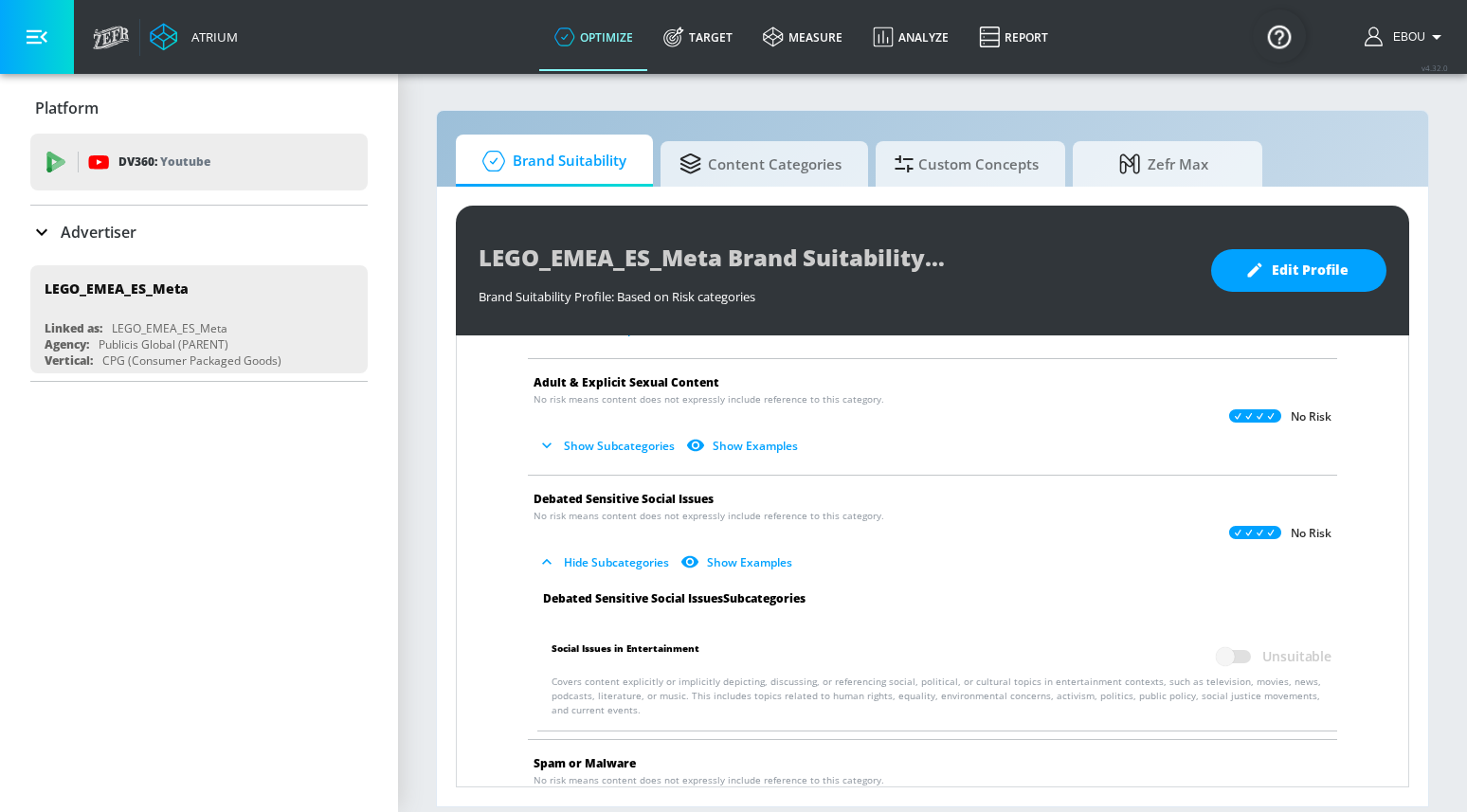
scroll to position [977, 0]
click at [617, 559] on button "Hide Subcategories" at bounding box center [604, 561] width 143 height 31
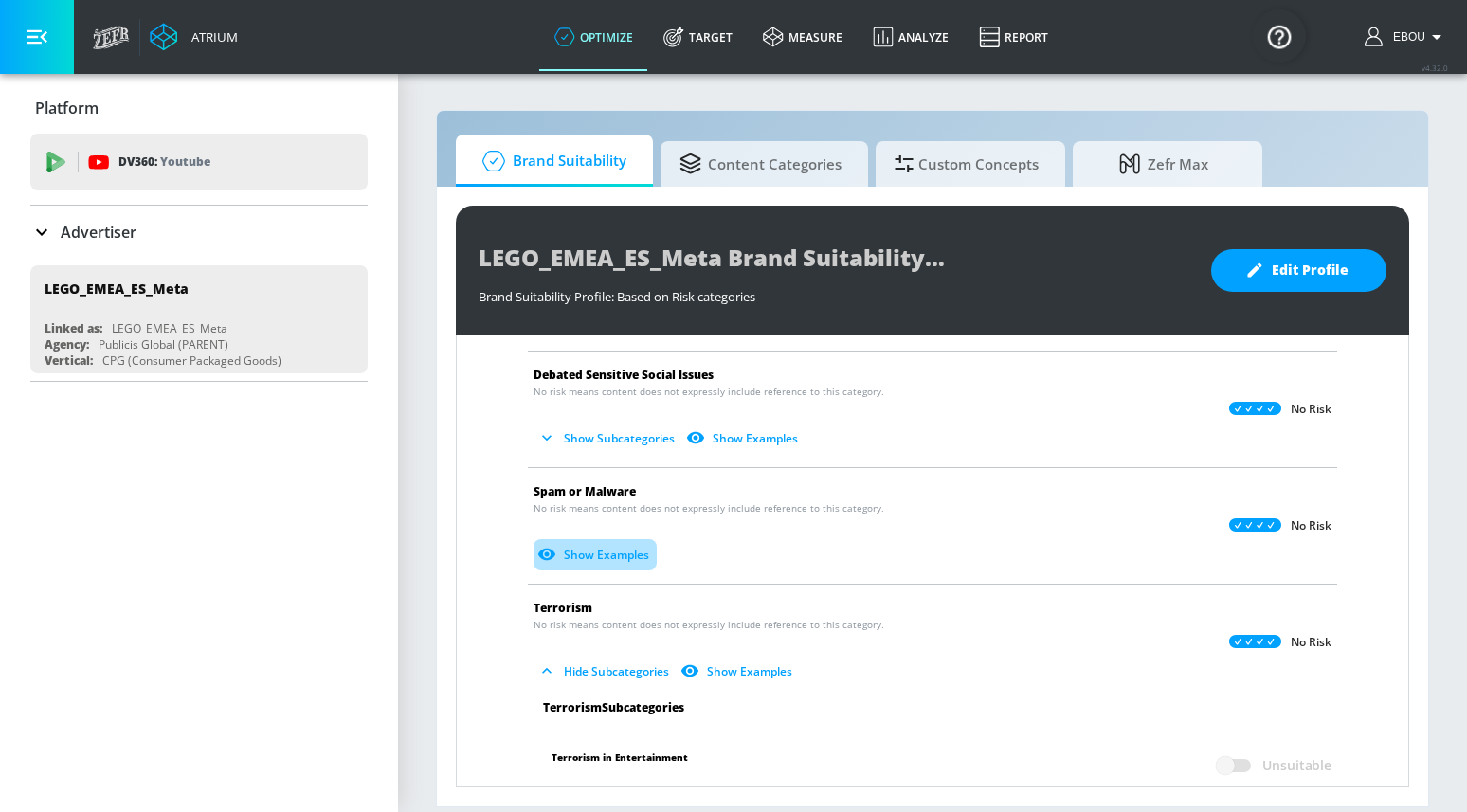
click at [617, 559] on button "Show Examples" at bounding box center [595, 555] width 123 height 31
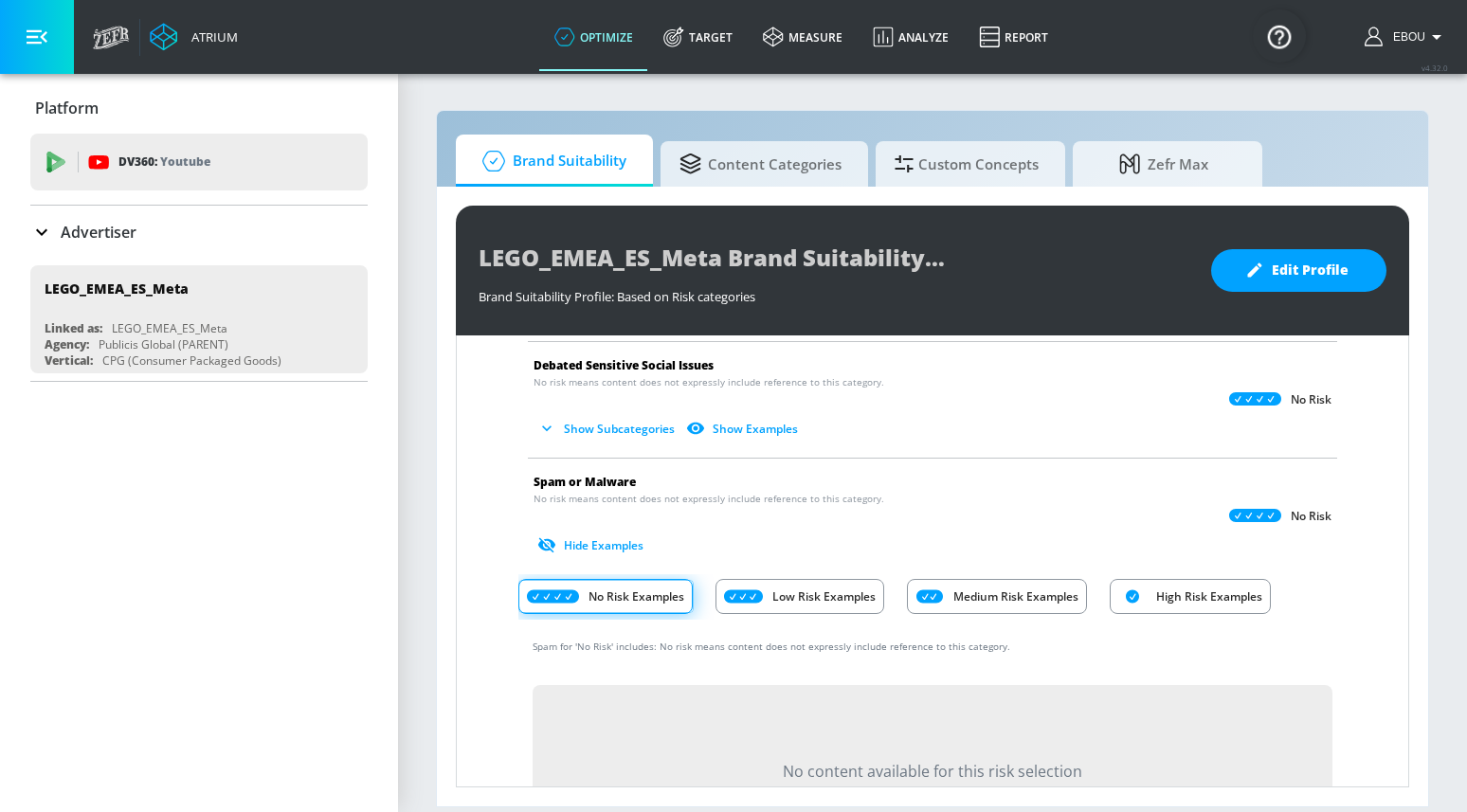
scroll to position [1098, 0]
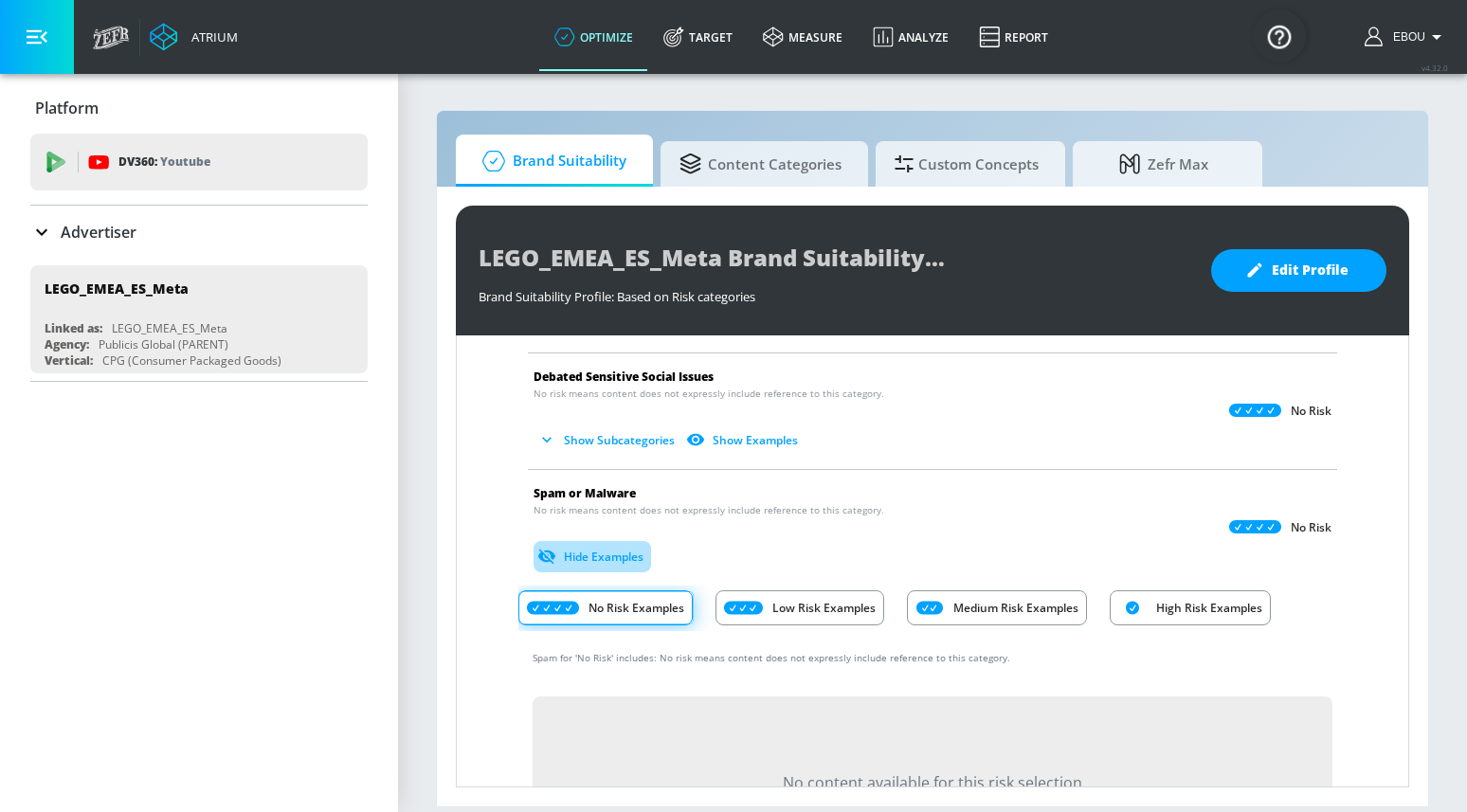
click at [618, 558] on button "Hide Examples" at bounding box center [592, 557] width 118 height 31
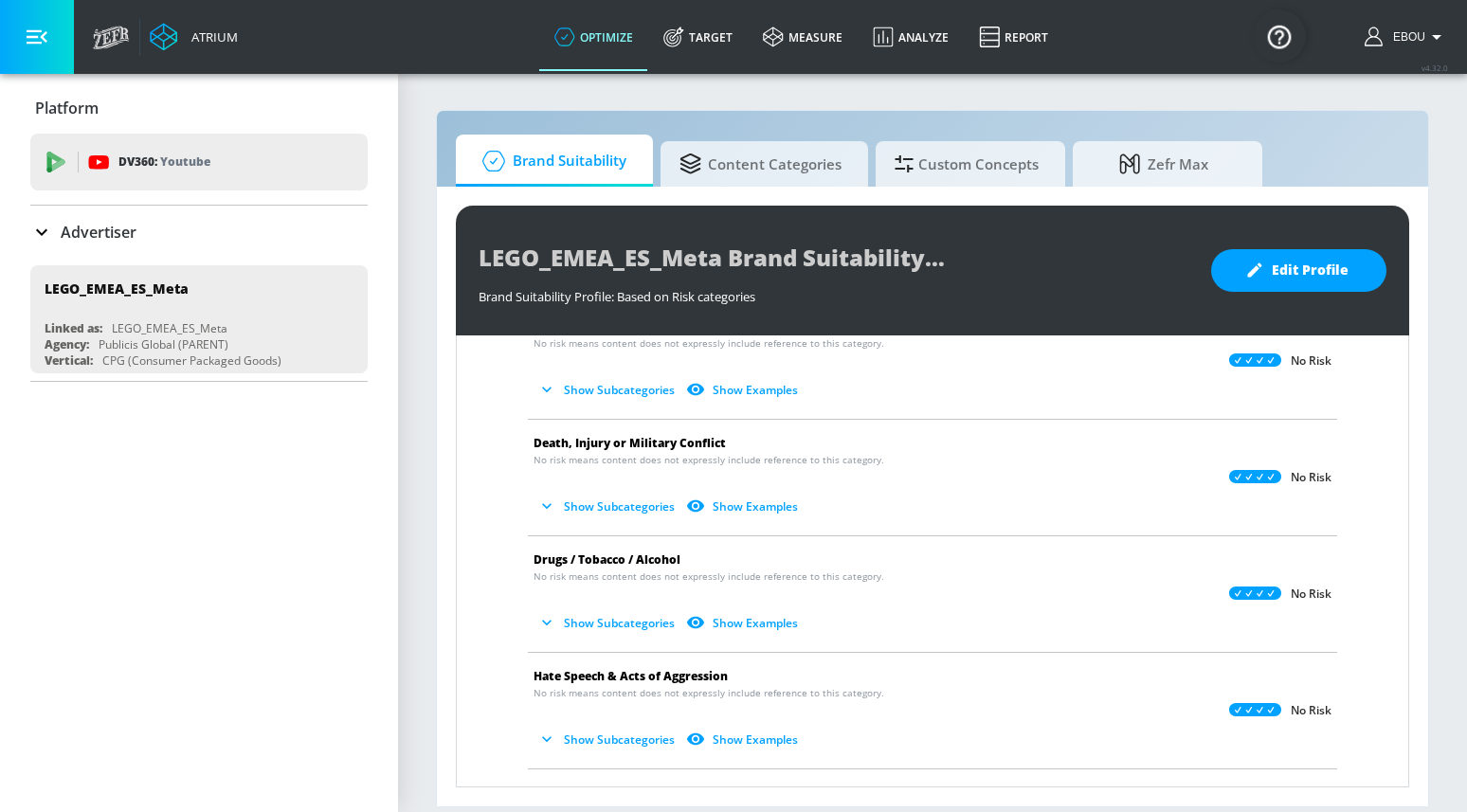
scroll to position [0, 0]
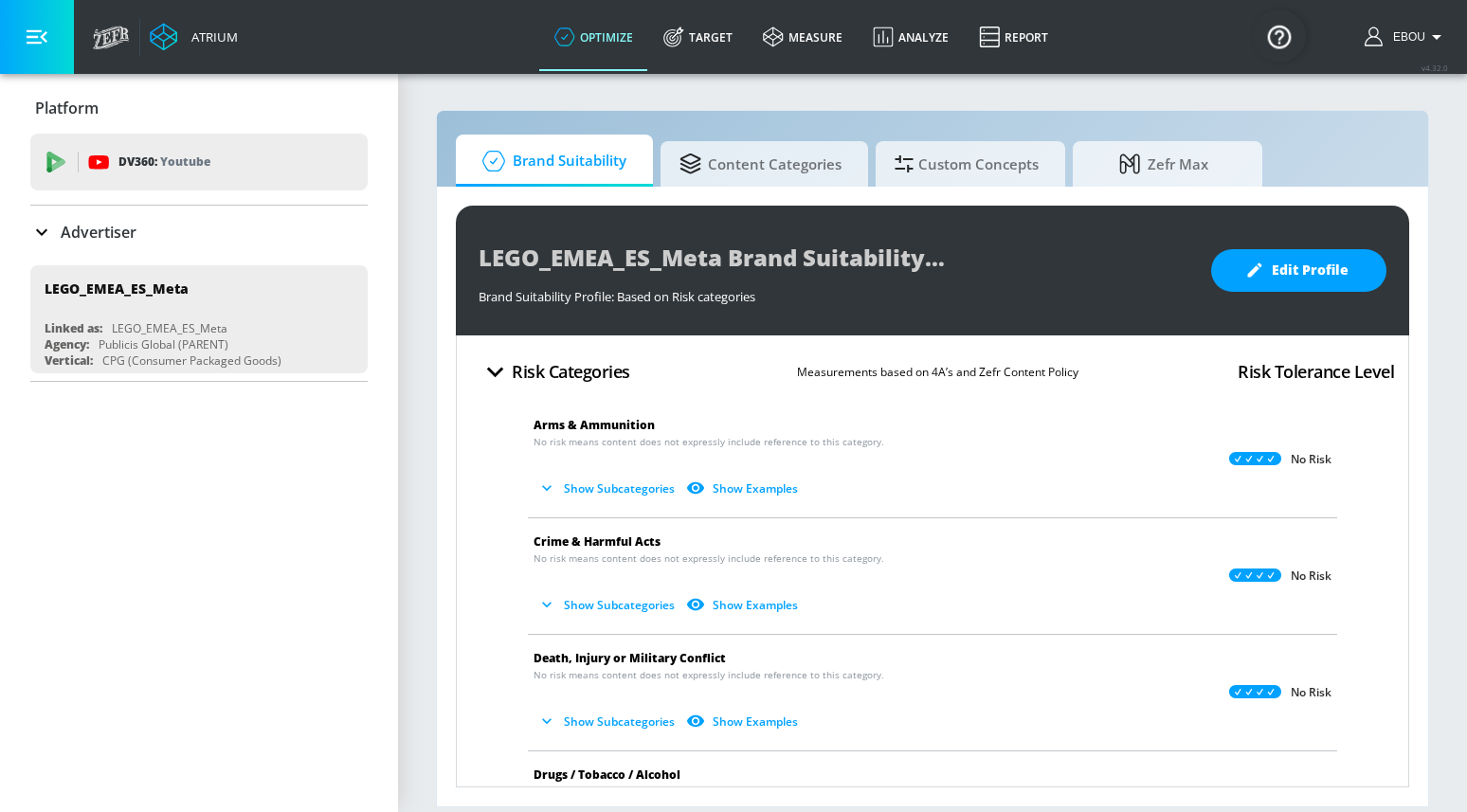
click at [630, 487] on button "Show Subcategories" at bounding box center [607, 488] width 149 height 31
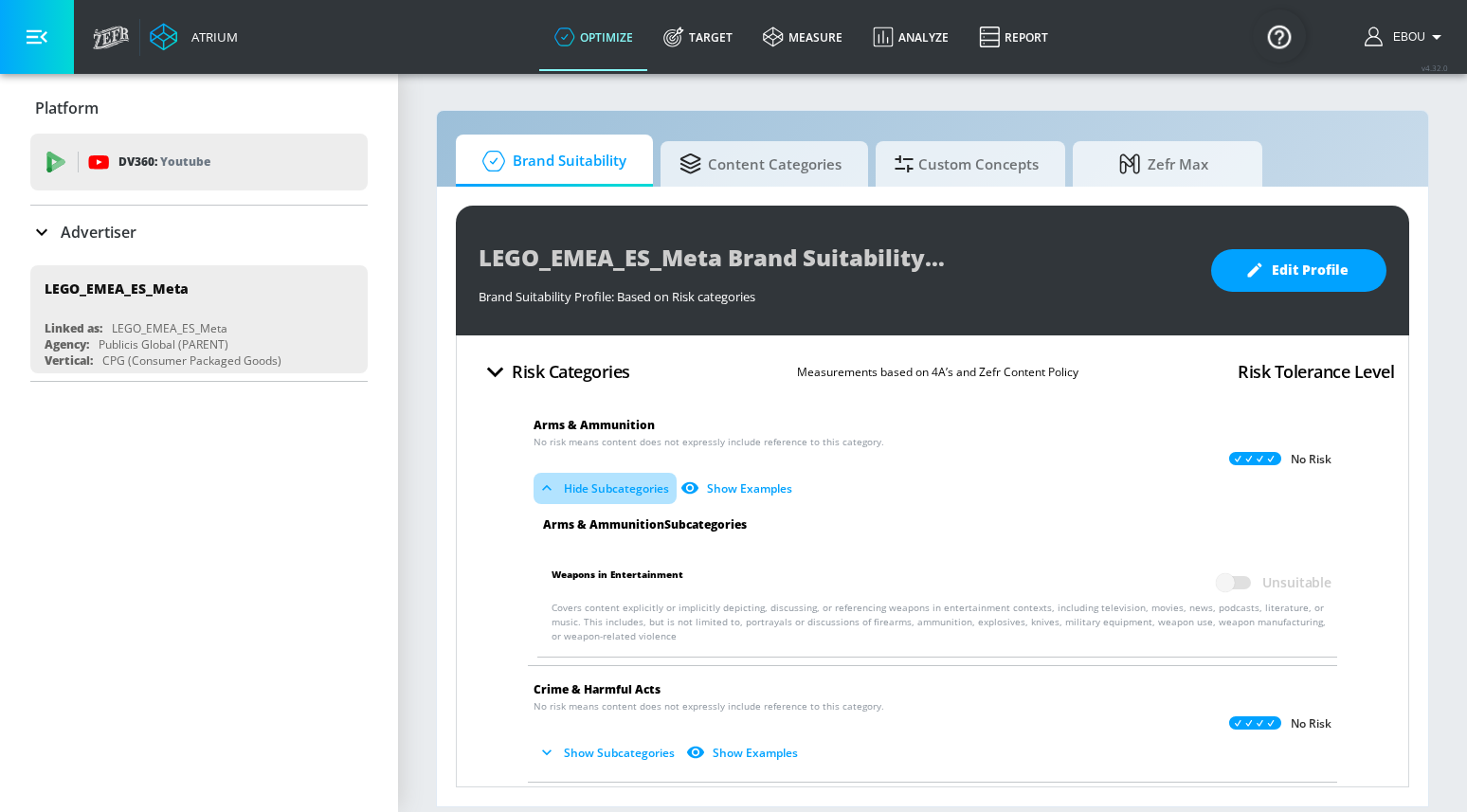
click at [631, 487] on button "Hide Subcategories" at bounding box center [604, 488] width 143 height 31
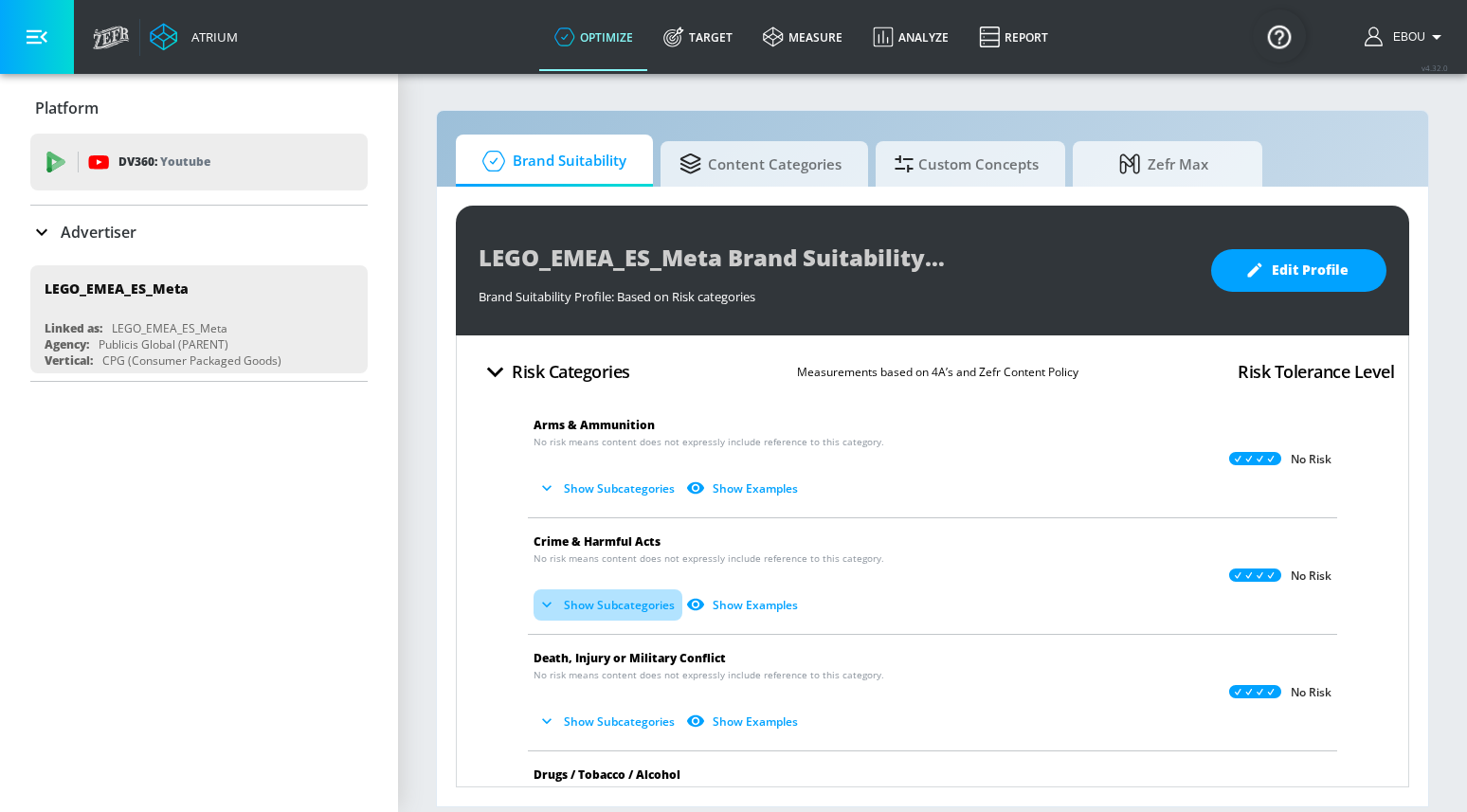
click at [619, 603] on button "Show Subcategories" at bounding box center [607, 605] width 149 height 31
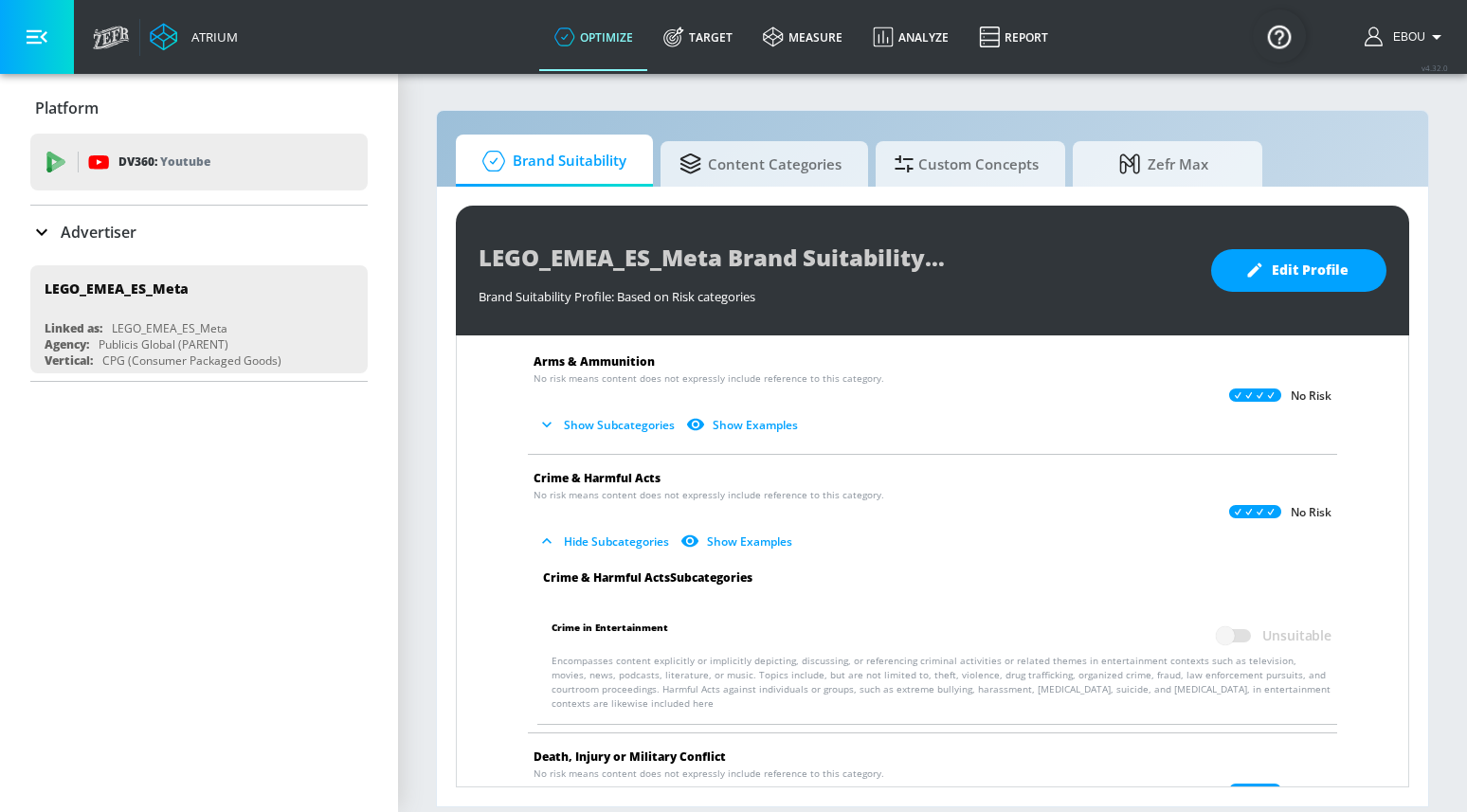
scroll to position [74, 0]
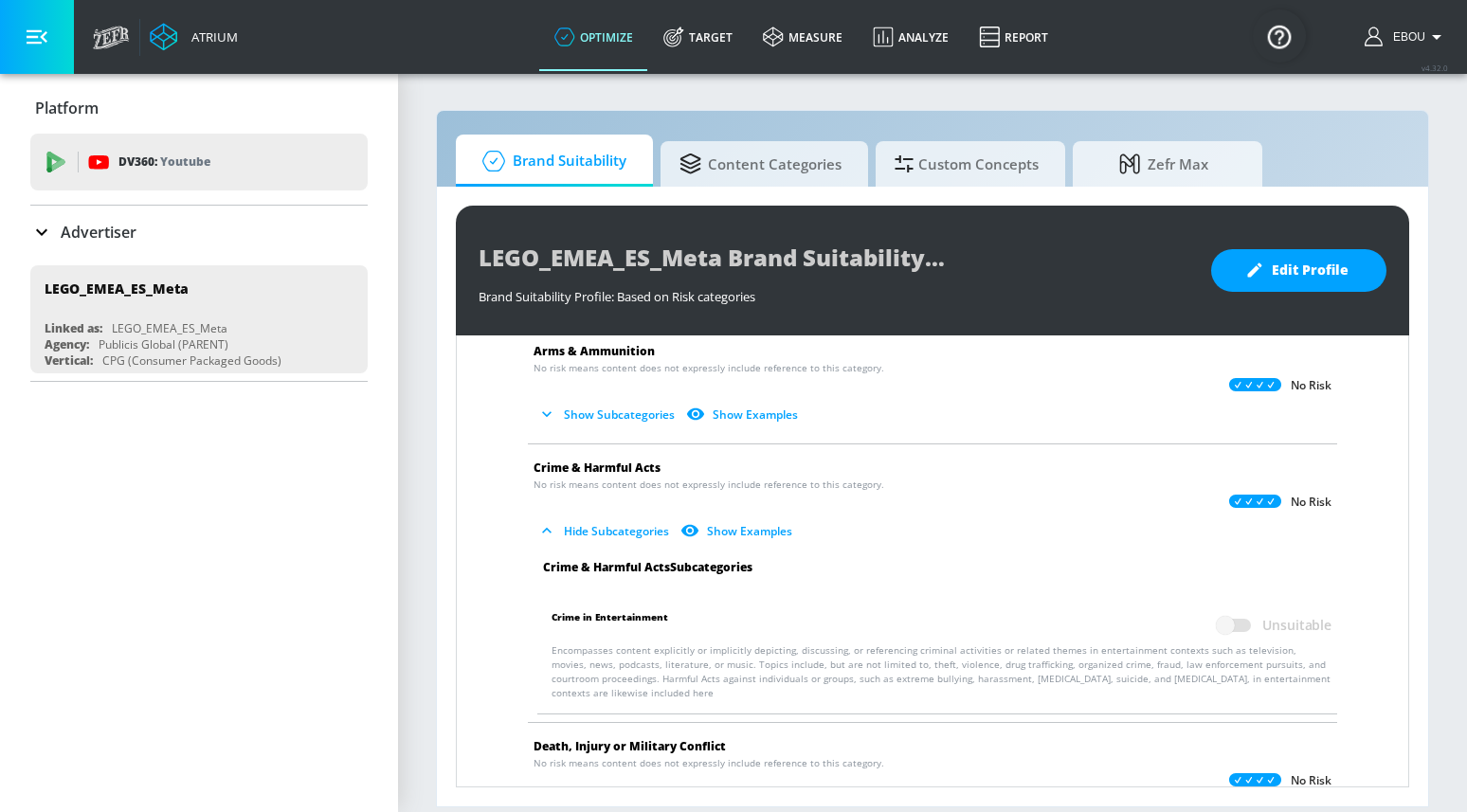
click at [625, 533] on button "Hide Subcategories" at bounding box center [604, 531] width 143 height 31
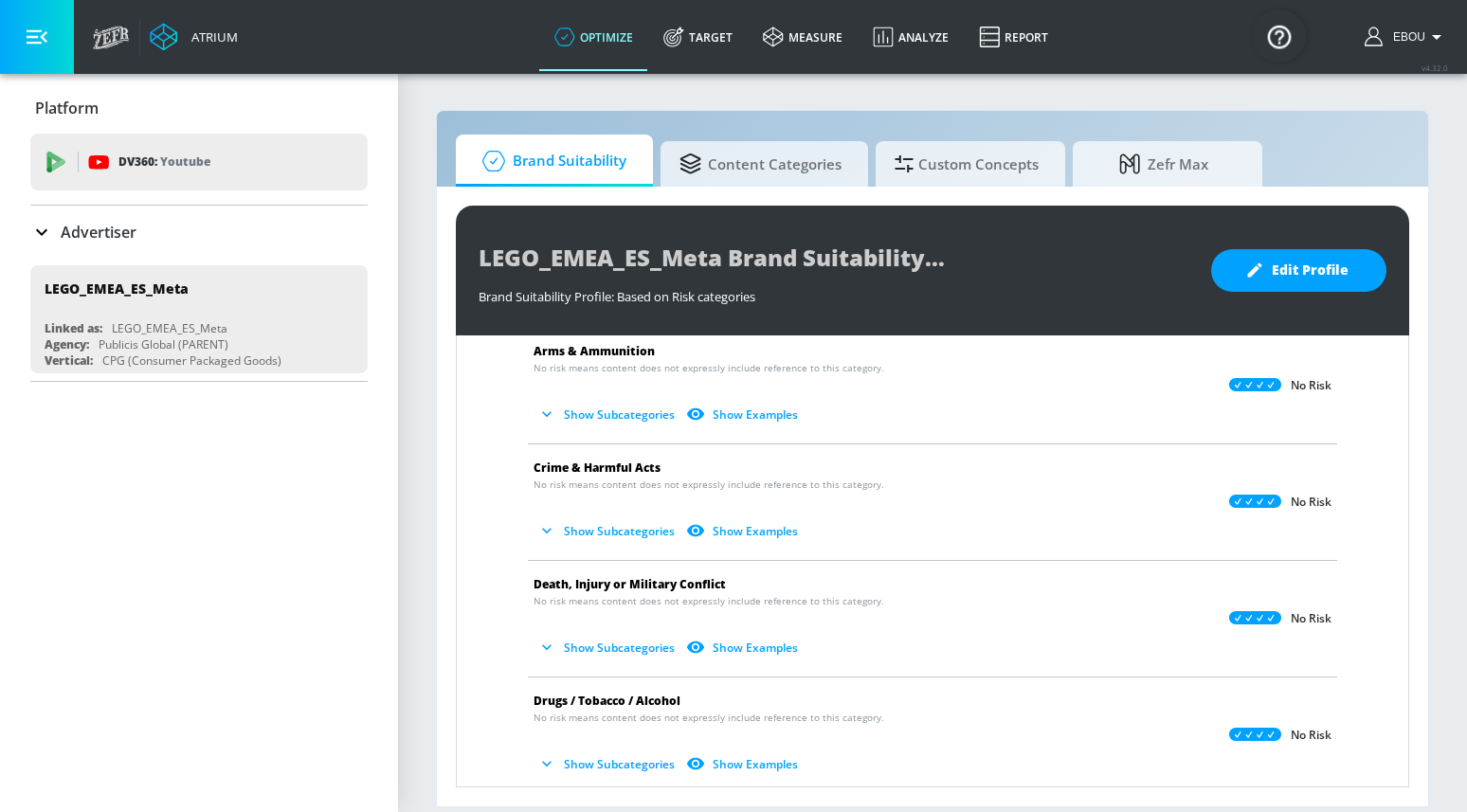
click at [630, 644] on button "Show Subcategories" at bounding box center [607, 647] width 149 height 31
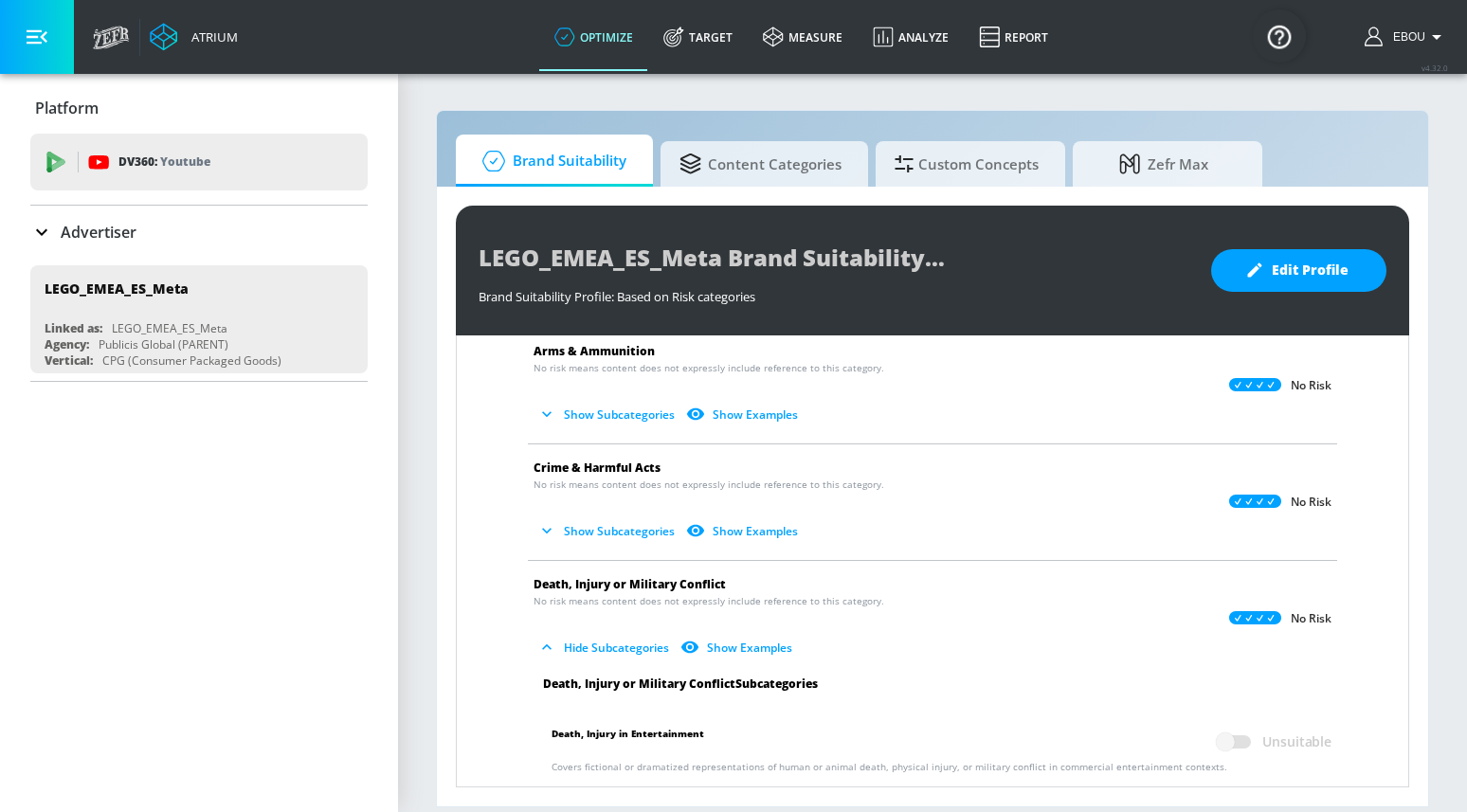
click at [630, 644] on button "Hide Subcategories" at bounding box center [604, 647] width 143 height 31
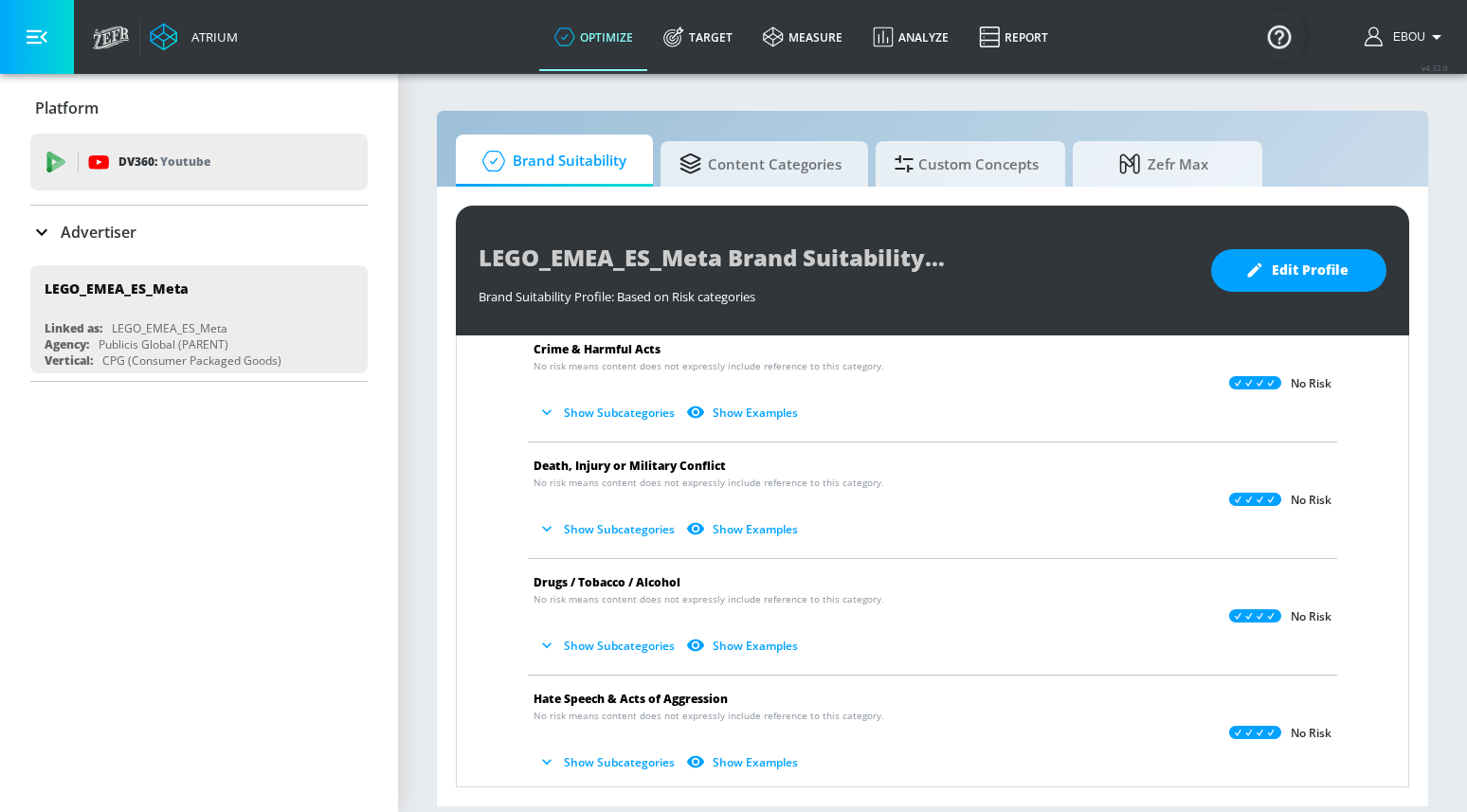
scroll to position [216, 0]
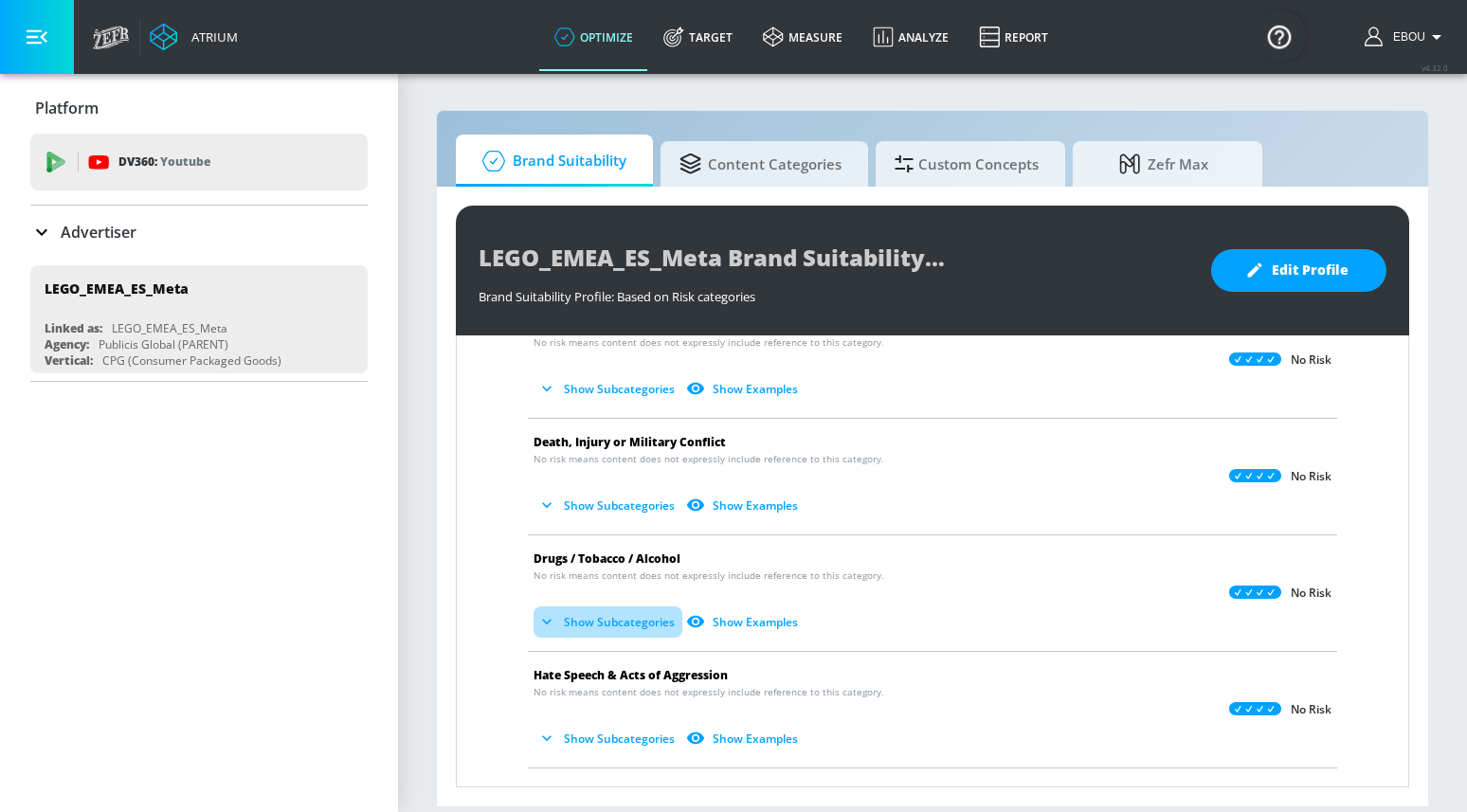
click at [636, 608] on button "Show Subcategories" at bounding box center [607, 622] width 149 height 31
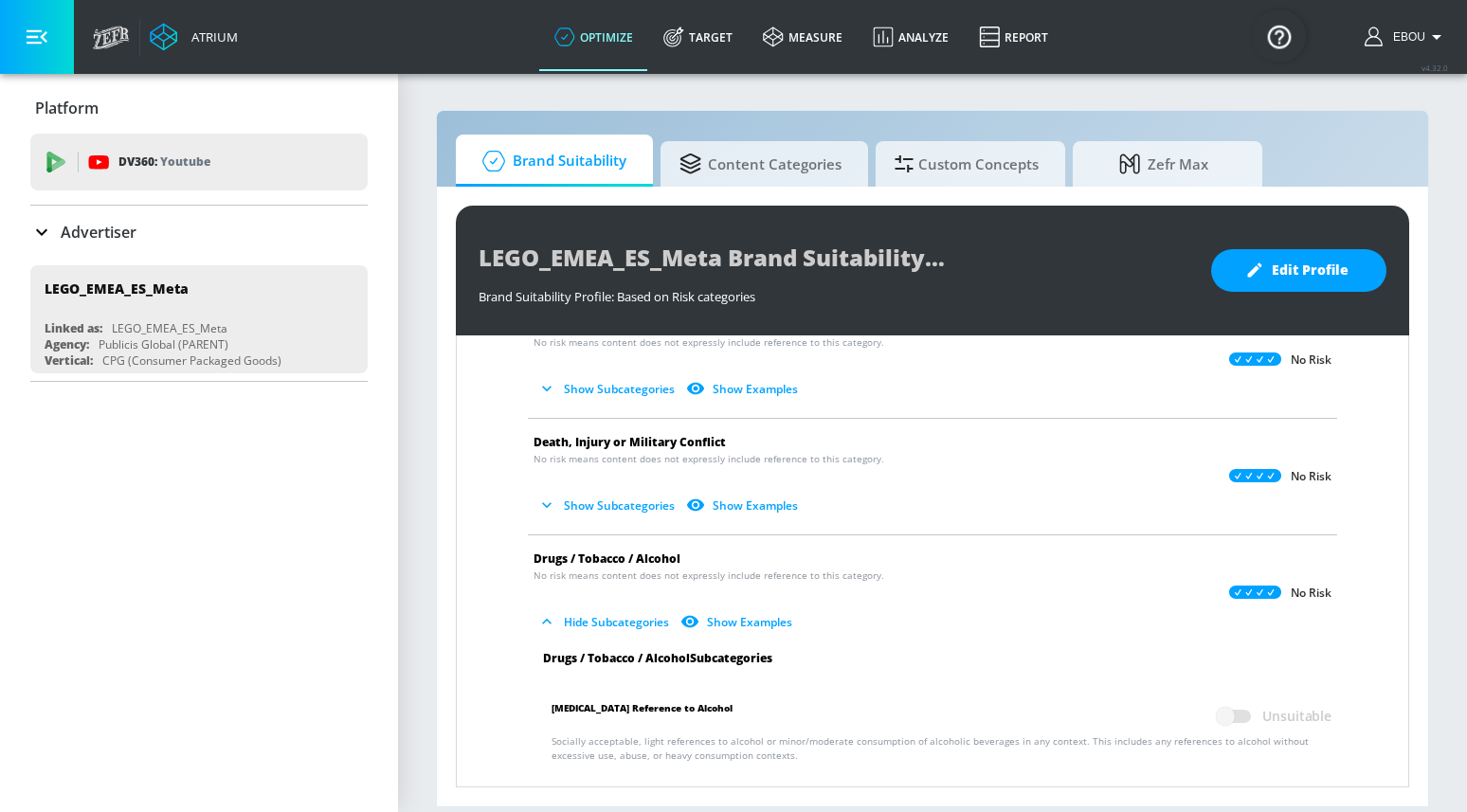
click at [636, 613] on button "Hide Subcategories" at bounding box center [604, 622] width 143 height 31
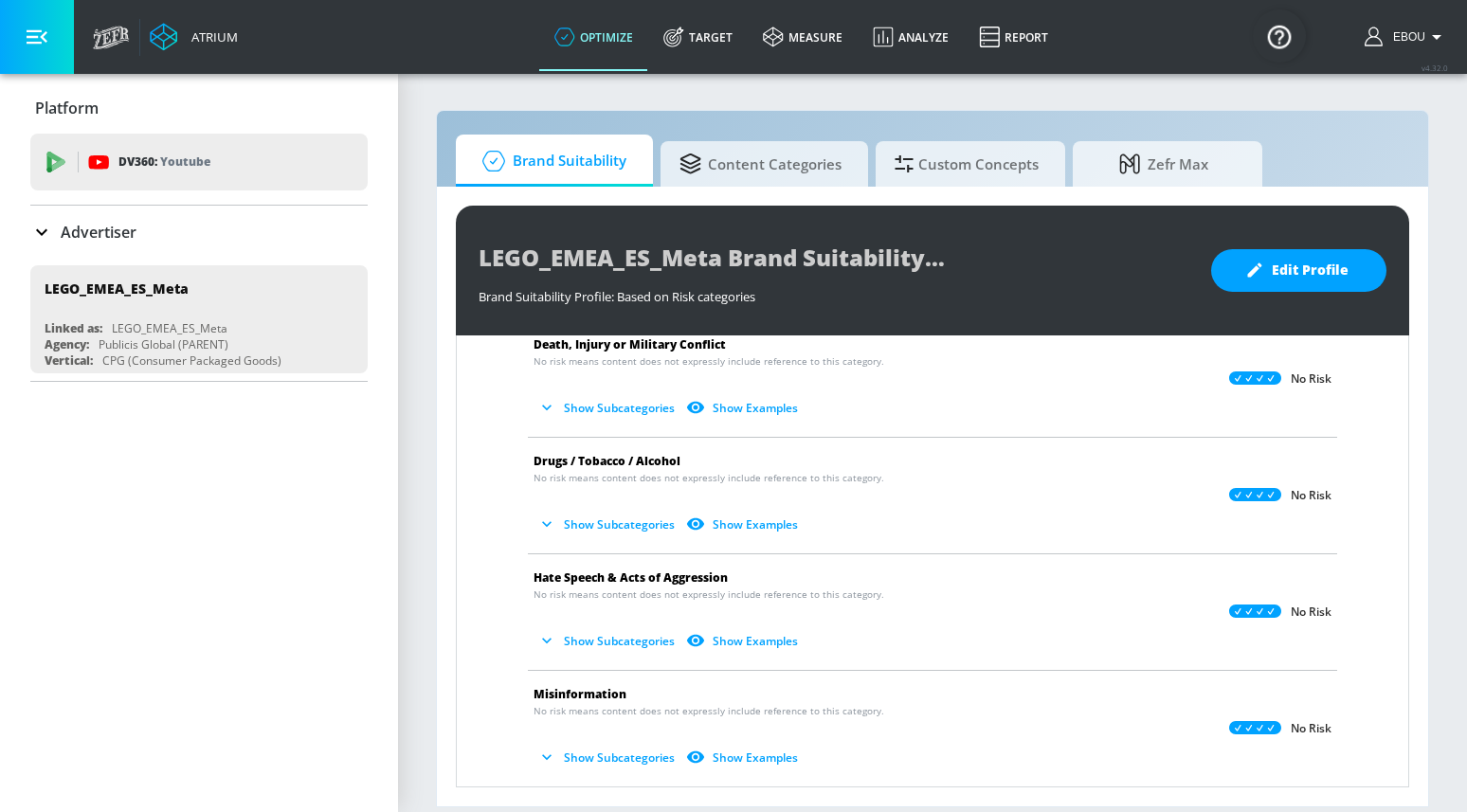
click at [633, 630] on button "Show Subcategories" at bounding box center [607, 641] width 149 height 31
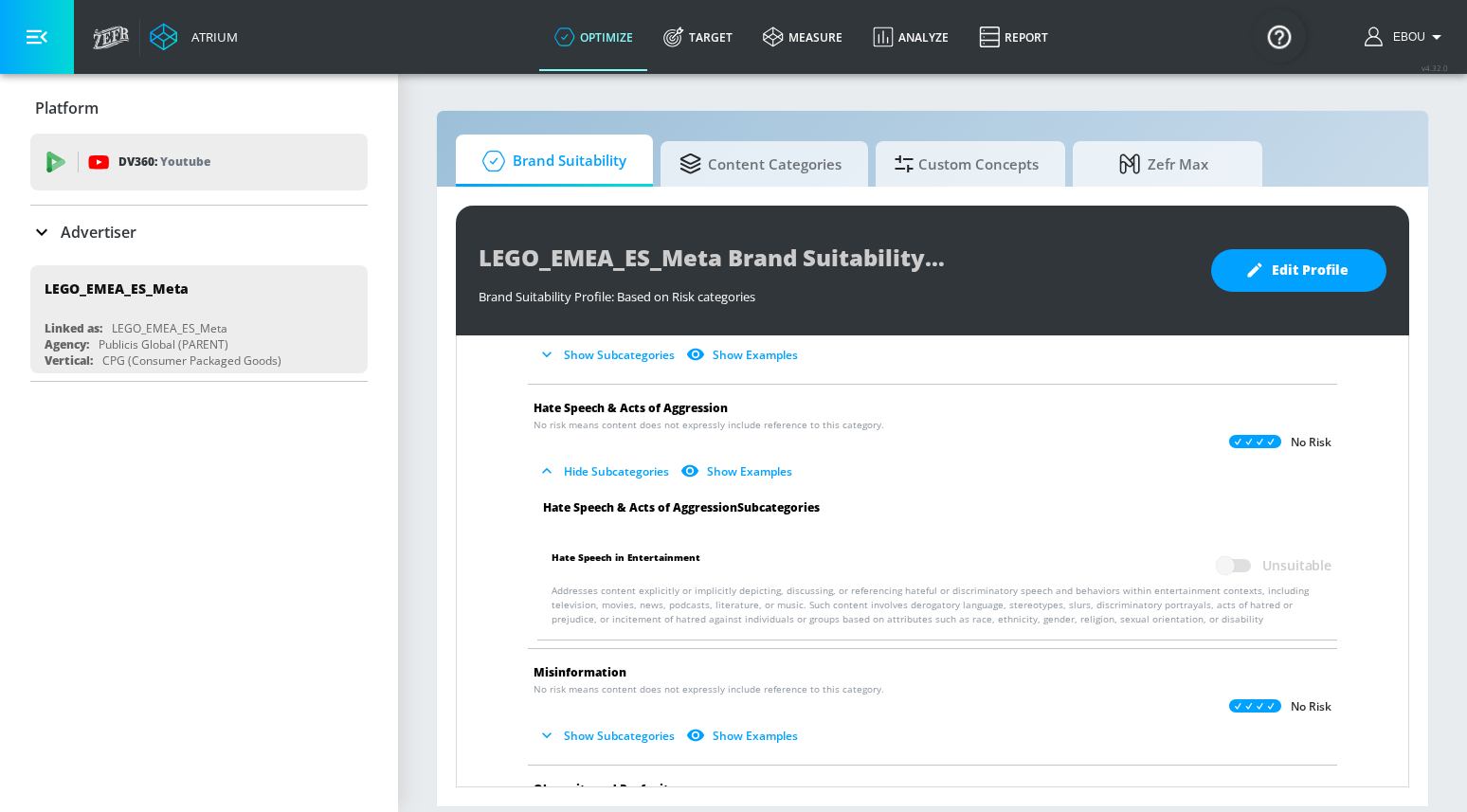
scroll to position [493, 0]
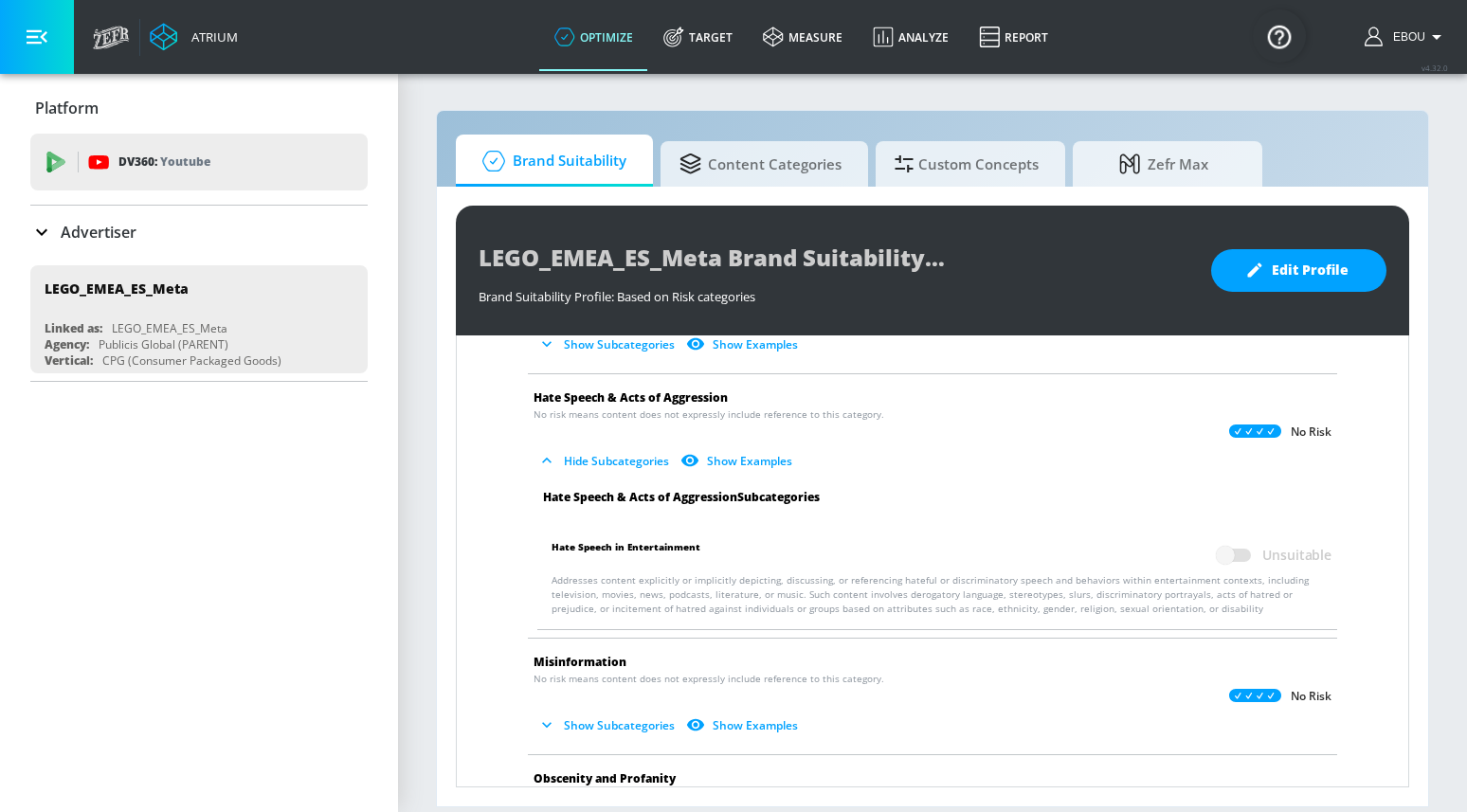
click at [614, 465] on button "Hide Subcategories" at bounding box center [604, 461] width 143 height 31
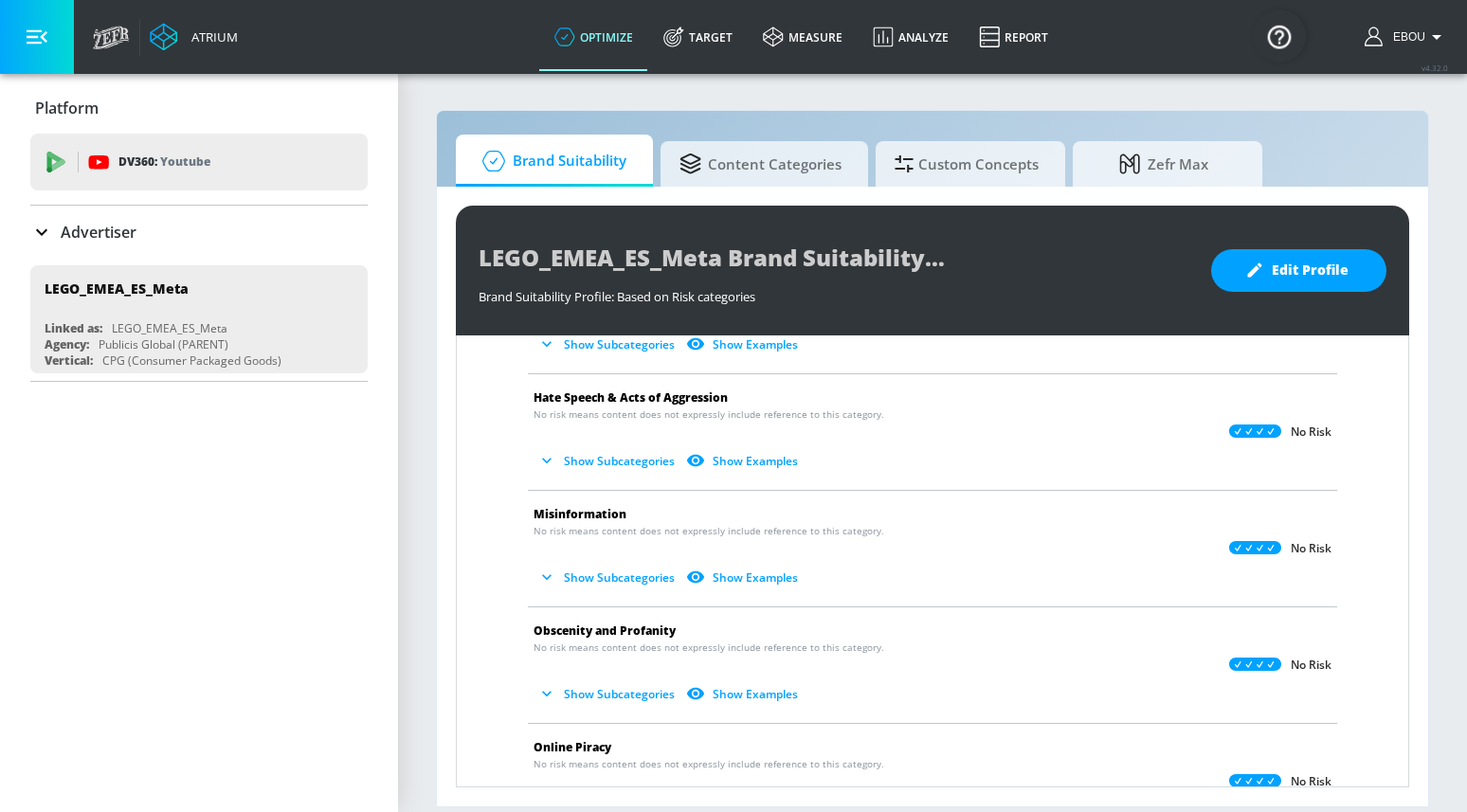
click at [618, 574] on button "Show Subcategories" at bounding box center [607, 577] width 149 height 31
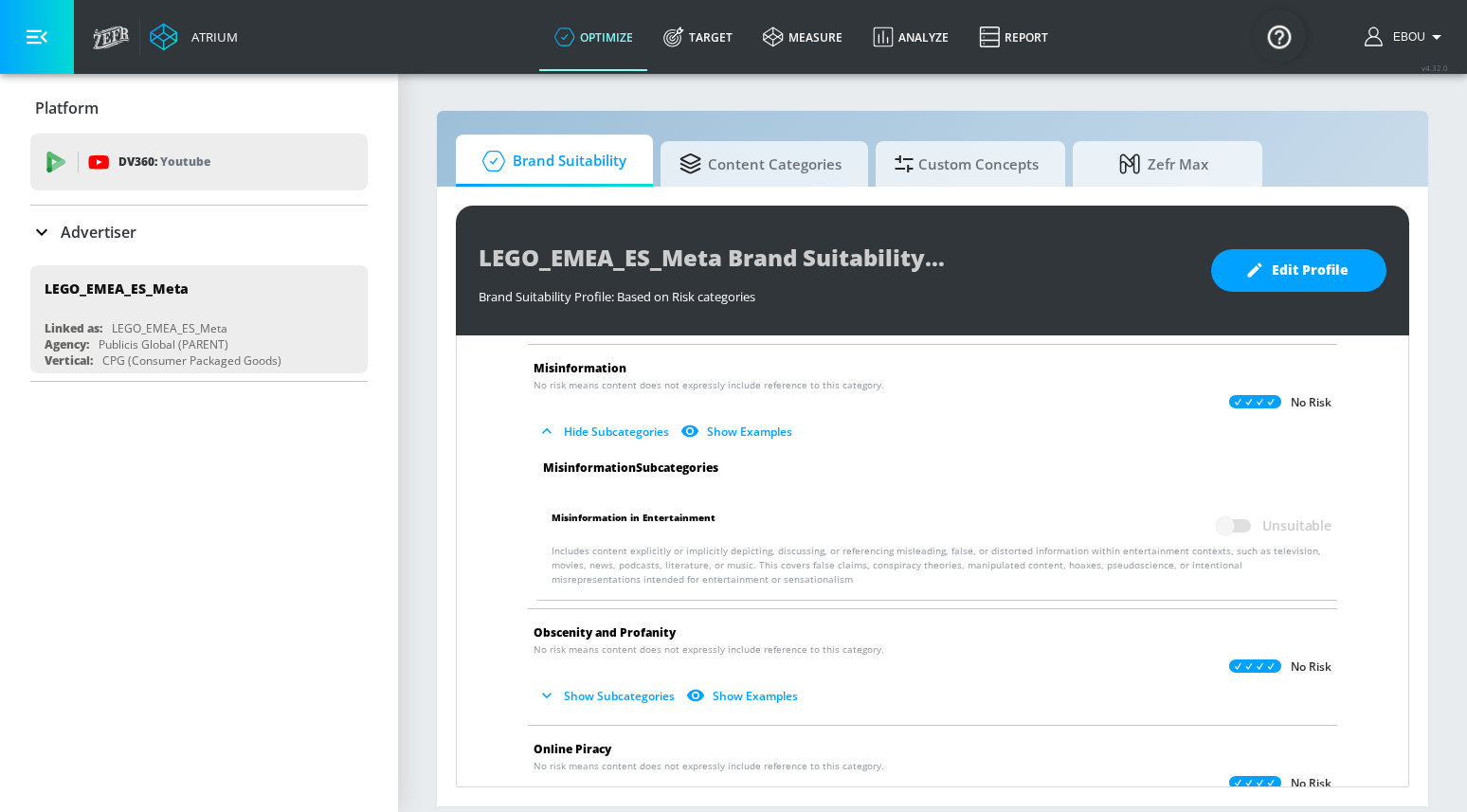
scroll to position [645, 0]
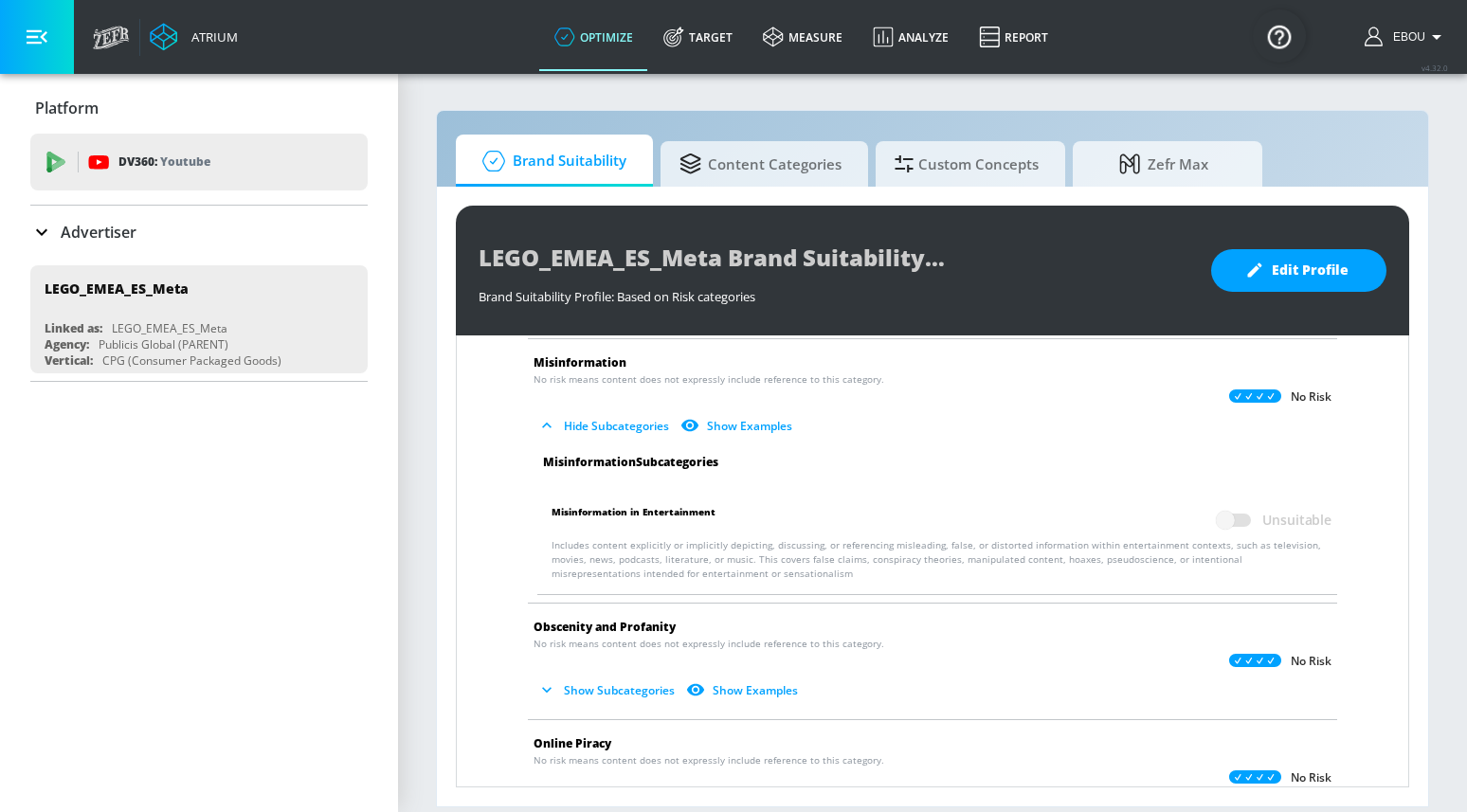
click at [610, 418] on button "Hide Subcategories" at bounding box center [604, 426] width 143 height 31
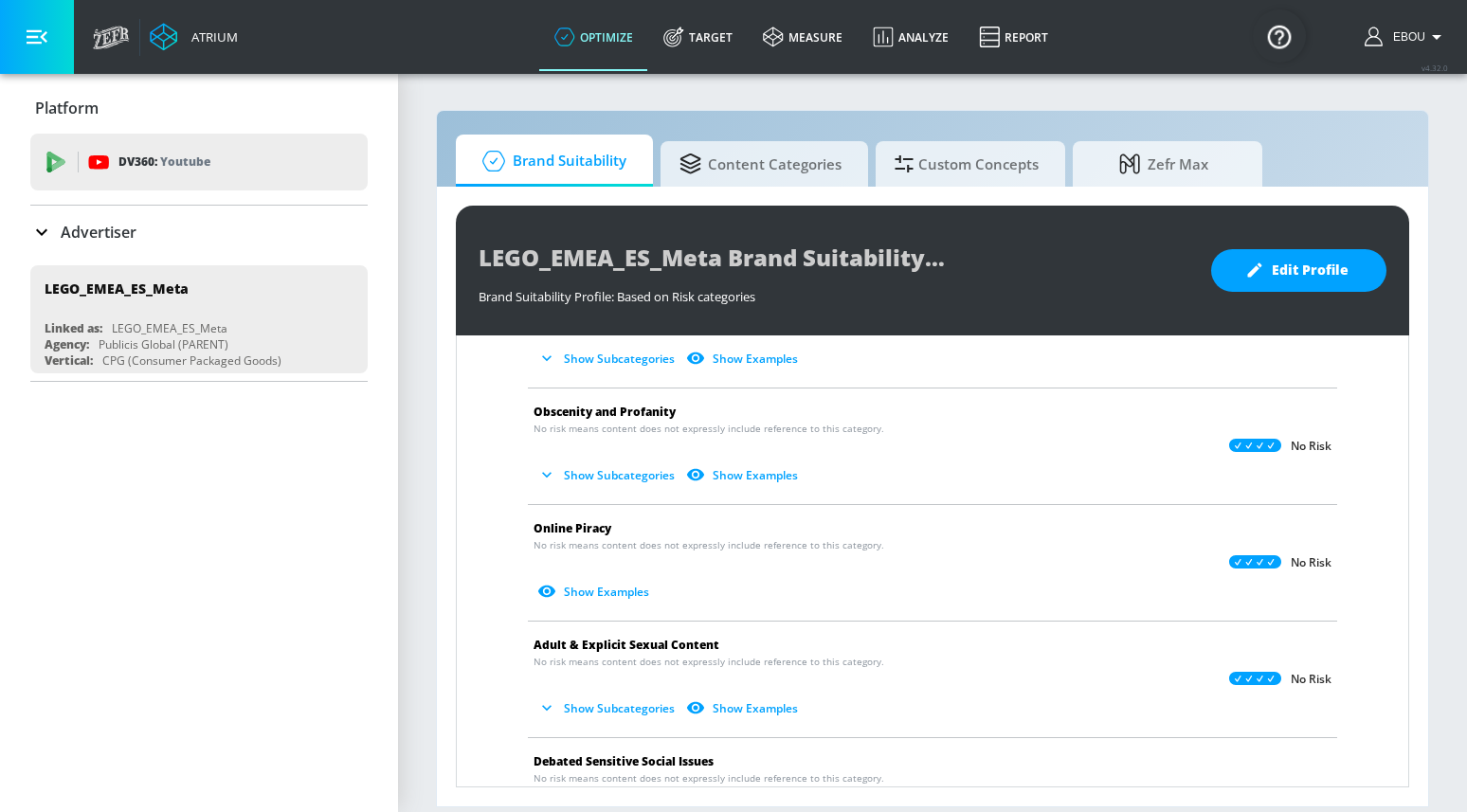
scroll to position [716, 0]
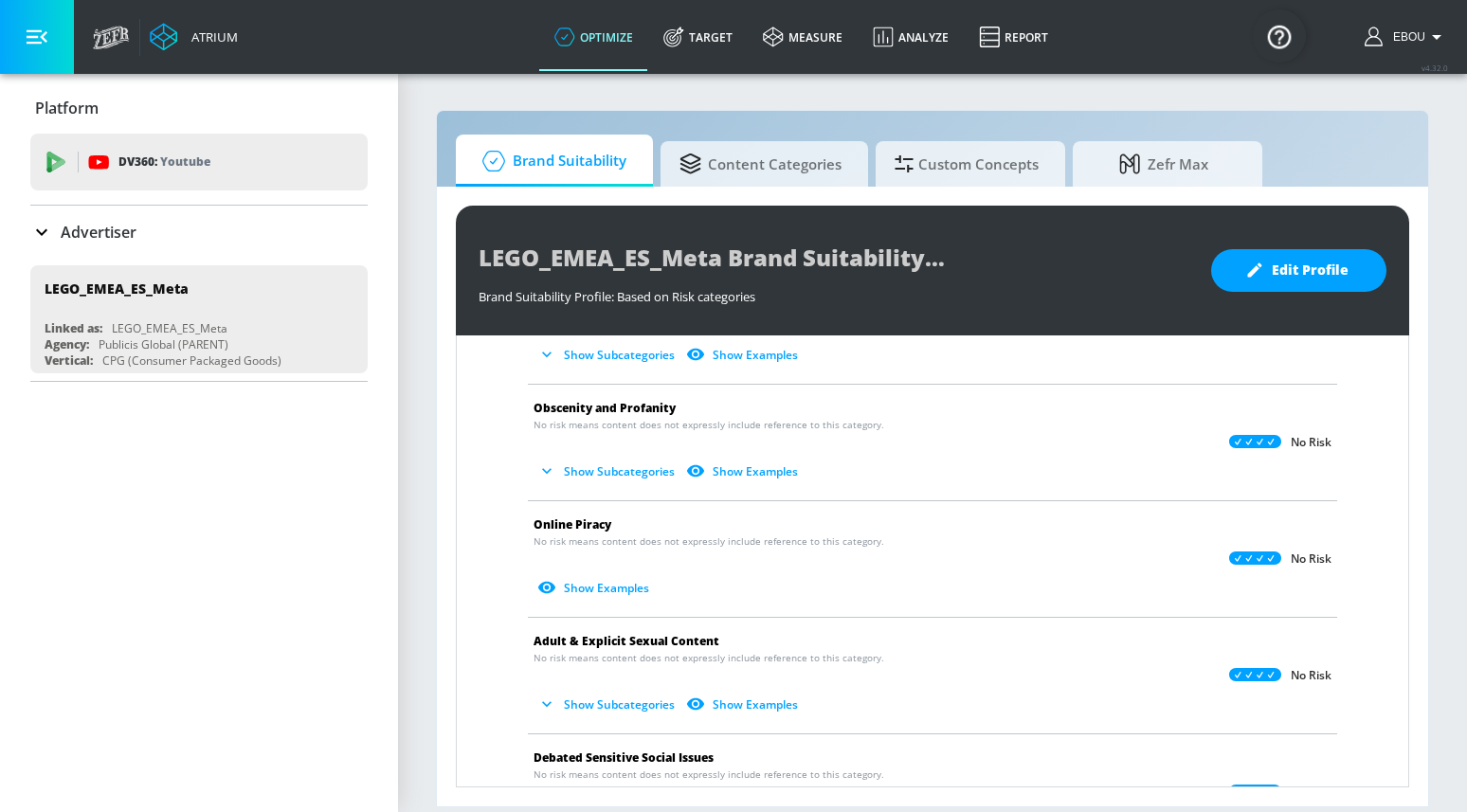
click at [610, 457] on button "Show Subcategories" at bounding box center [607, 472] width 149 height 31
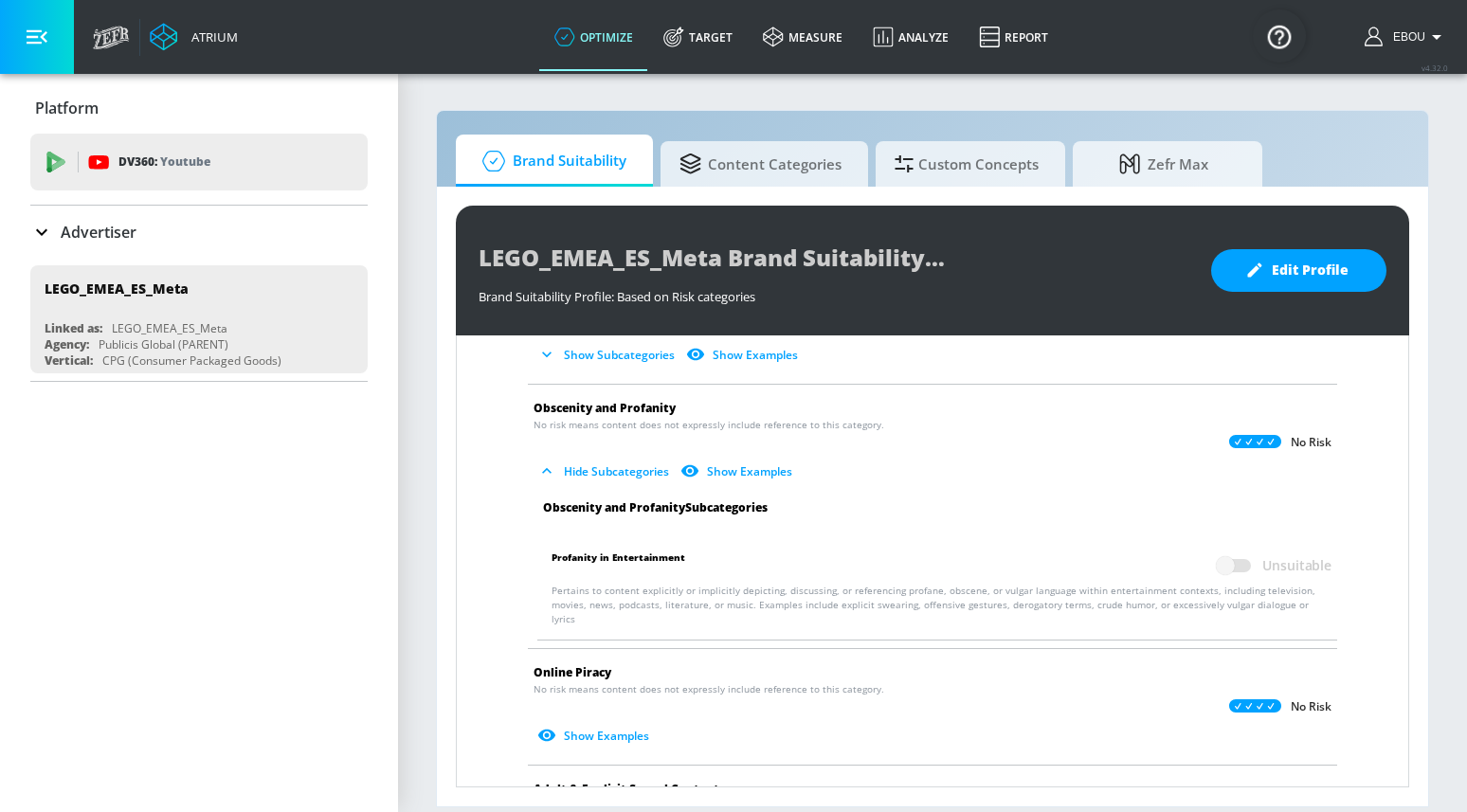
click at [613, 478] on button "Hide Subcategories" at bounding box center [604, 472] width 143 height 31
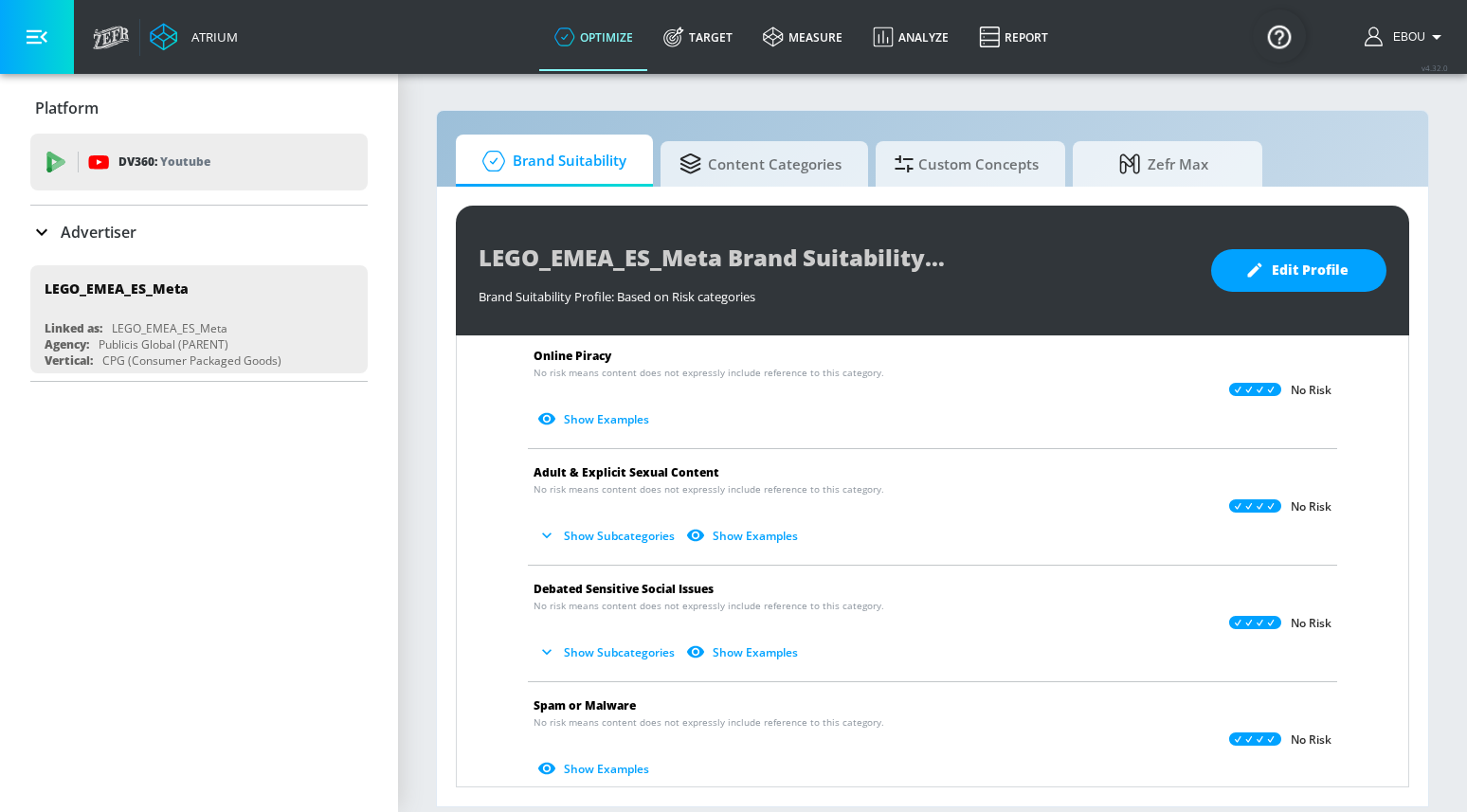
scroll to position [890, 0]
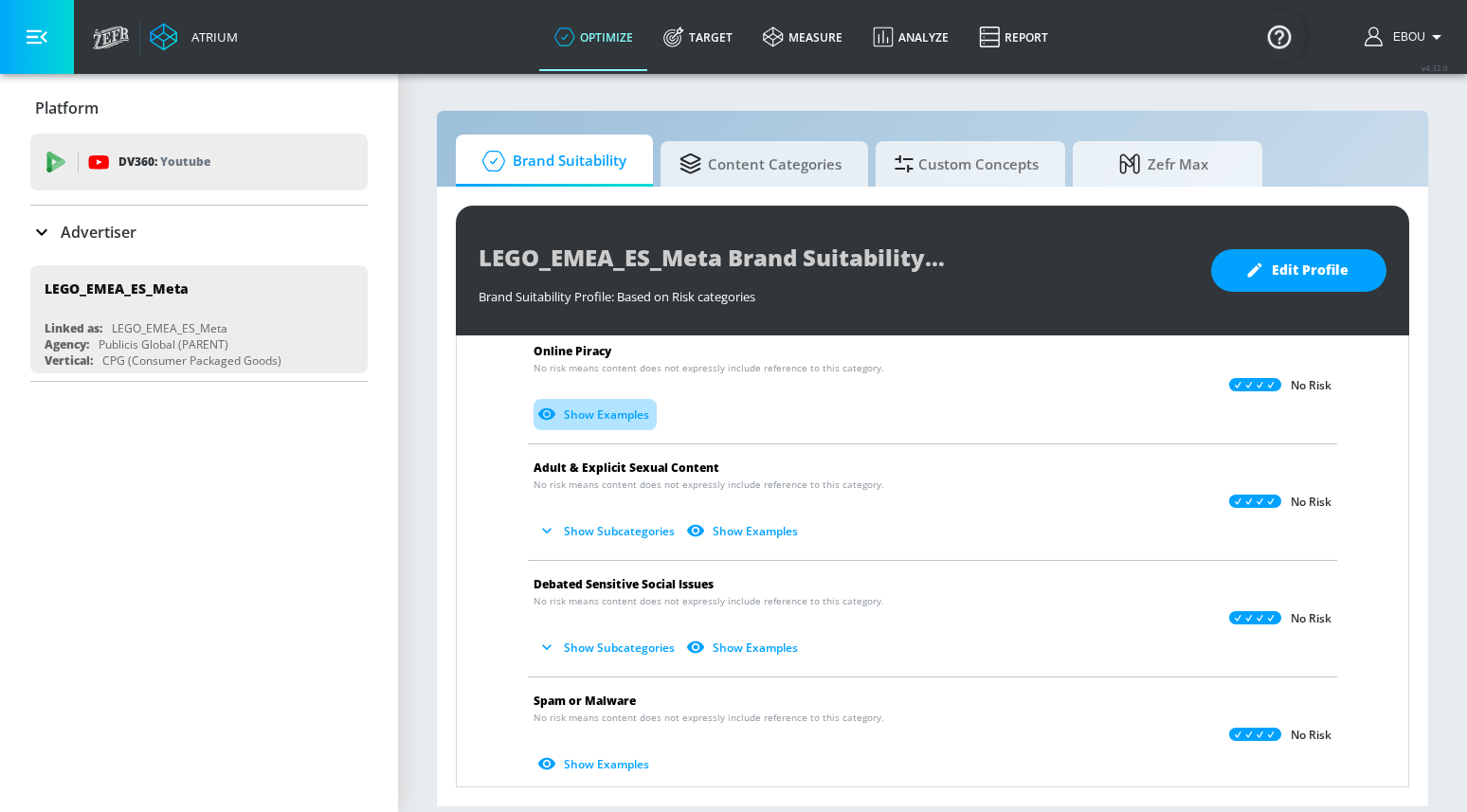
click at [605, 419] on button "Show Examples" at bounding box center [595, 414] width 123 height 31
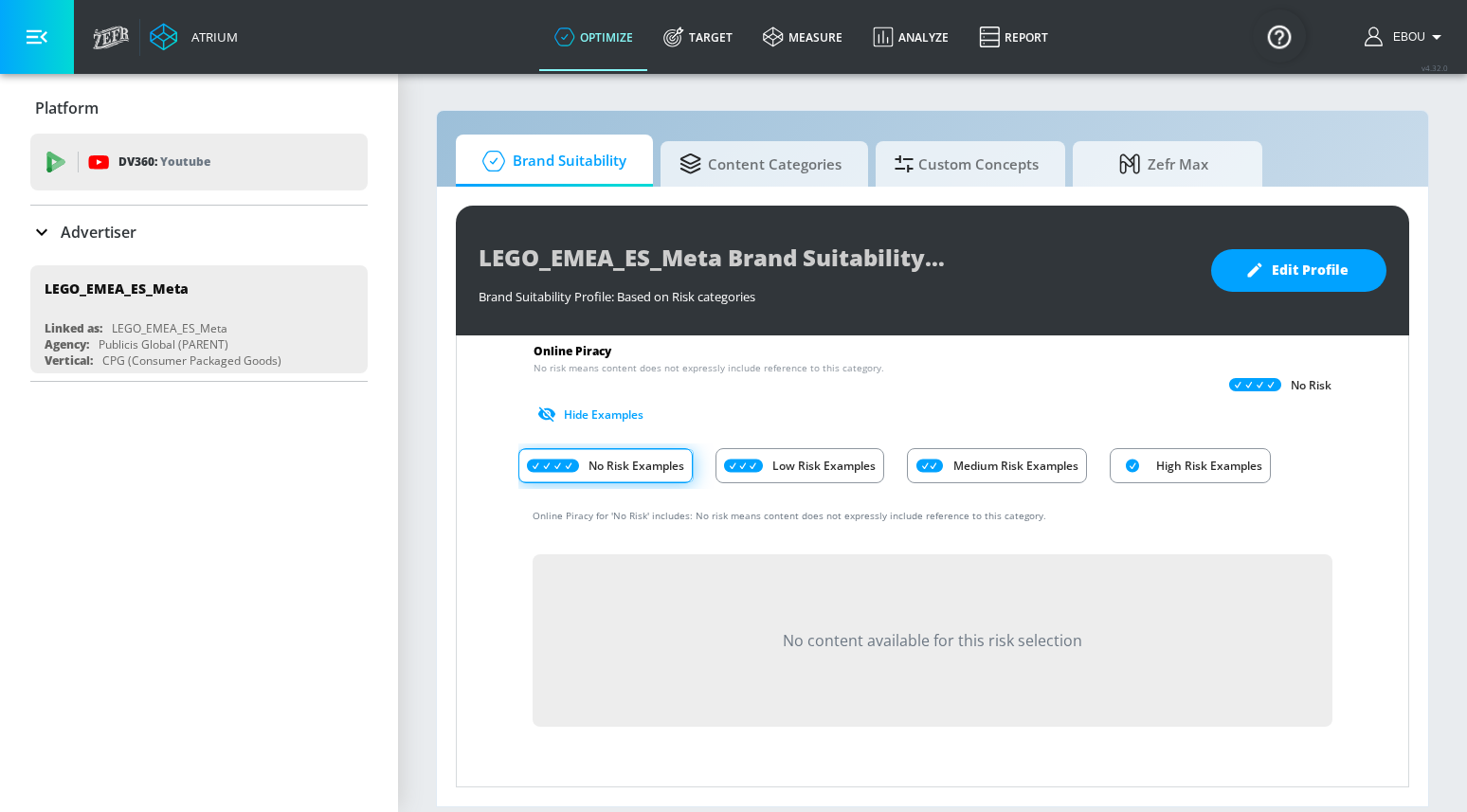
click at [605, 419] on button "Hide Examples" at bounding box center [592, 414] width 118 height 31
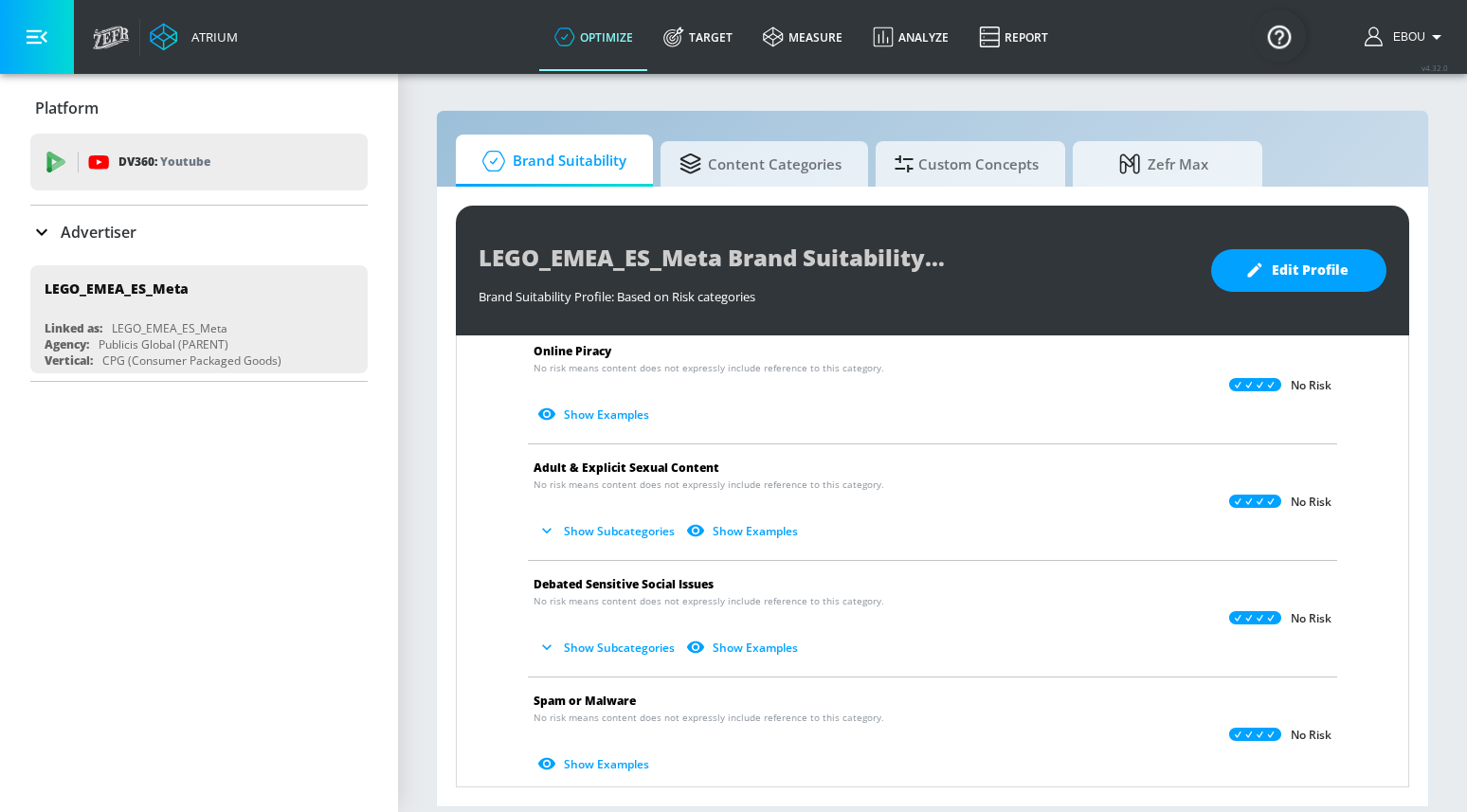
click at [627, 524] on button "Show Subcategories" at bounding box center [607, 531] width 149 height 31
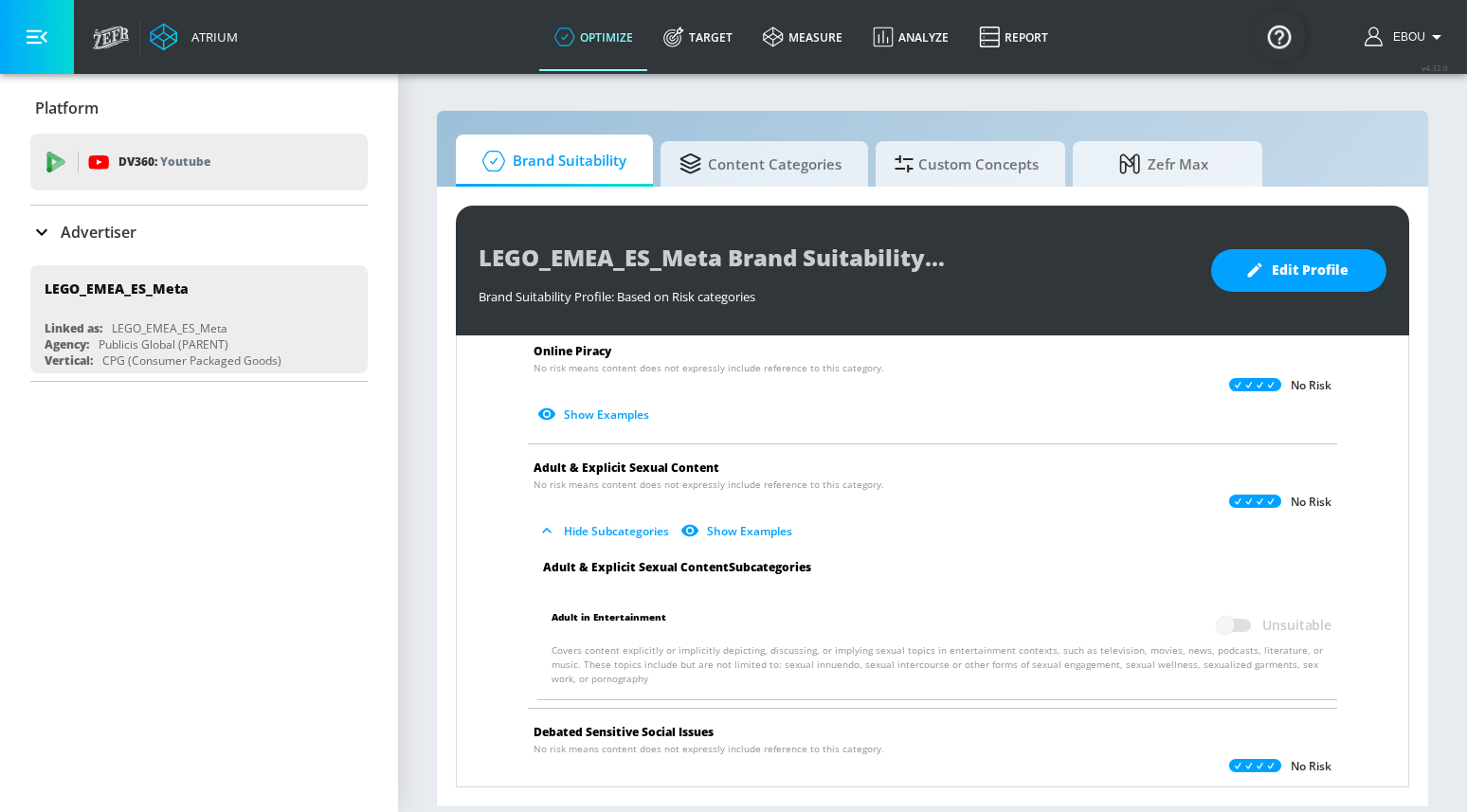
click at [627, 524] on button "Hide Subcategories" at bounding box center [604, 531] width 143 height 31
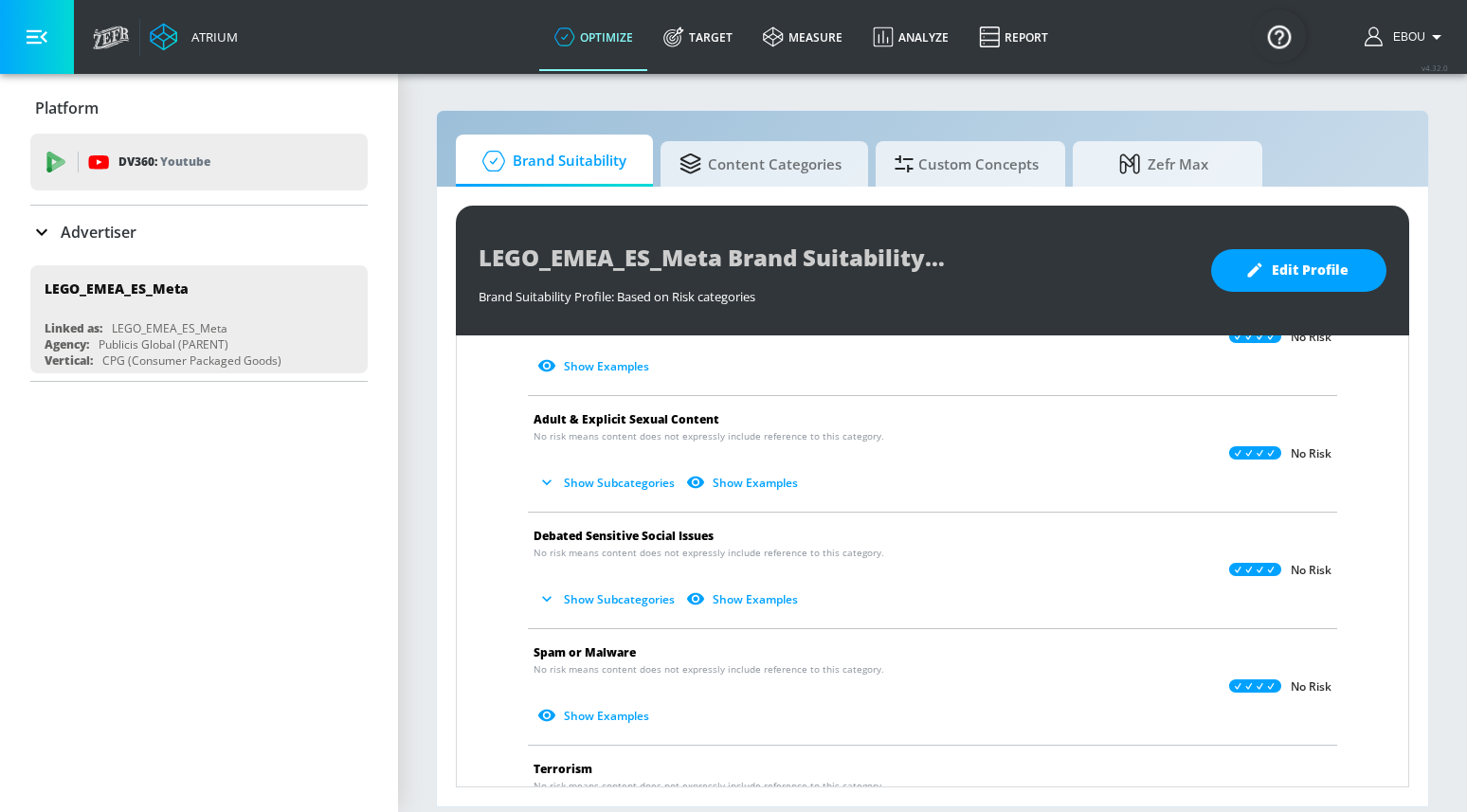
scroll to position [955, 0]
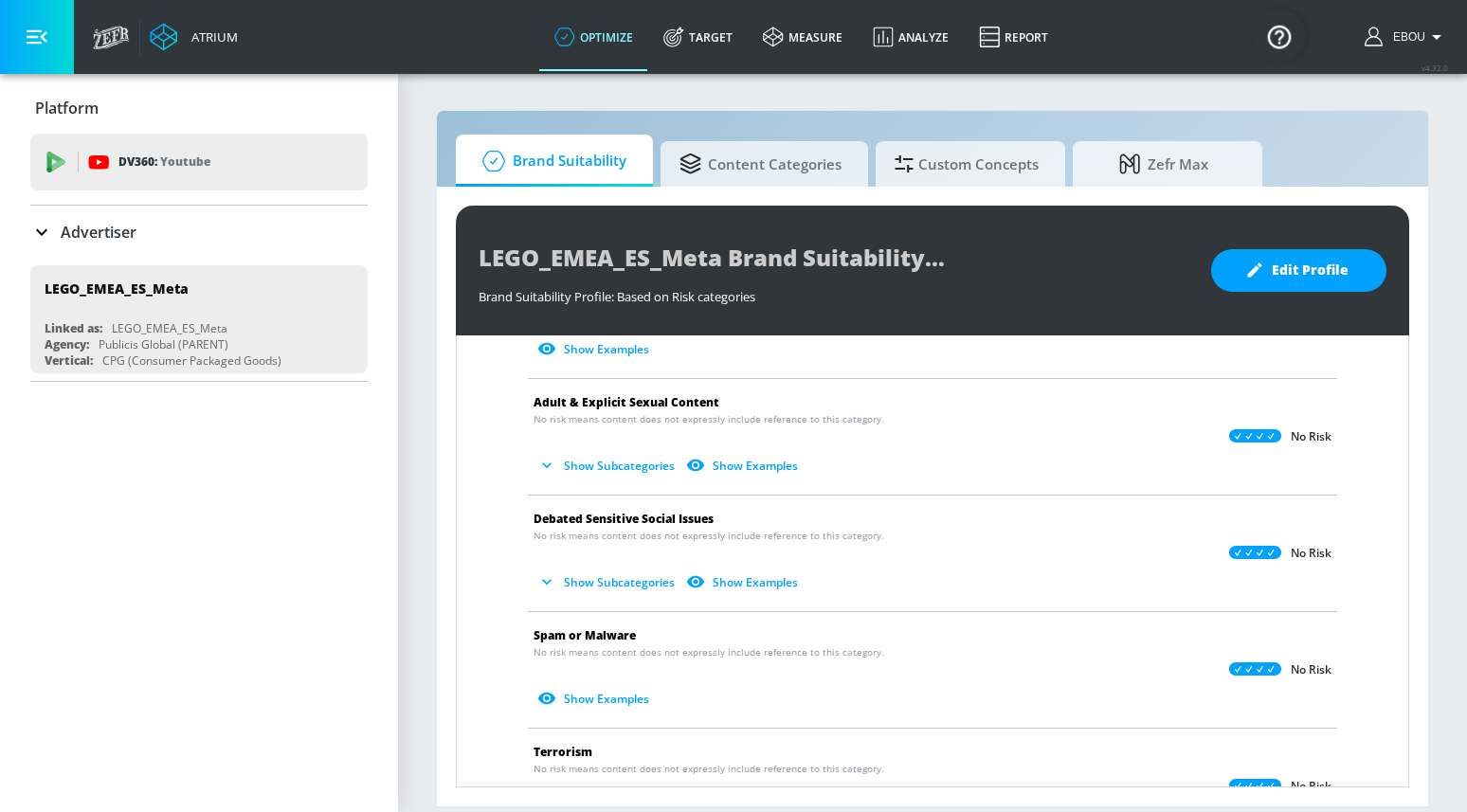
click at [626, 579] on button "Show Subcategories" at bounding box center [607, 582] width 149 height 31
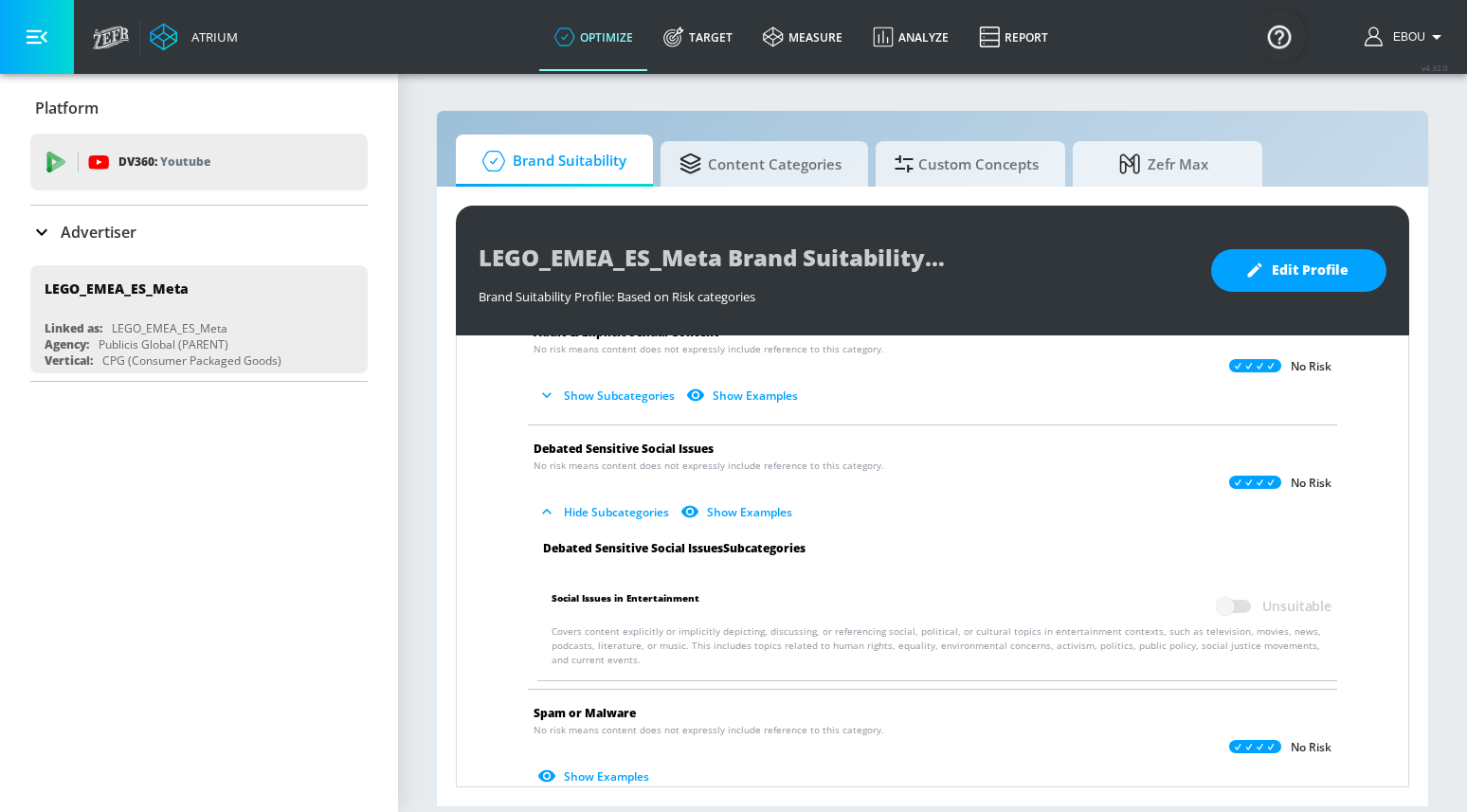
scroll to position [1039, 0]
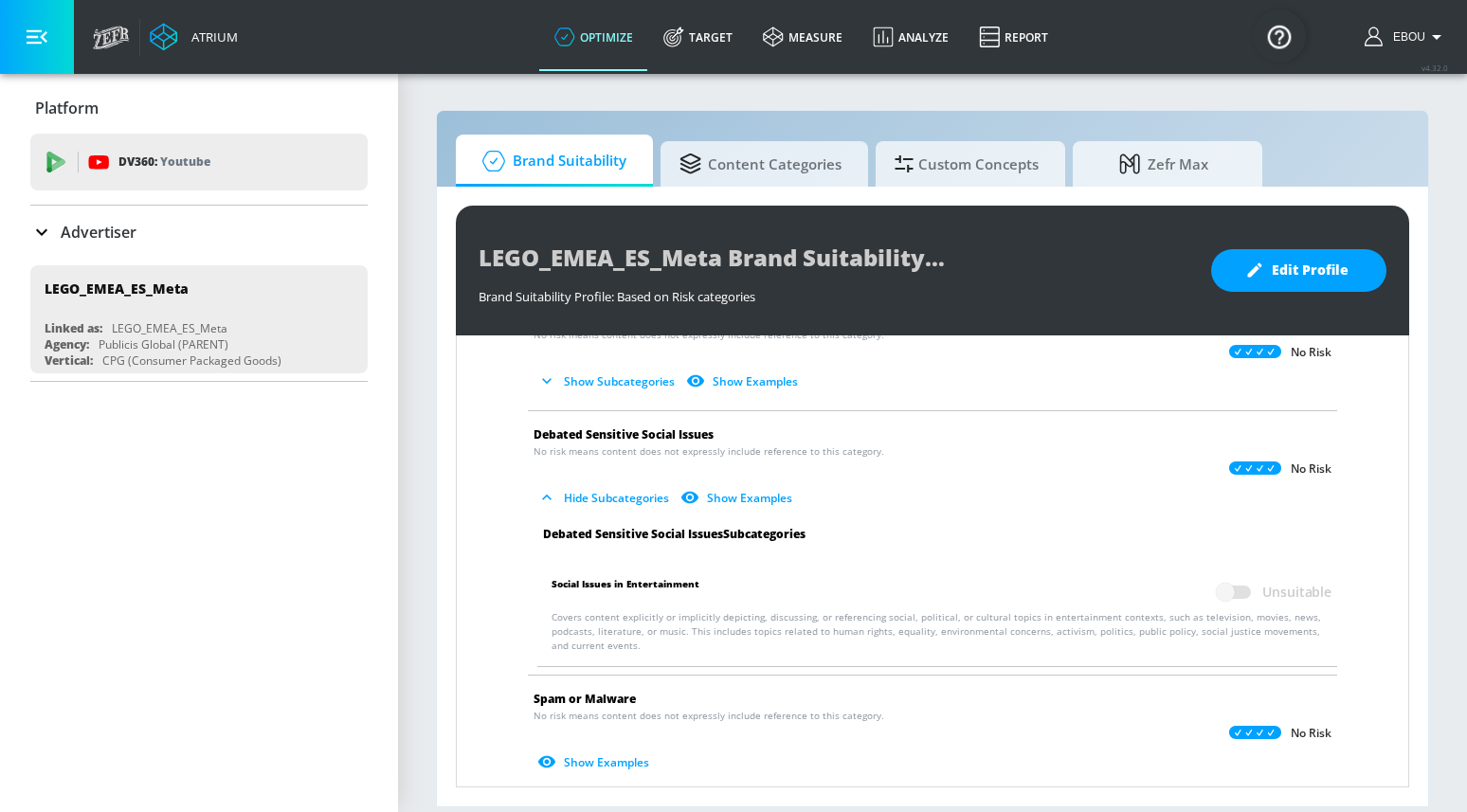
click at [622, 495] on button "Hide Subcategories" at bounding box center [604, 498] width 143 height 31
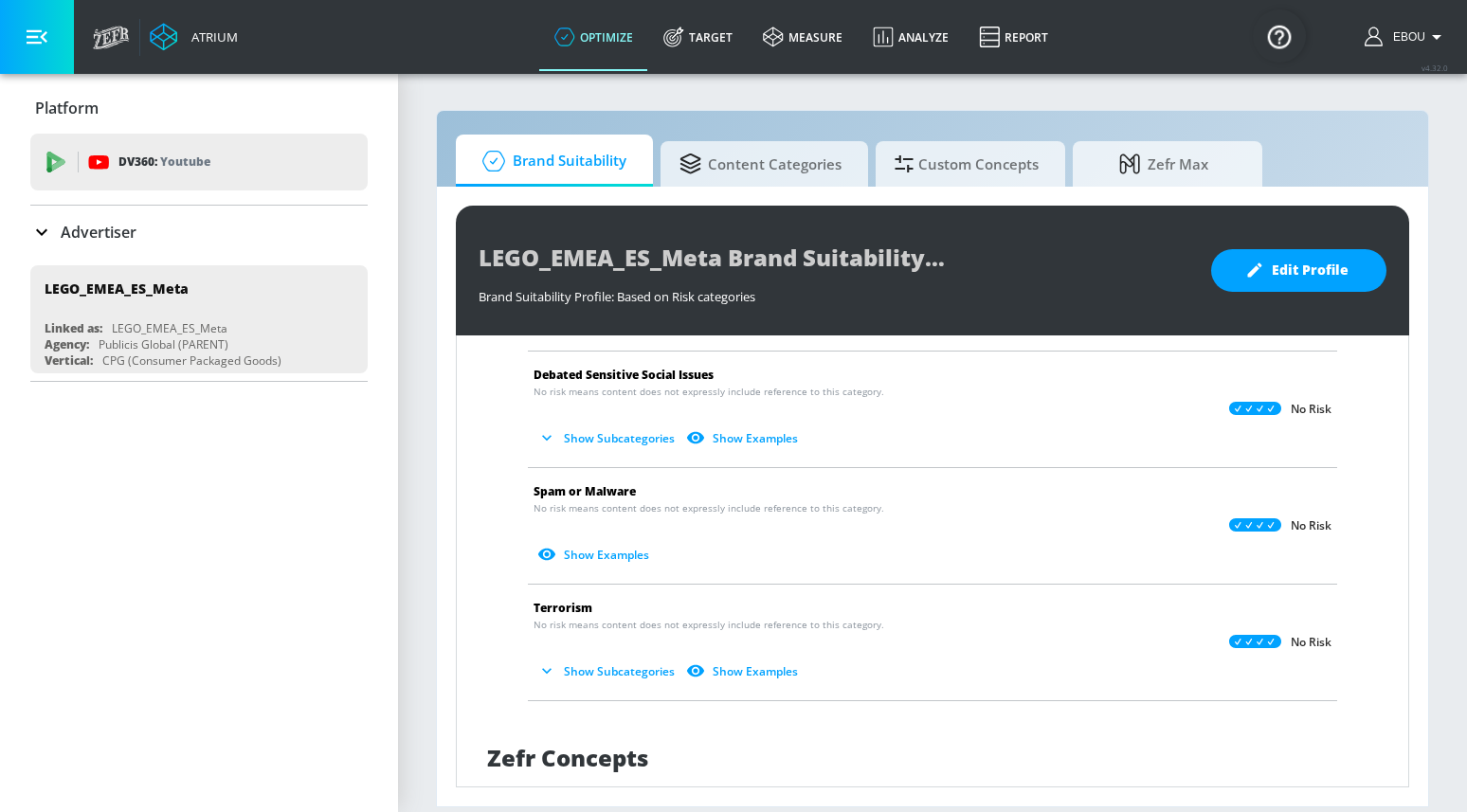
scroll to position [1116, 0]
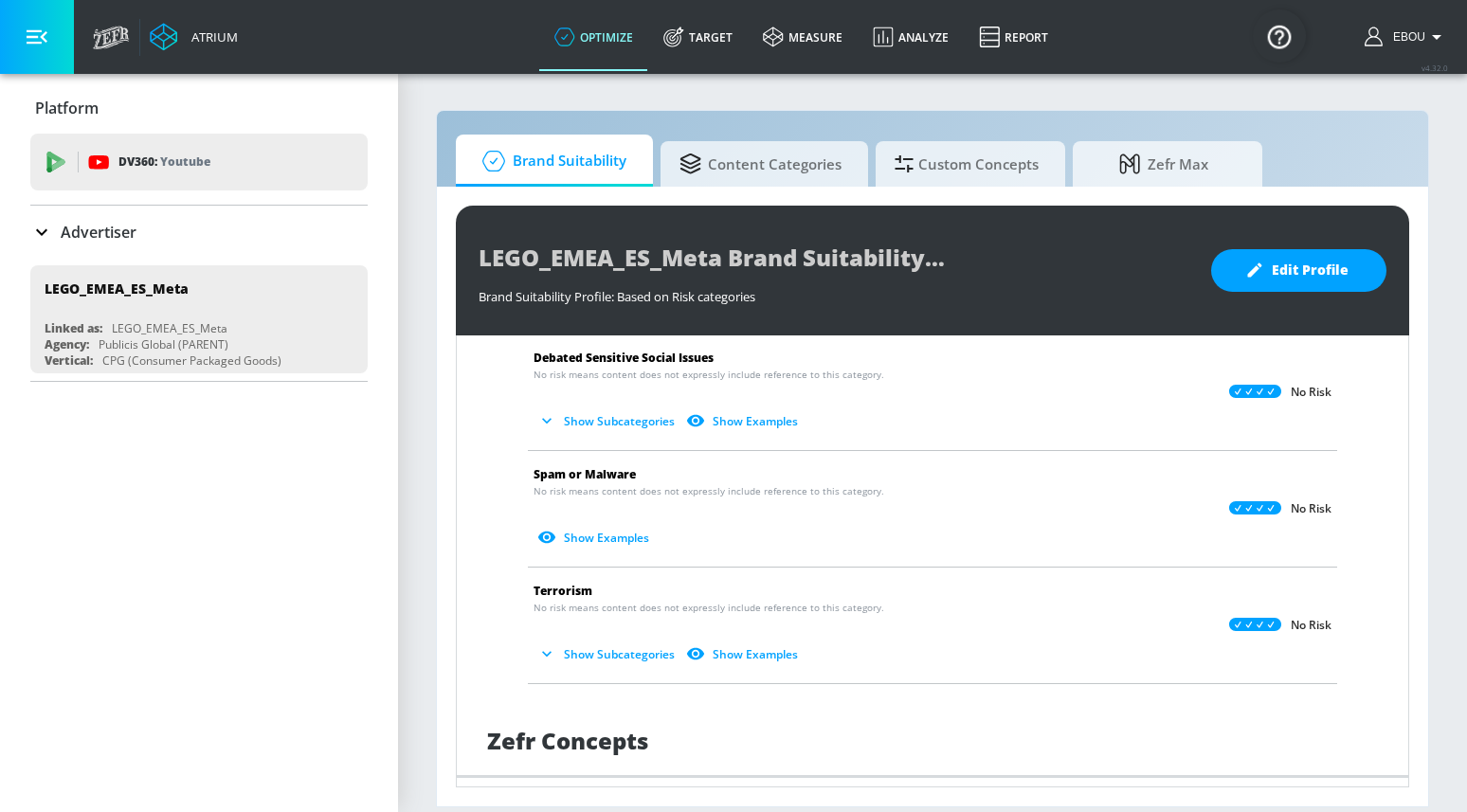
click at [609, 518] on p "No risk means content does not expressly include reference to this category. Sh…" at bounding box center [916, 519] width 767 height 69
click at [609, 531] on button "Show Examples" at bounding box center [595, 538] width 123 height 31
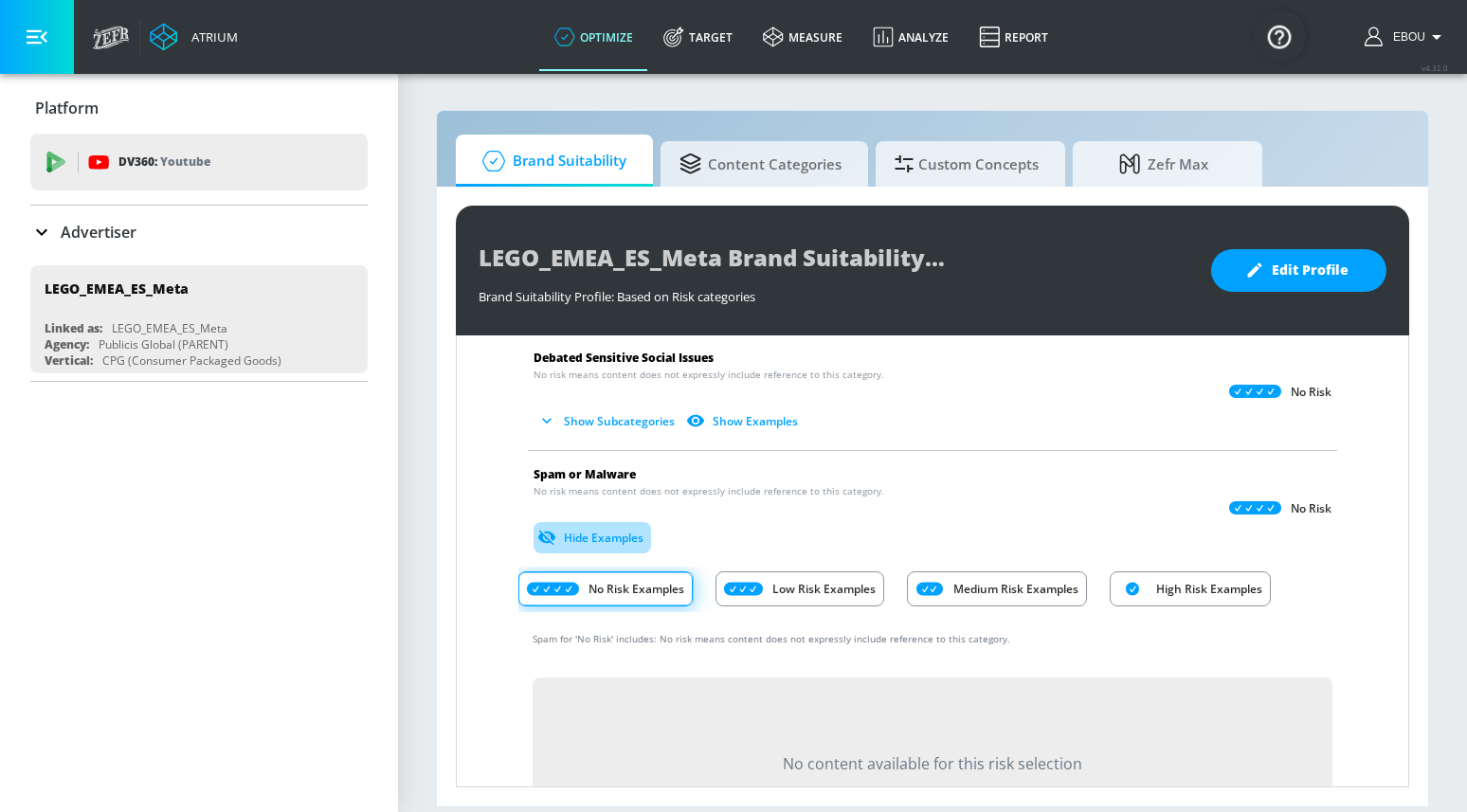
click at [609, 531] on button "Hide Examples" at bounding box center [592, 538] width 118 height 31
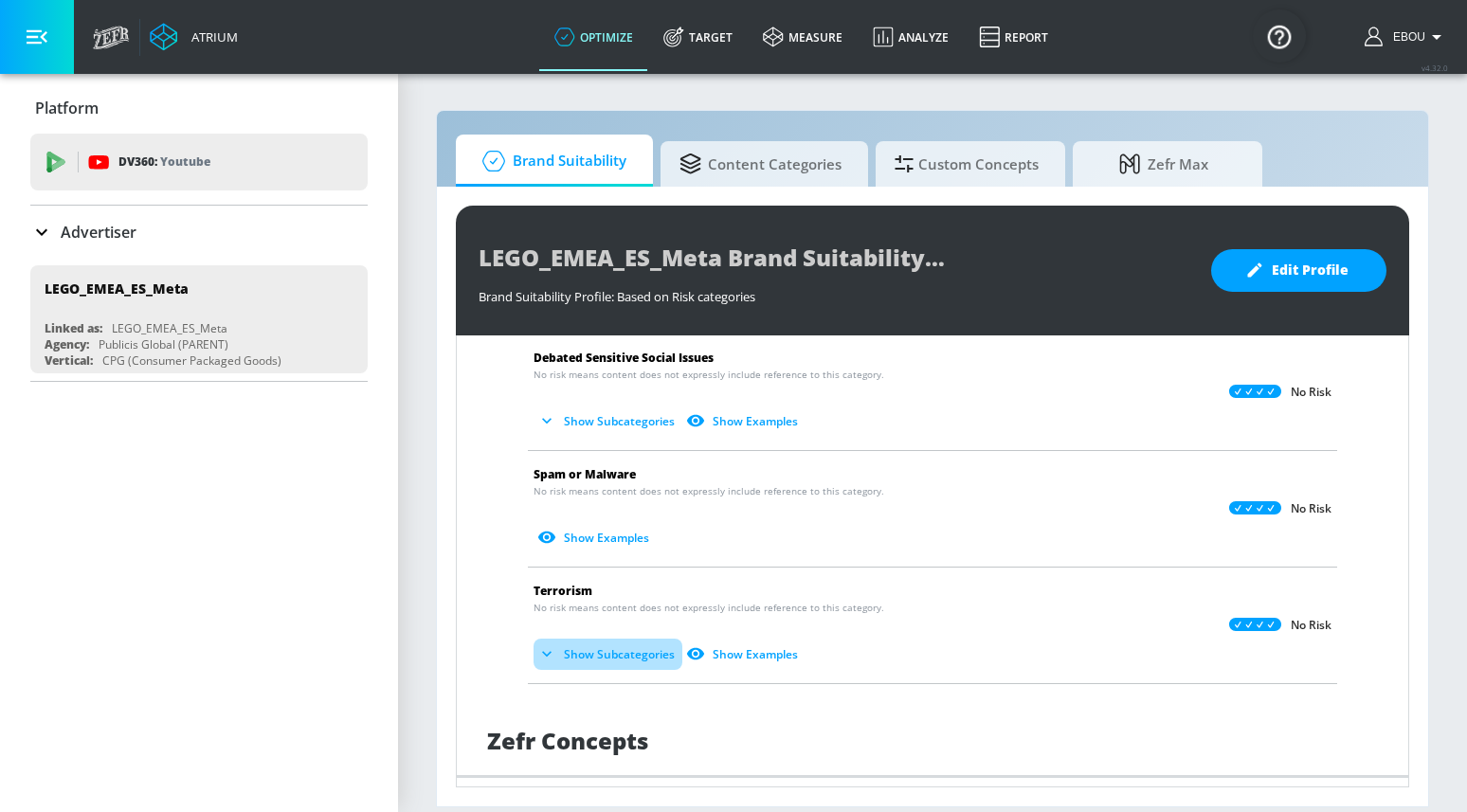
click at [625, 643] on button "Show Subcategories" at bounding box center [607, 654] width 149 height 31
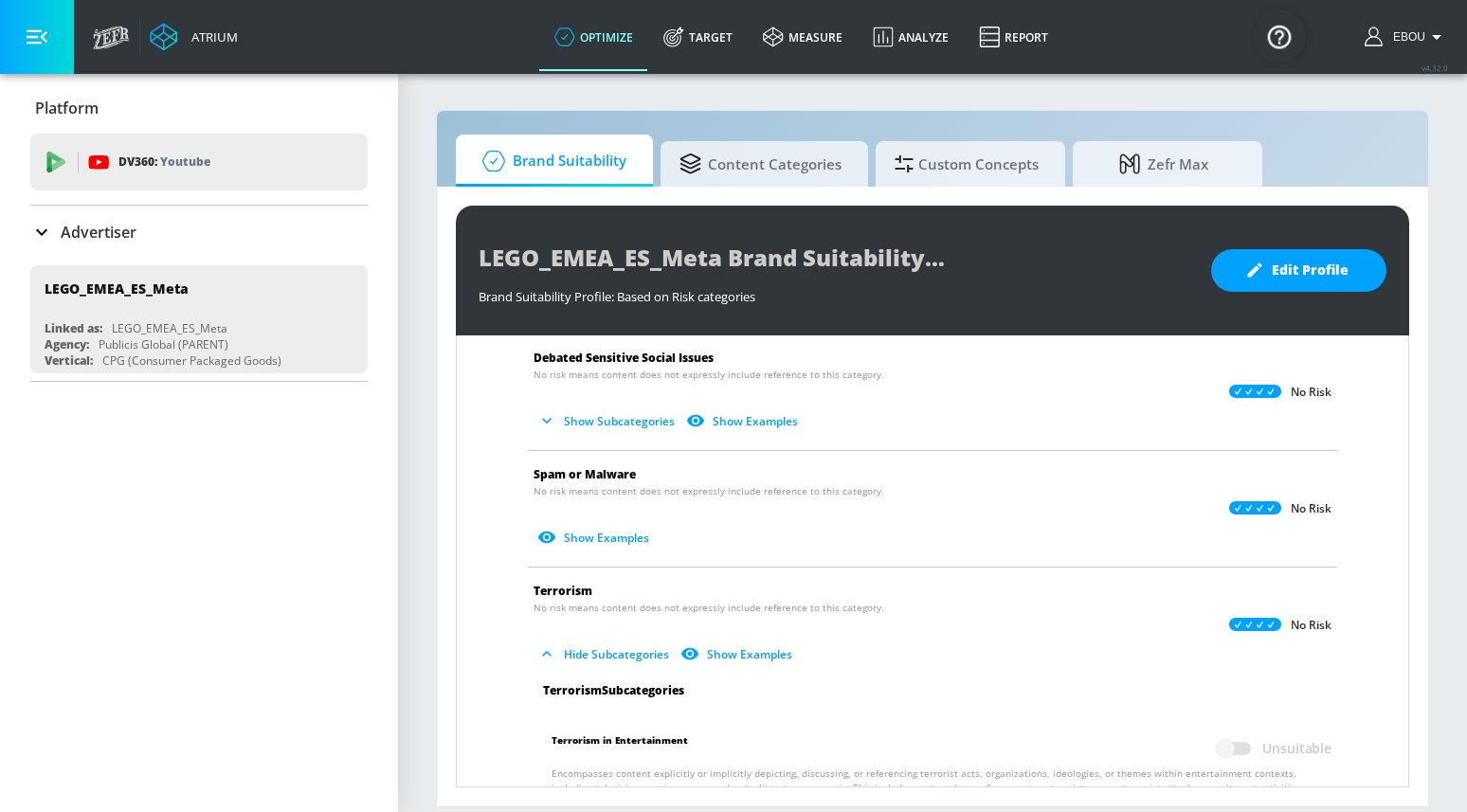
click at [626, 653] on button "Hide Subcategories" at bounding box center [604, 654] width 143 height 31
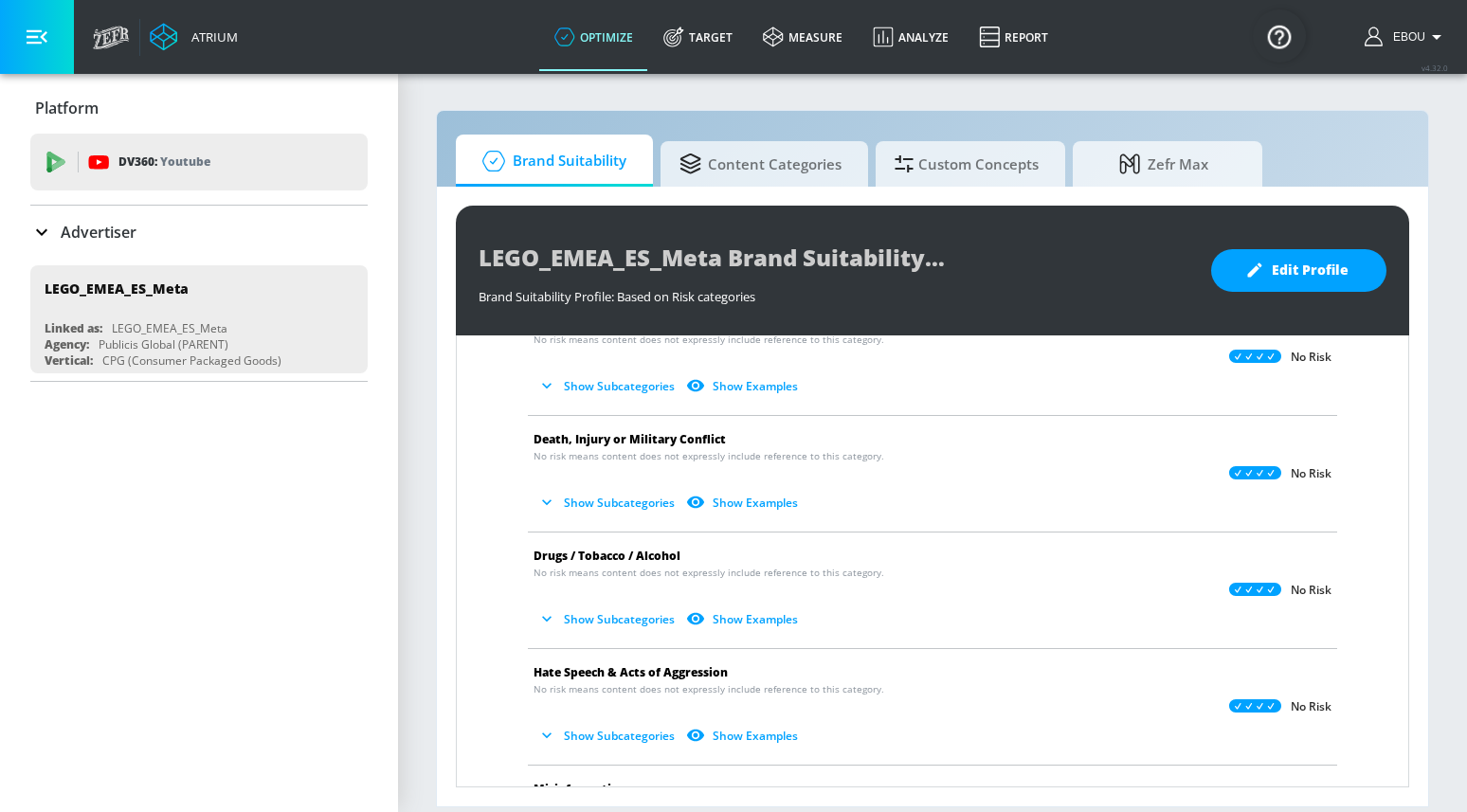
scroll to position [0, 0]
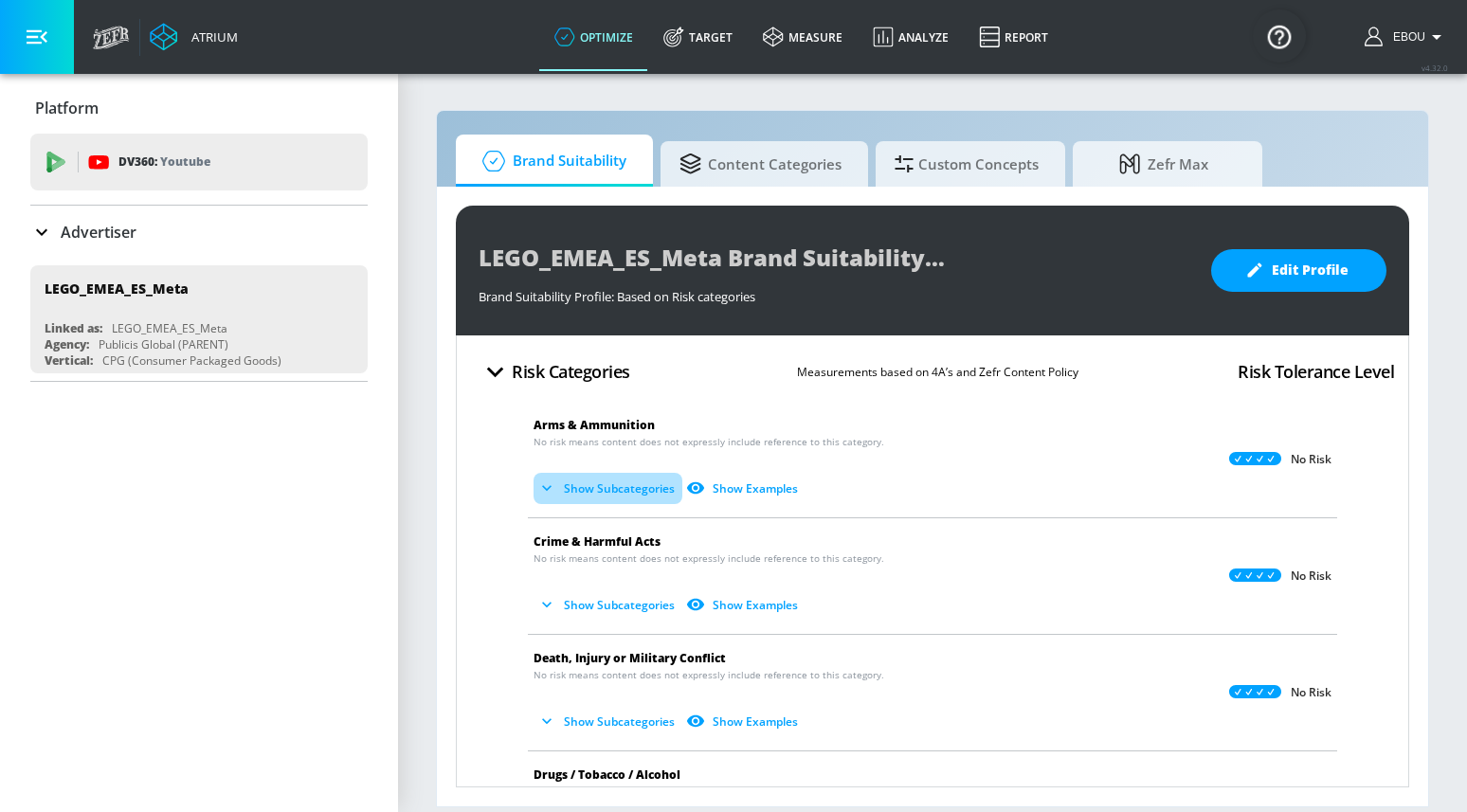
click at [627, 487] on button "Show Subcategories" at bounding box center [607, 488] width 149 height 31
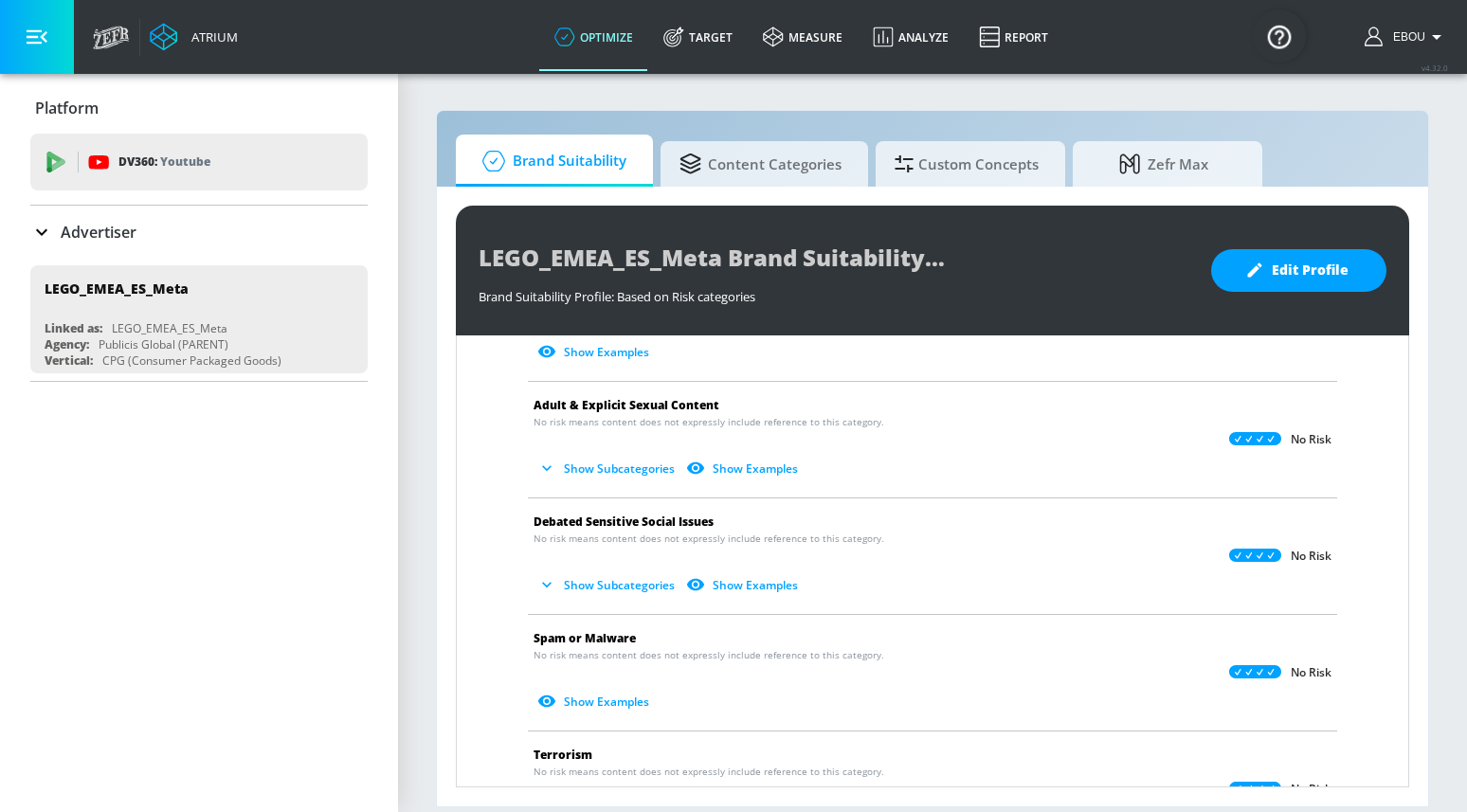
scroll to position [1124, 0]
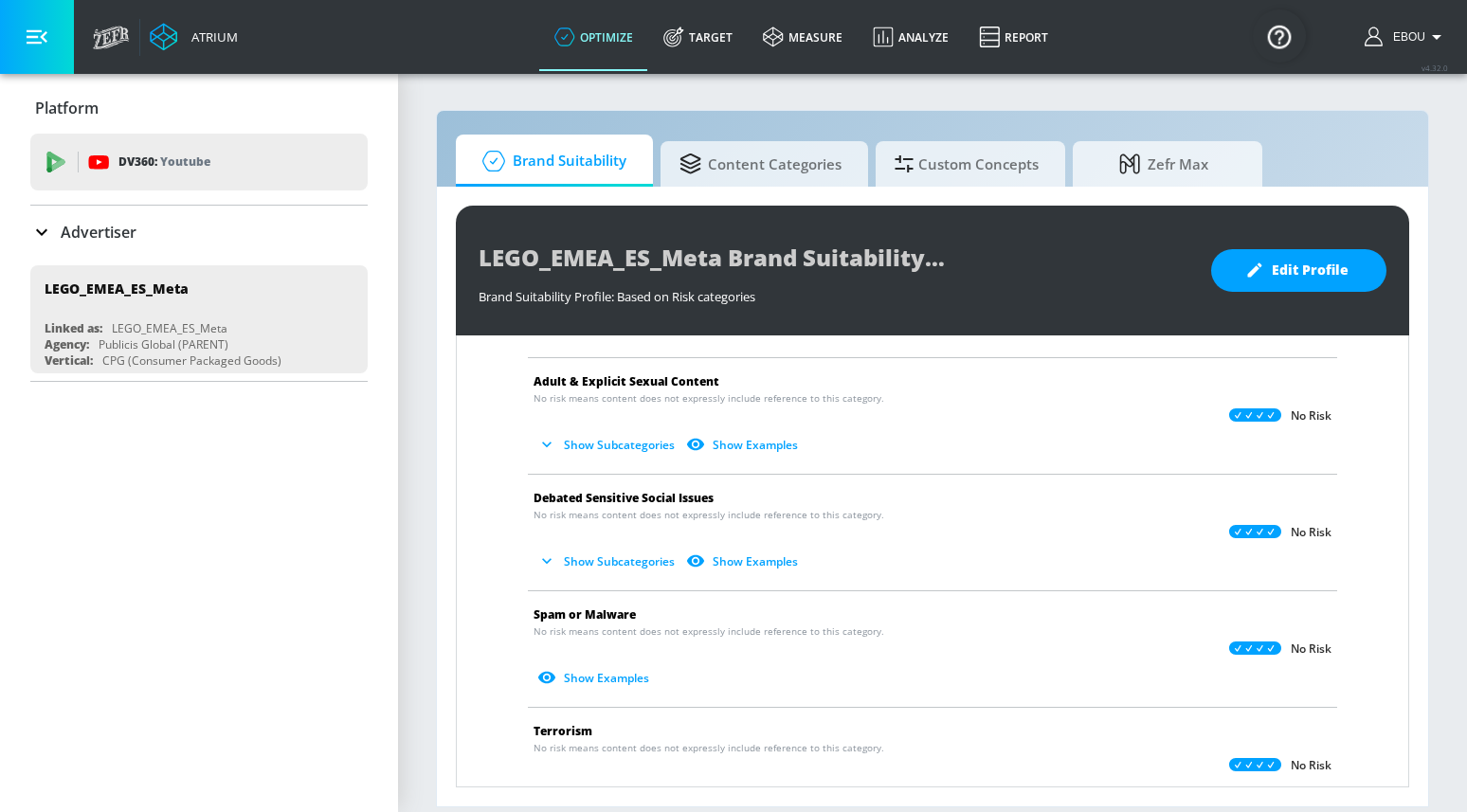
click at [630, 565] on button "Show Subcategories" at bounding box center [607, 561] width 149 height 31
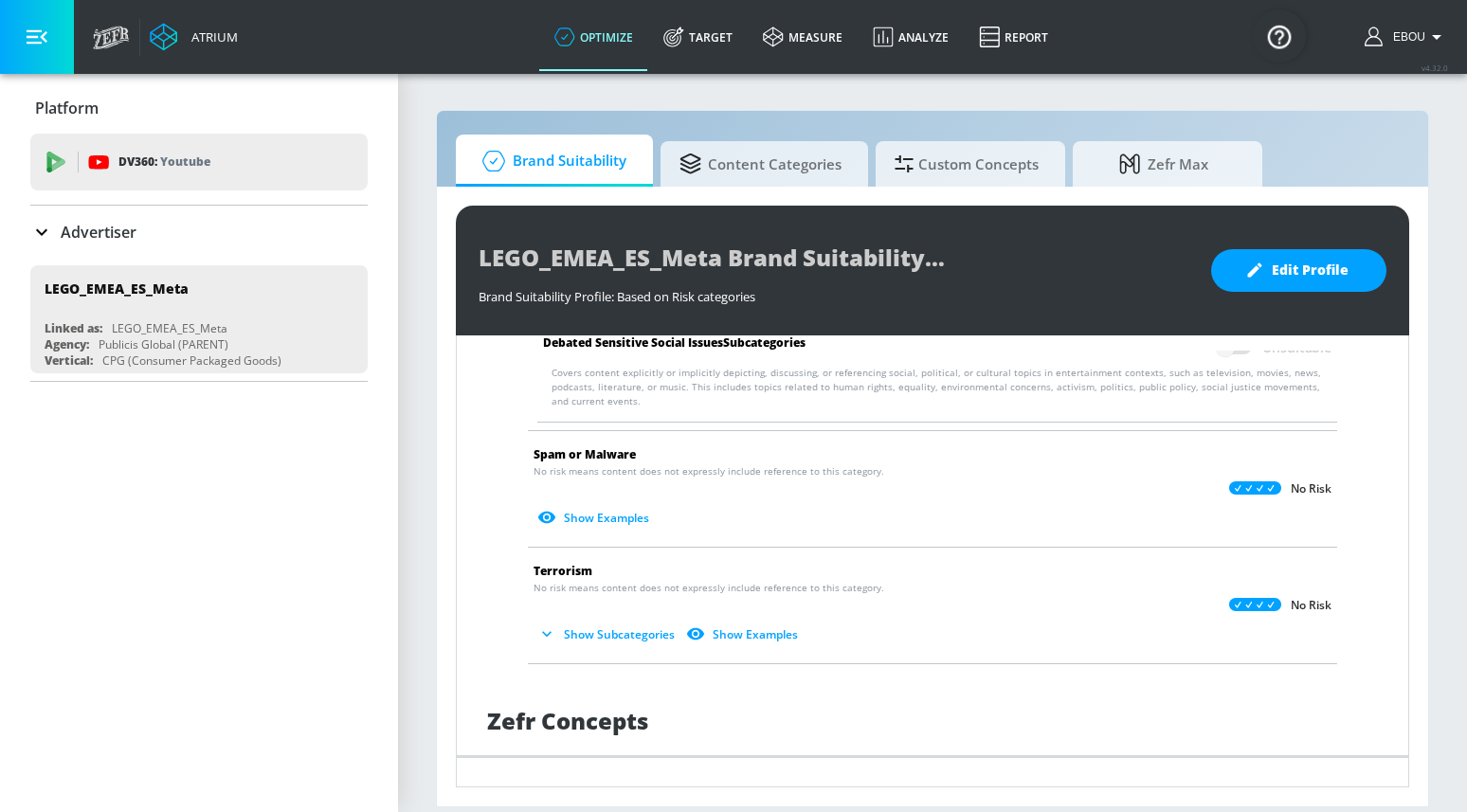
click at [624, 619] on button "Show Subcategories" at bounding box center [607, 635] width 149 height 31
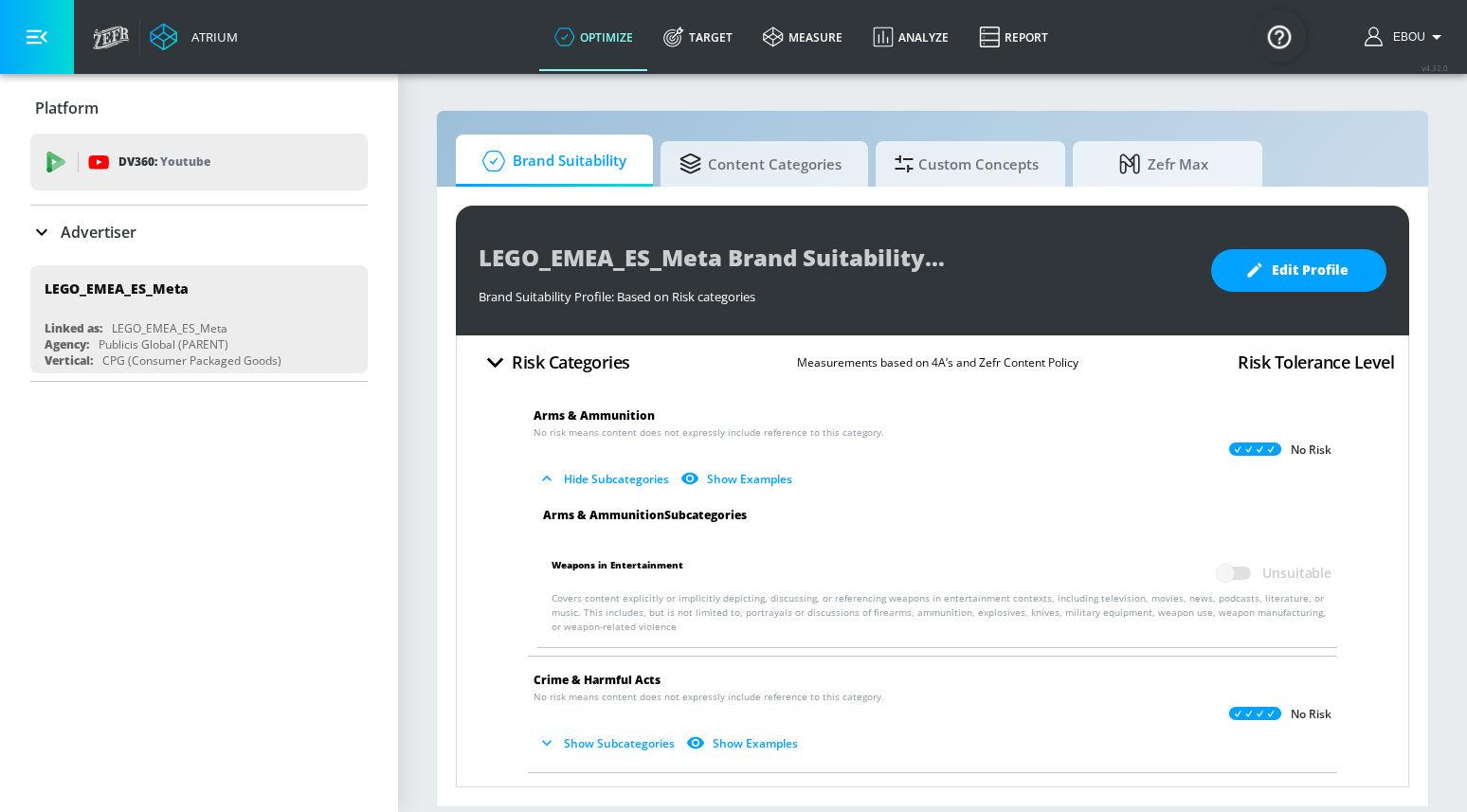
scroll to position [0, 0]
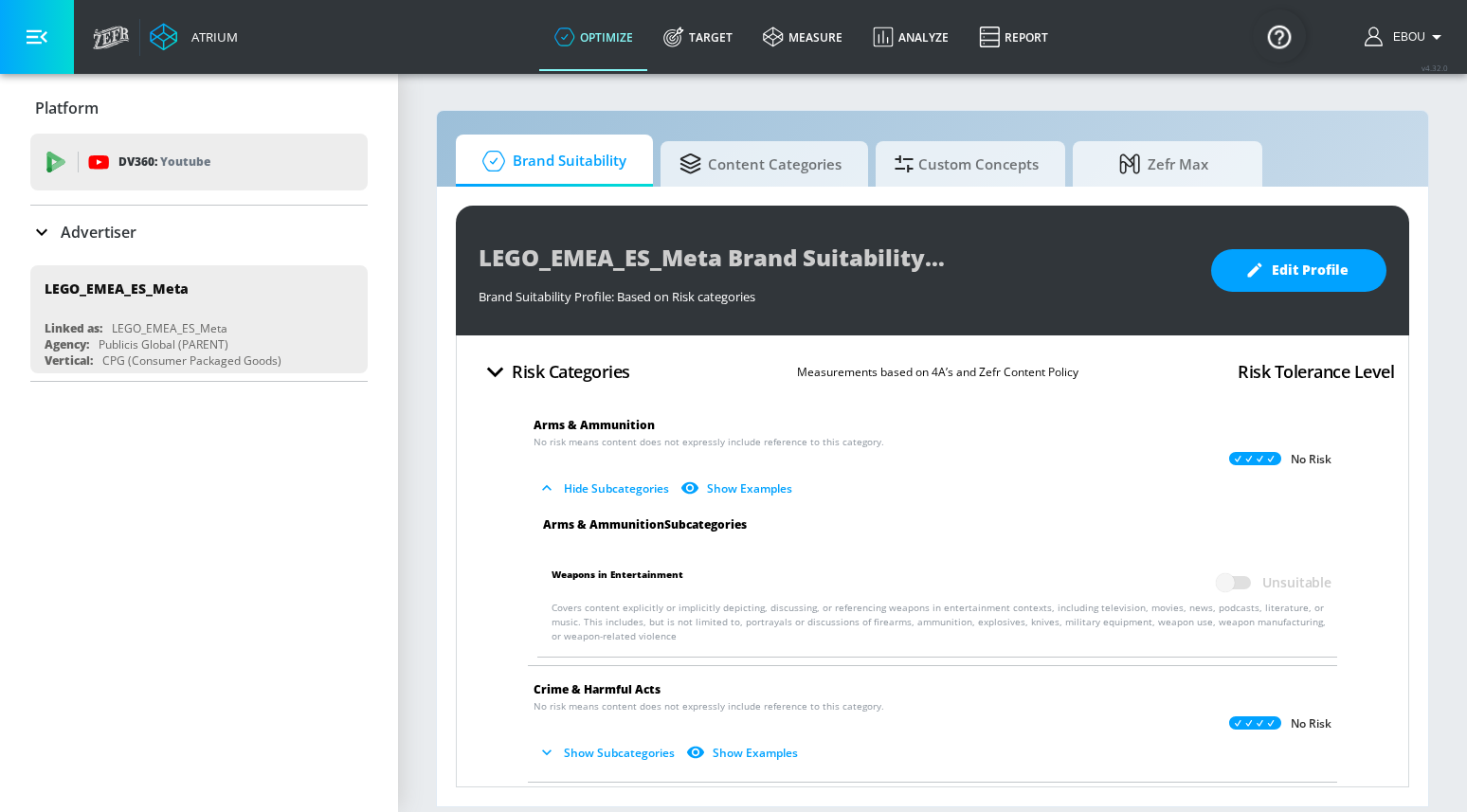
click at [503, 373] on icon "button" at bounding box center [495, 372] width 33 height 33
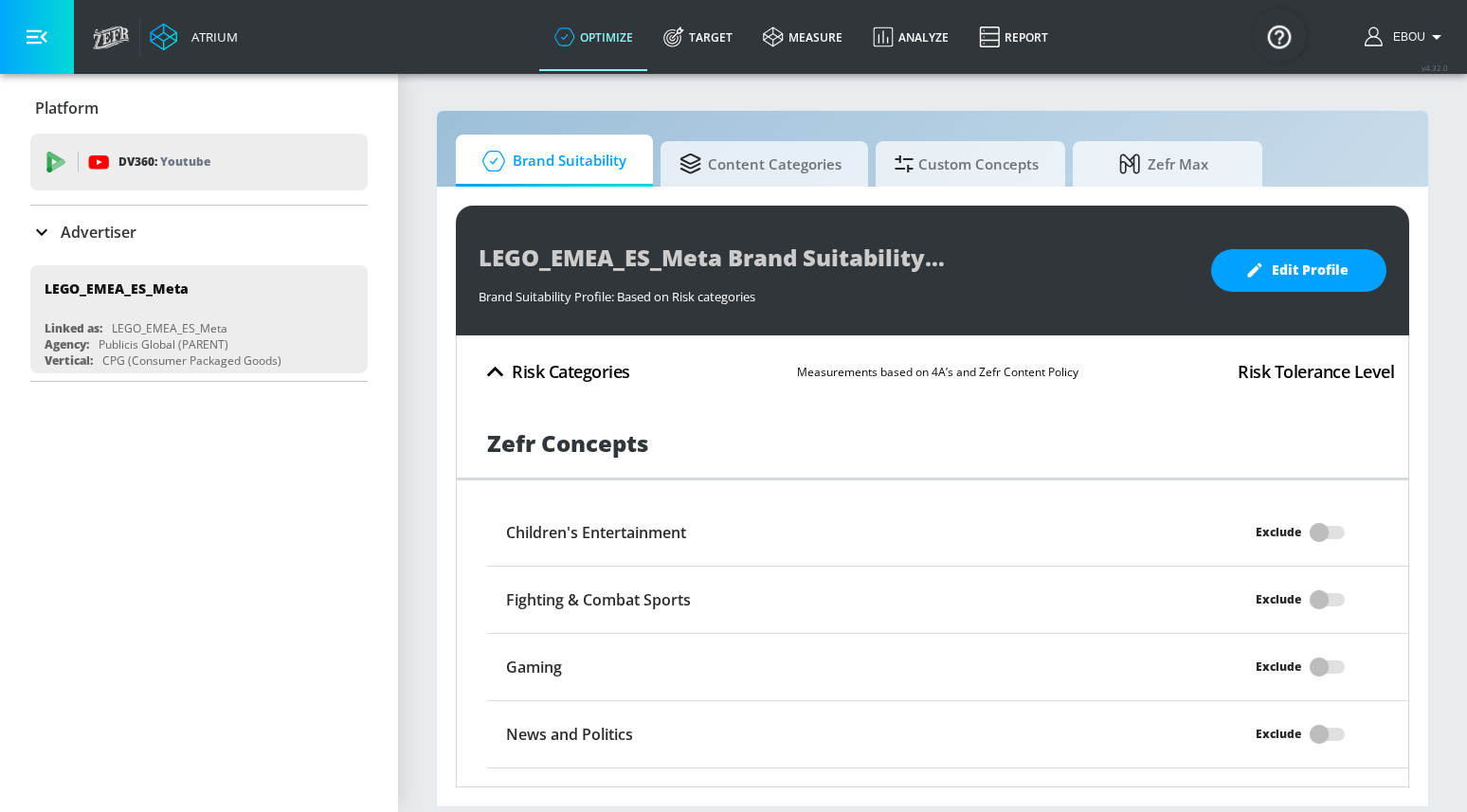
click at [498, 382] on icon "button" at bounding box center [495, 372] width 33 height 33
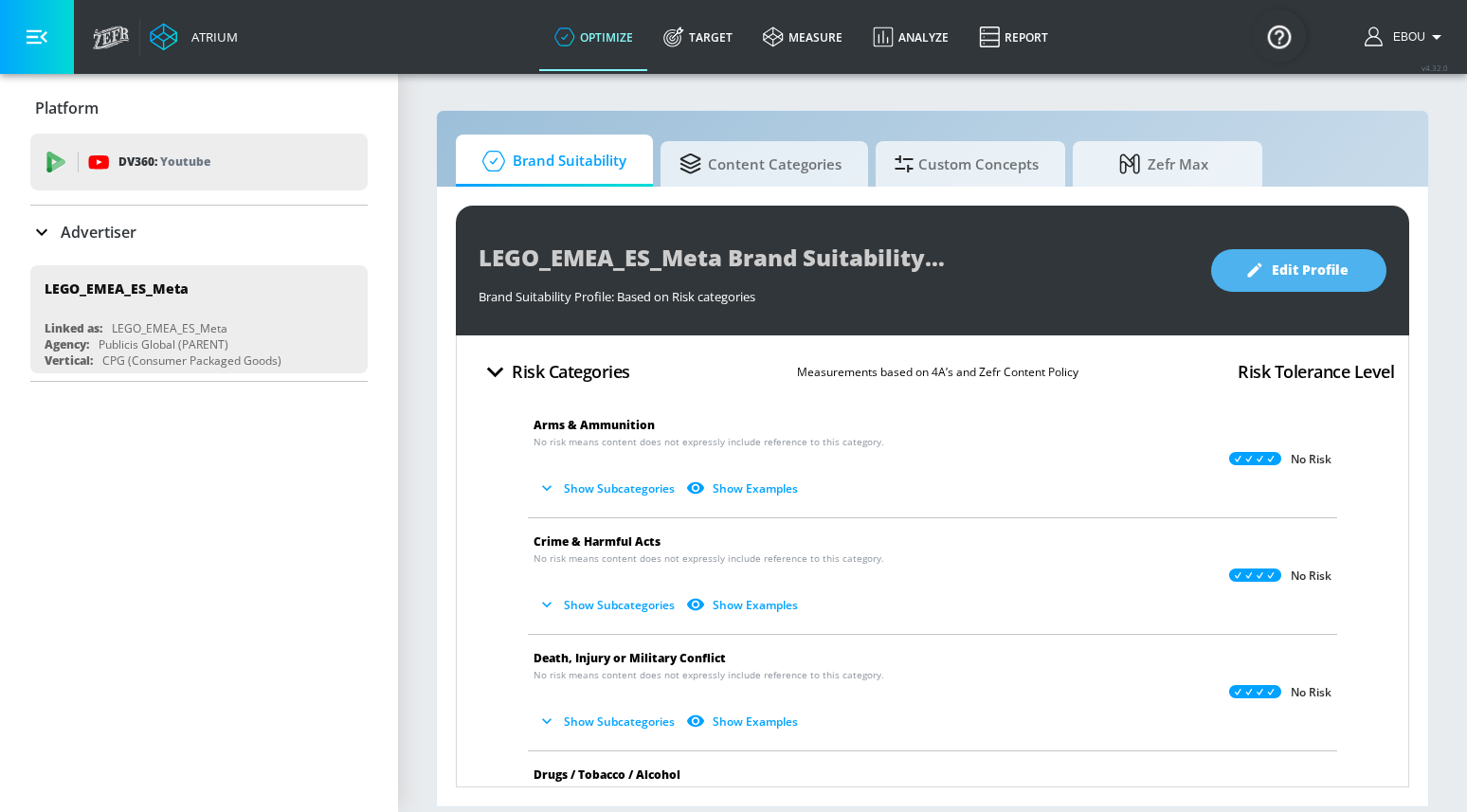
click at [1263, 255] on button "Edit Profile" at bounding box center [1298, 271] width 175 height 43
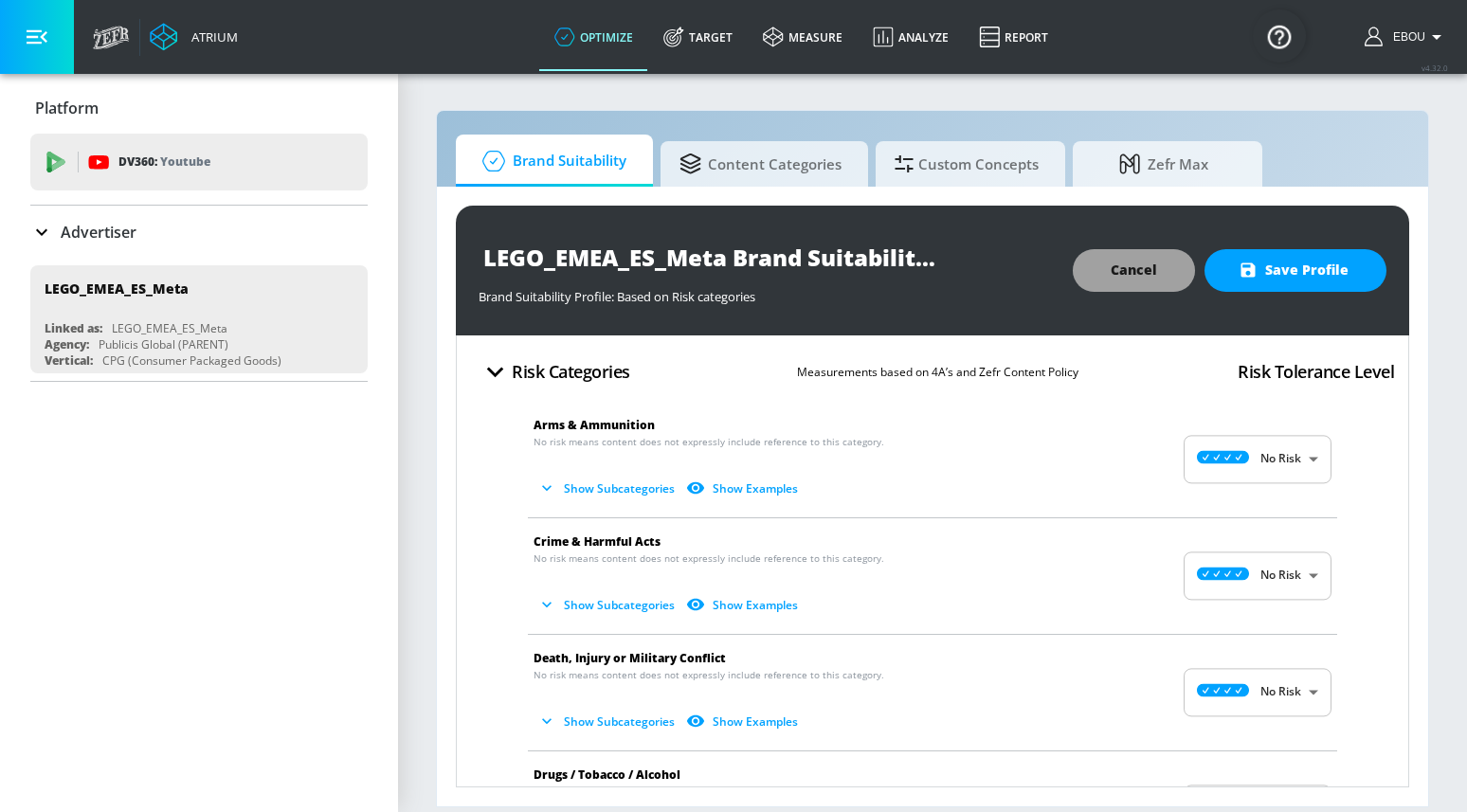
click at [1124, 255] on button "Cancel" at bounding box center [1133, 271] width 122 height 43
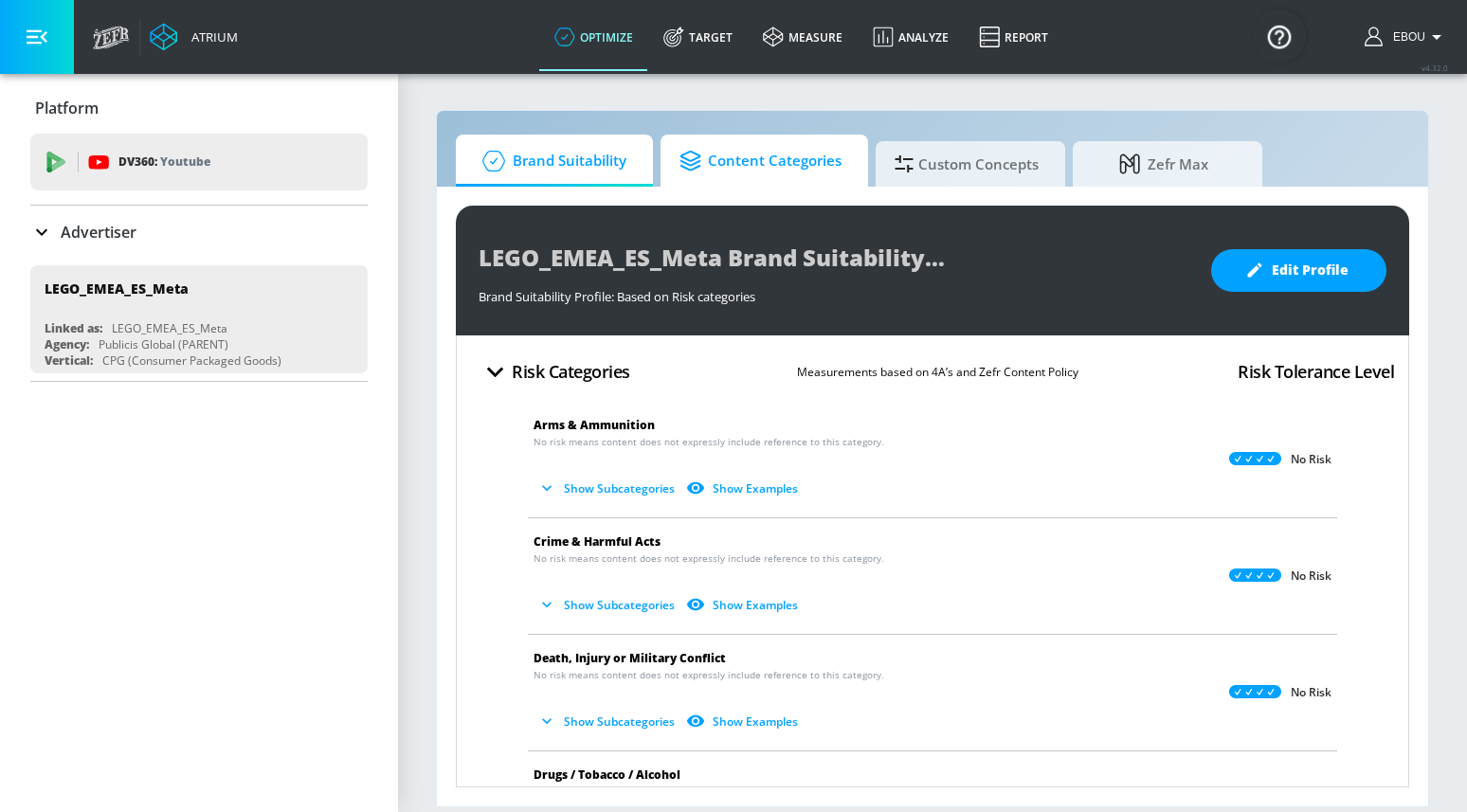
click at [824, 167] on span "Content Categories" at bounding box center [760, 161] width 162 height 46
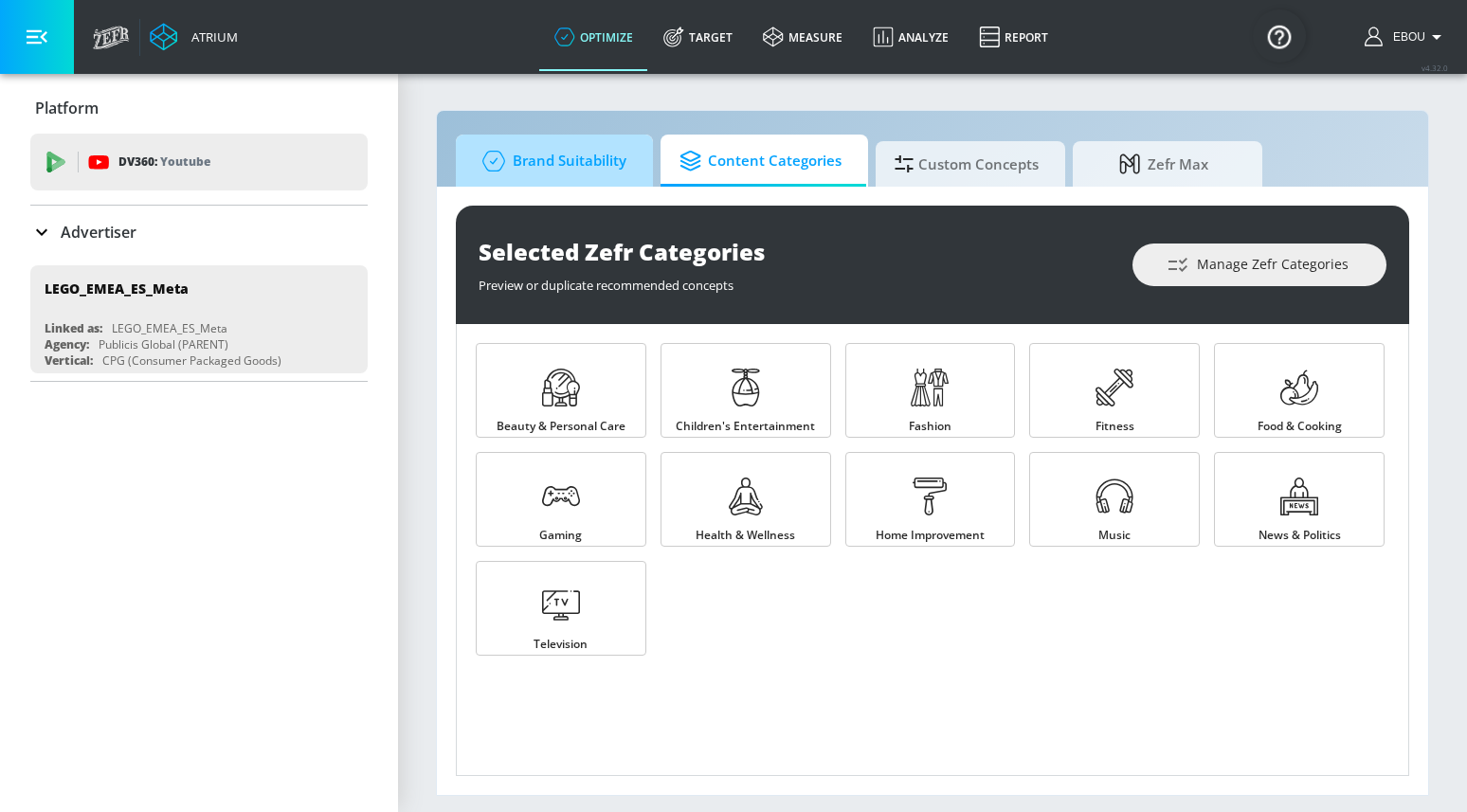
click at [605, 168] on span "Brand Suitability" at bounding box center [551, 161] width 152 height 46
